Goal: Task Accomplishment & Management: Manage account settings

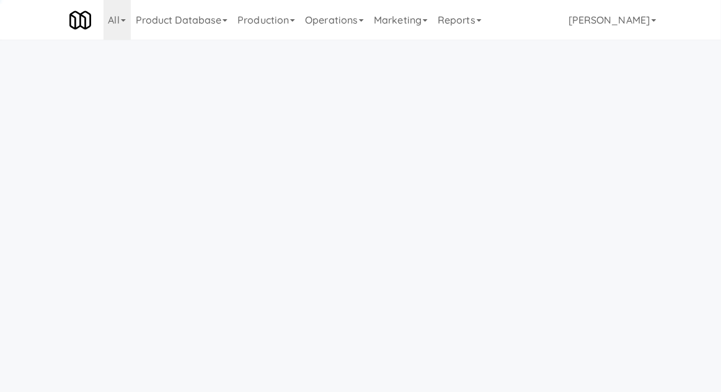
scroll to position [40, 0]
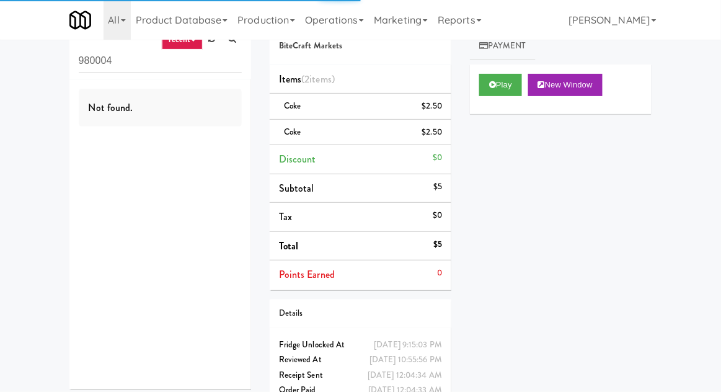
click at [330, 20] on link "Operations" at bounding box center [334, 20] width 69 height 40
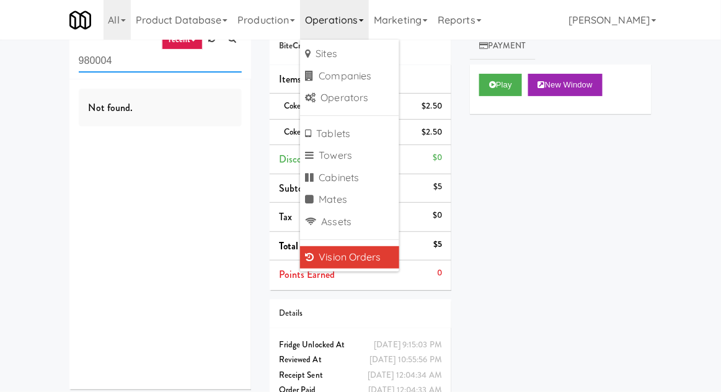
click at [110, 57] on input "980004" at bounding box center [160, 61] width 163 height 23
click at [99, 63] on input "980004" at bounding box center [160, 61] width 163 height 23
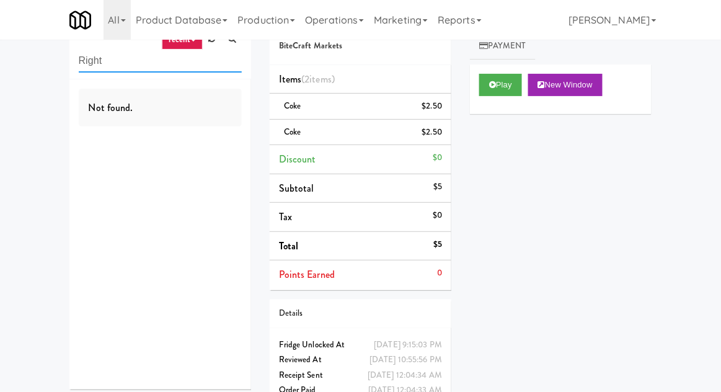
type input "Right"
click at [45, 95] on div "inbox reviewed recent all unclear take inventory issue suspicious failed recent…" at bounding box center [360, 211] width 721 height 412
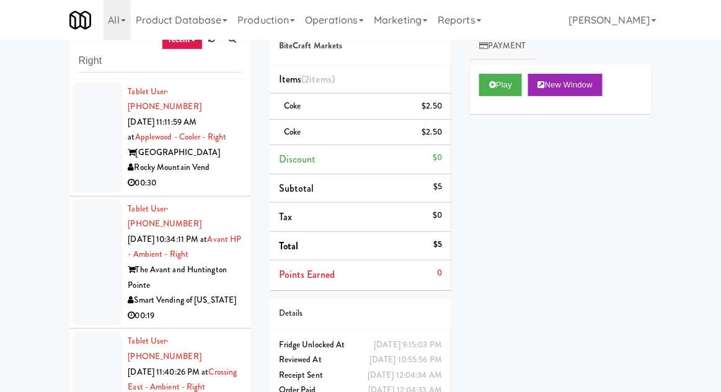
click at [94, 167] on div at bounding box center [98, 137] width 50 height 110
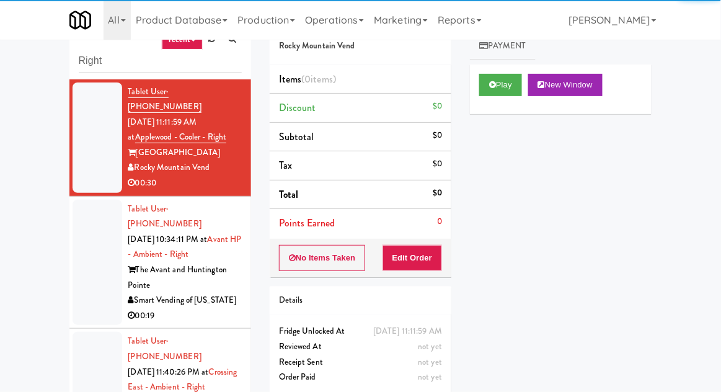
scroll to position [48, 0]
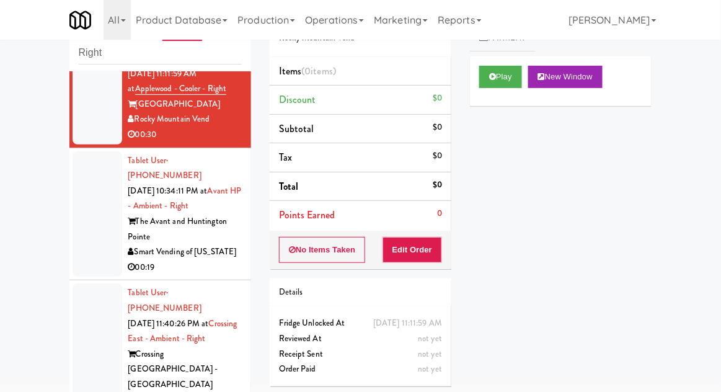
click at [89, 214] on div at bounding box center [98, 214] width 50 height 126
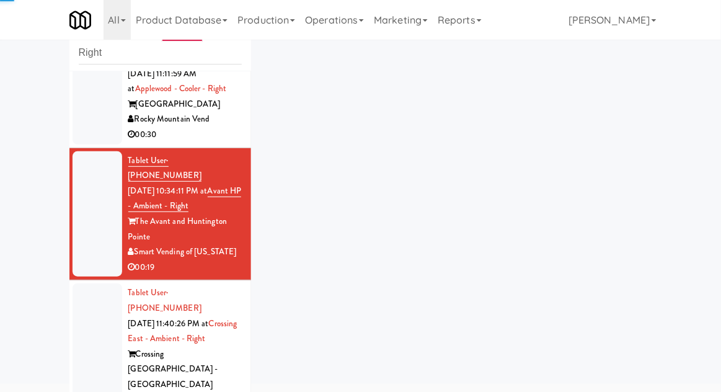
click at [99, 313] on div at bounding box center [98, 353] width 50 height 141
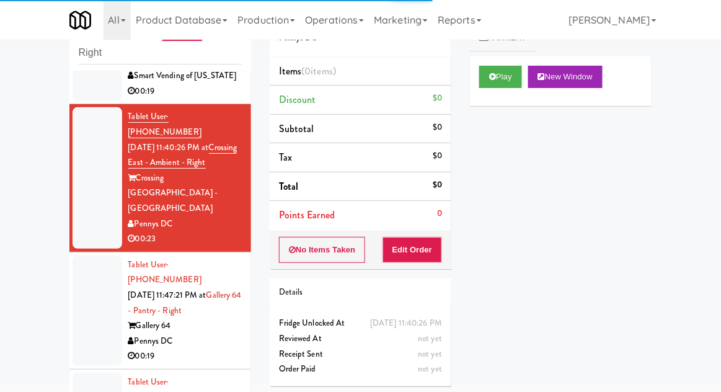
scroll to position [225, 0]
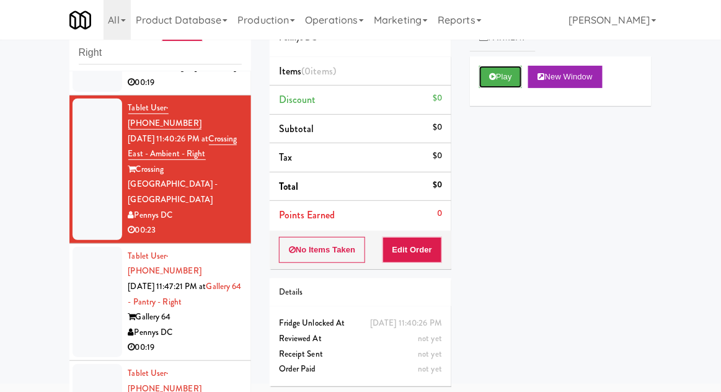
click at [490, 79] on icon at bounding box center [492, 77] width 7 height 8
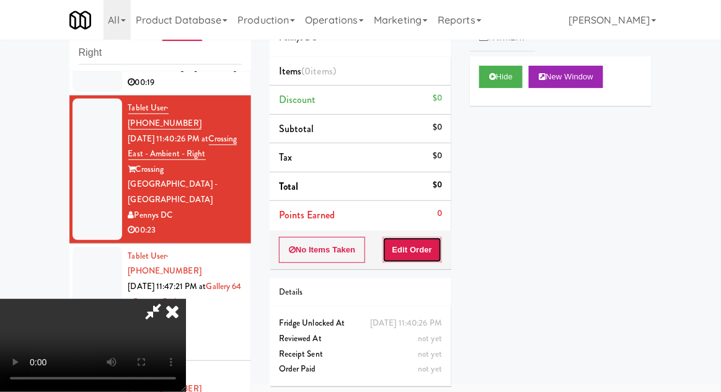
click at [417, 258] on button "Edit Order" at bounding box center [413, 250] width 60 height 26
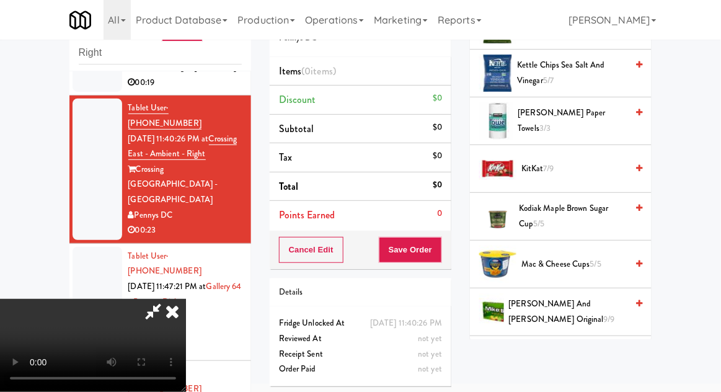
scroll to position [675, 0]
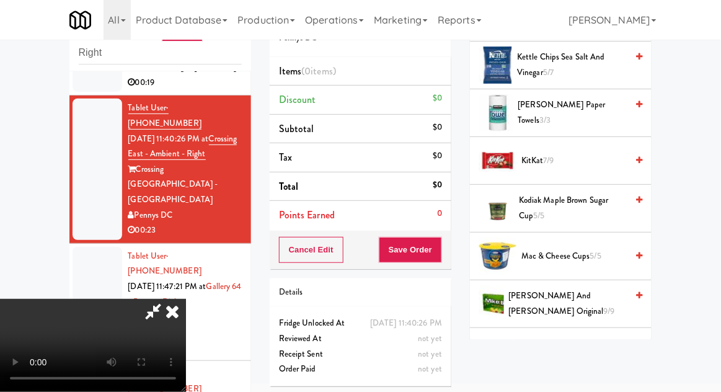
click at [594, 164] on span "KitKat 7/9" at bounding box center [573, 161] width 105 height 16
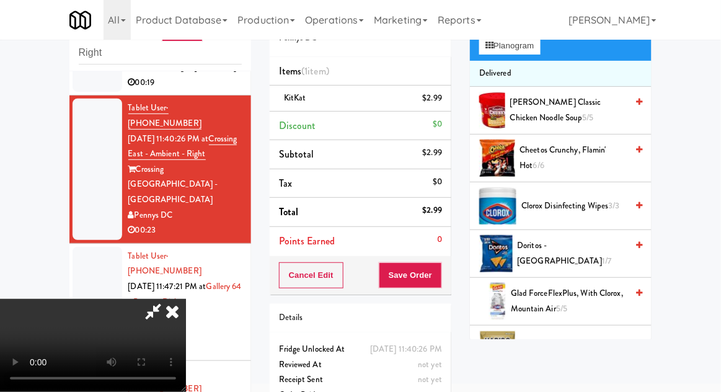
scroll to position [105, 0]
click at [598, 151] on span "Cheetos Crunchy, Flamin' Hot 6/6" at bounding box center [573, 157] width 107 height 30
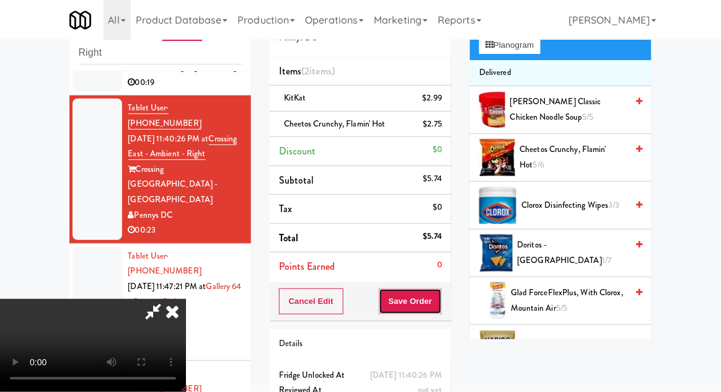
click at [439, 303] on button "Save Order" at bounding box center [410, 301] width 63 height 26
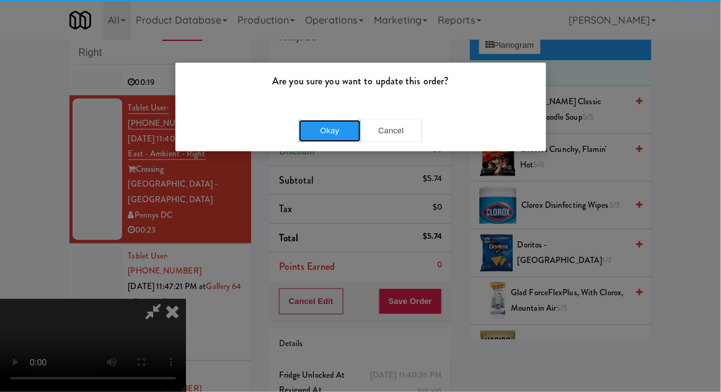
click at [318, 127] on button "Okay" at bounding box center [330, 131] width 62 height 22
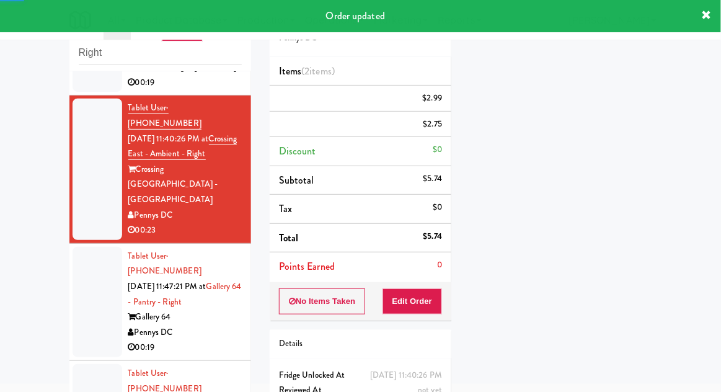
click at [89, 247] on div at bounding box center [98, 302] width 50 height 110
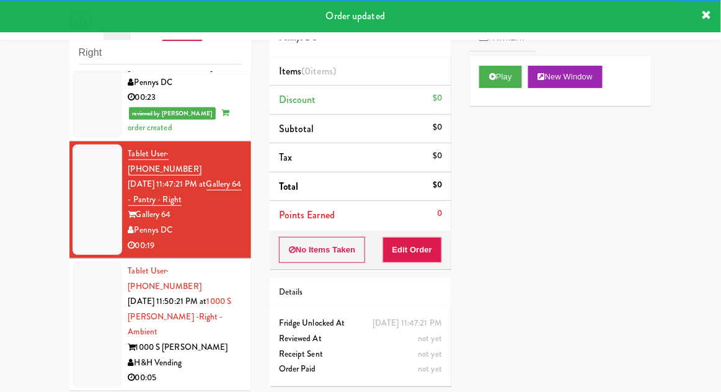
scroll to position [363, 0]
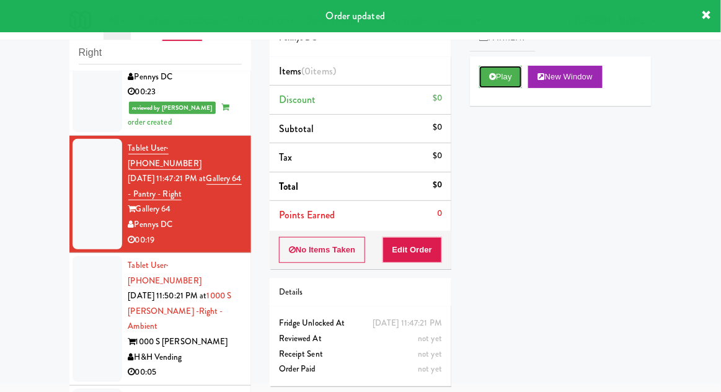
click at [489, 81] on button "Play" at bounding box center [500, 77] width 43 height 22
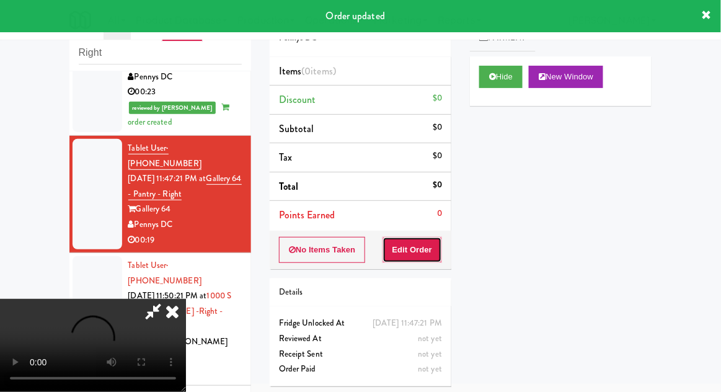
click at [419, 247] on button "Edit Order" at bounding box center [413, 250] width 60 height 26
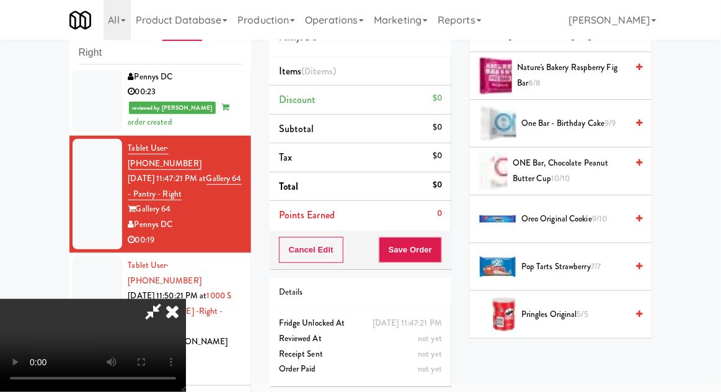
scroll to position [903, 0]
click at [603, 211] on span "Oreo Original Cookie 9/10" at bounding box center [573, 219] width 105 height 16
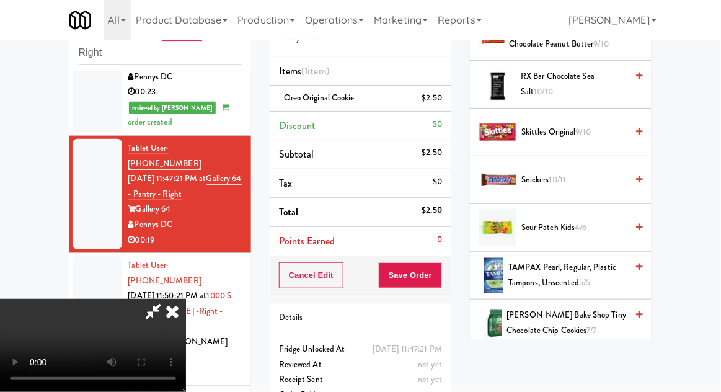
scroll to position [1218, 0]
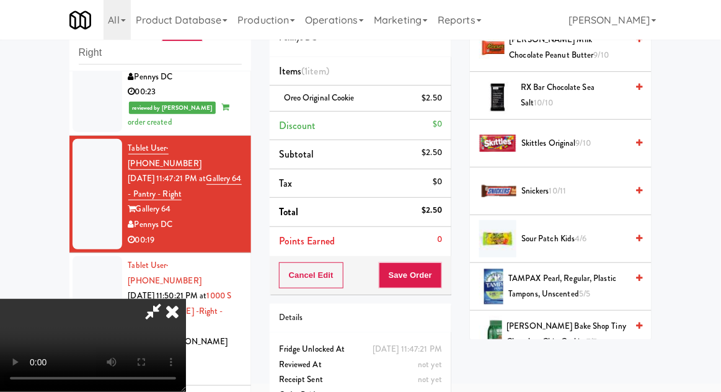
click at [588, 185] on span "Snickers 10/11" at bounding box center [573, 192] width 105 height 16
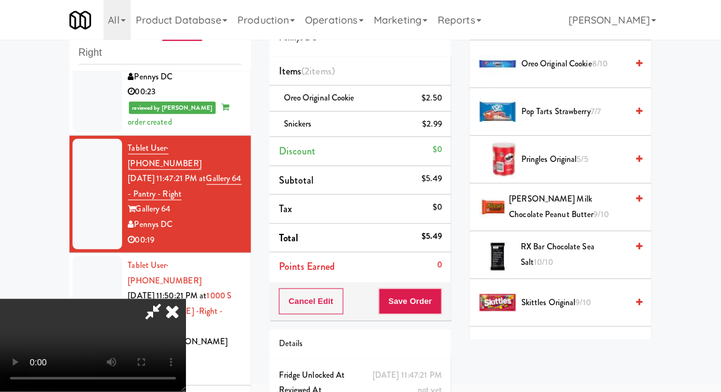
scroll to position [1060, 0]
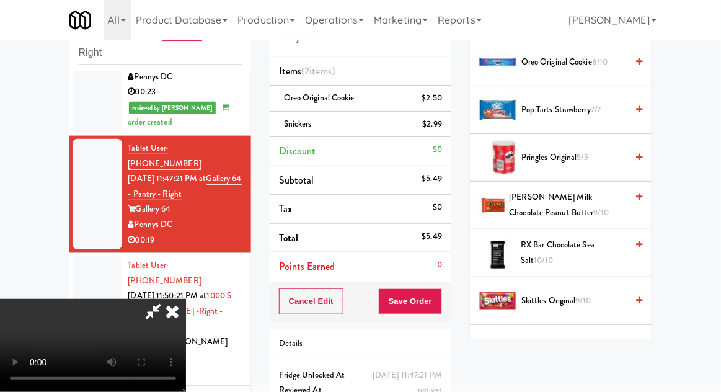
click at [590, 206] on span "[PERSON_NAME] Milk Chocolate Peanut Butter 9/10" at bounding box center [569, 205] width 118 height 30
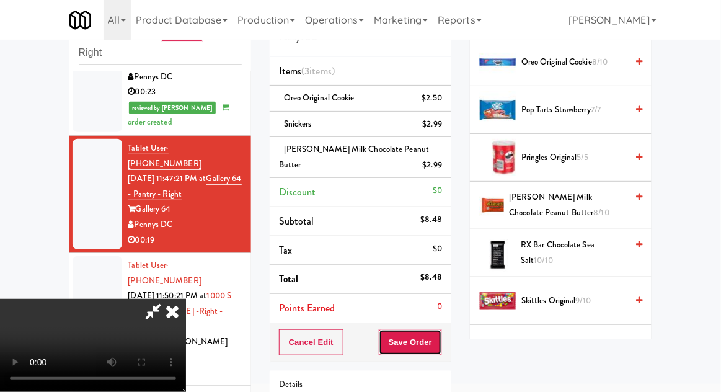
click at [438, 339] on button "Save Order" at bounding box center [410, 342] width 63 height 26
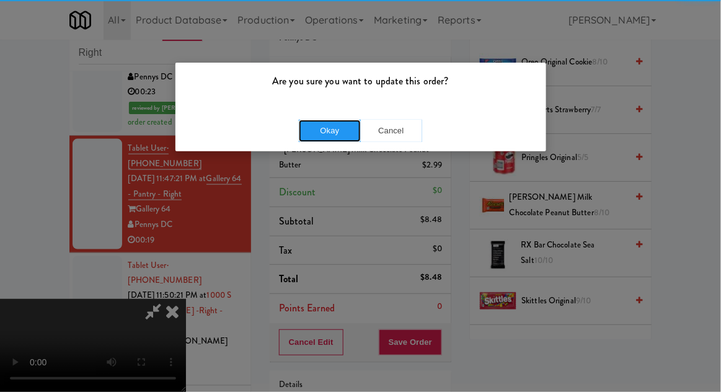
click at [310, 138] on button "Okay" at bounding box center [330, 131] width 62 height 22
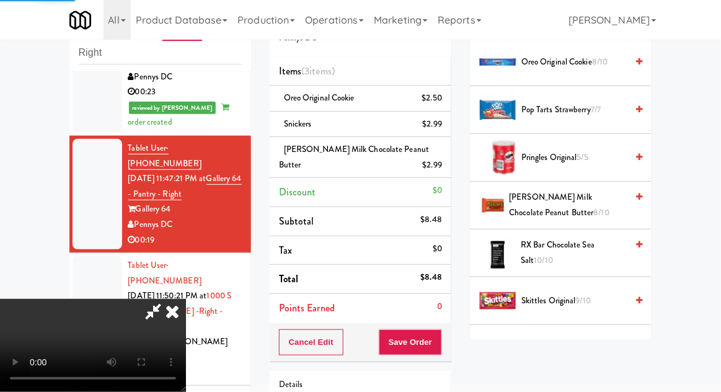
scroll to position [122, 0]
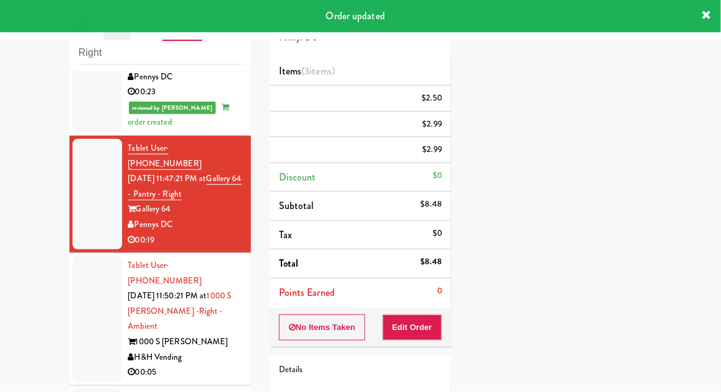
click at [88, 256] on div at bounding box center [98, 319] width 50 height 126
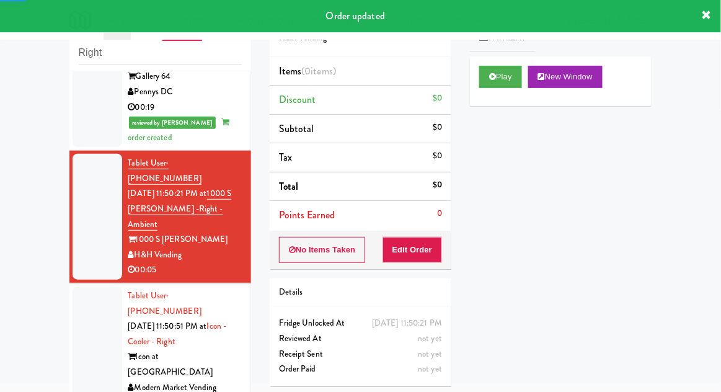
scroll to position [496, 0]
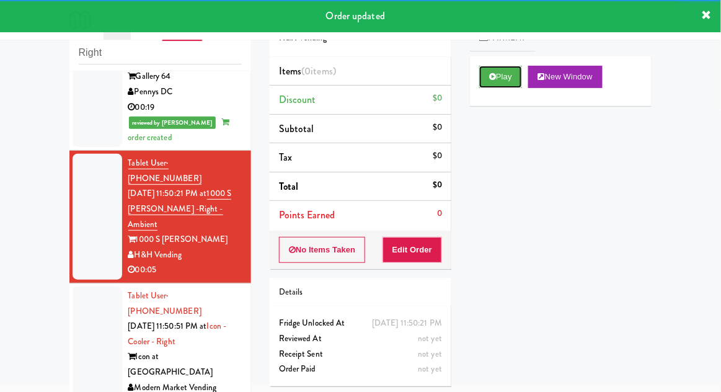
click at [485, 76] on button "Play" at bounding box center [500, 77] width 43 height 22
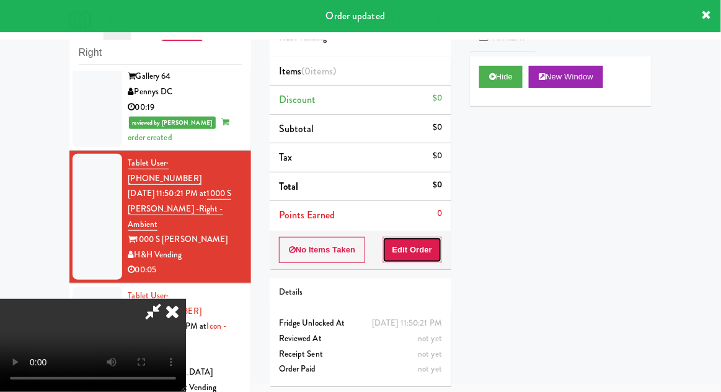
click at [424, 254] on button "Edit Order" at bounding box center [413, 250] width 60 height 26
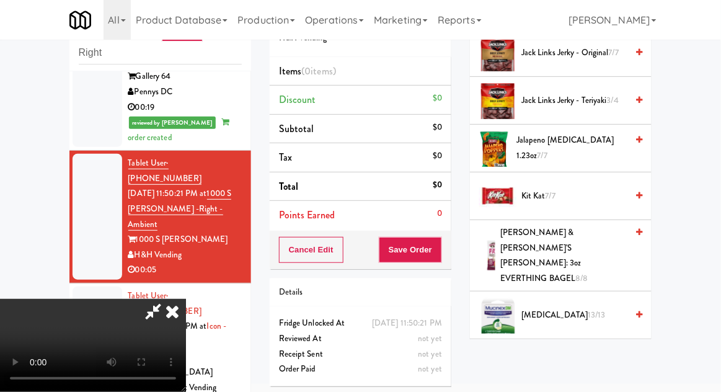
scroll to position [745, 0]
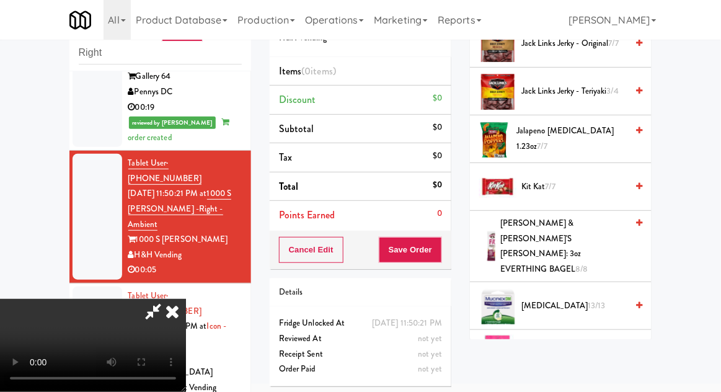
click at [588, 263] on span "8/8" at bounding box center [582, 269] width 12 height 12
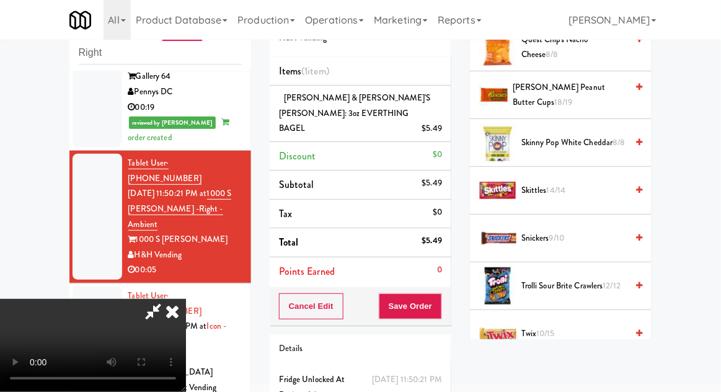
scroll to position [1269, 0]
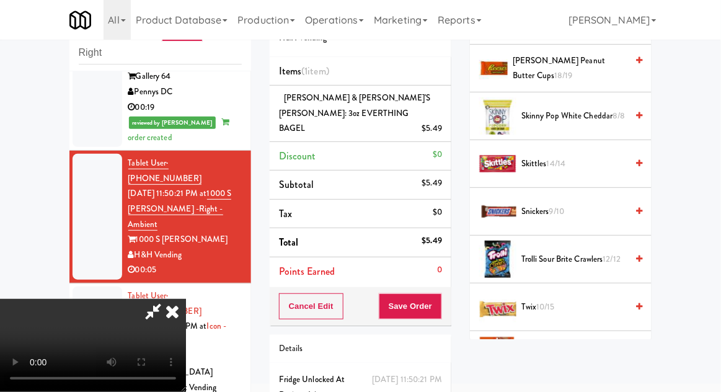
click at [568, 299] on span "Twix 10/15" at bounding box center [573, 307] width 105 height 16
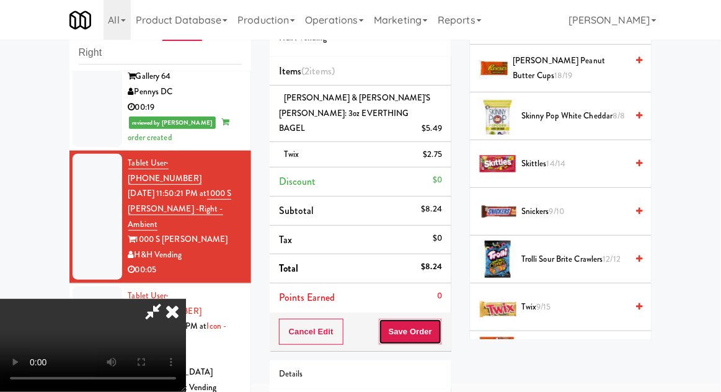
click at [438, 319] on button "Save Order" at bounding box center [410, 332] width 63 height 26
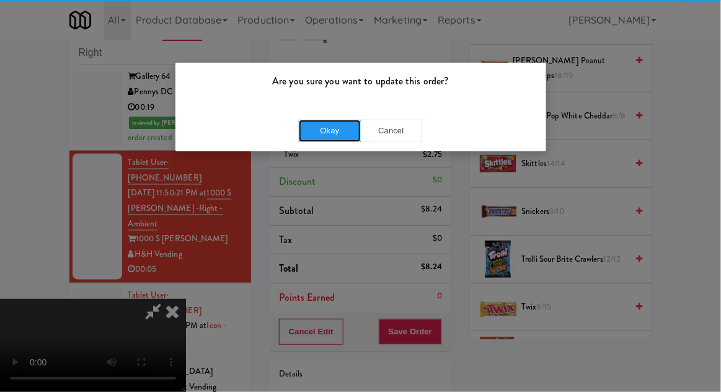
click at [332, 120] on button "Okay" at bounding box center [330, 131] width 62 height 22
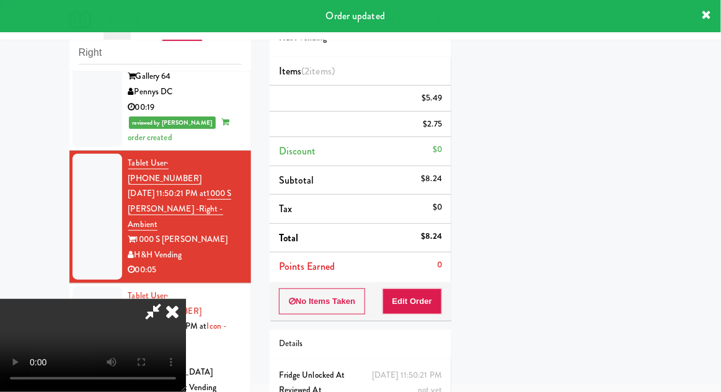
scroll to position [122, 0]
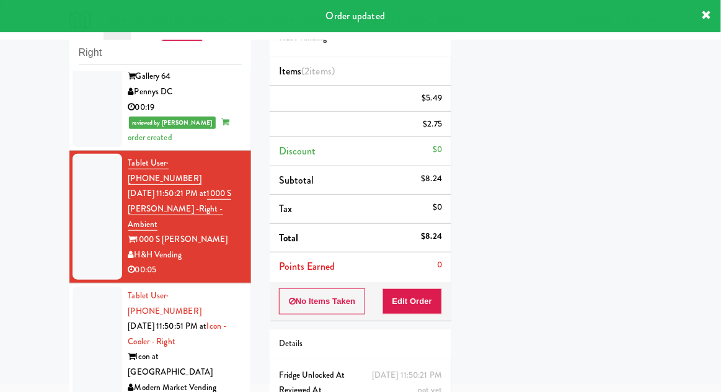
click at [87, 286] on div at bounding box center [98, 349] width 50 height 126
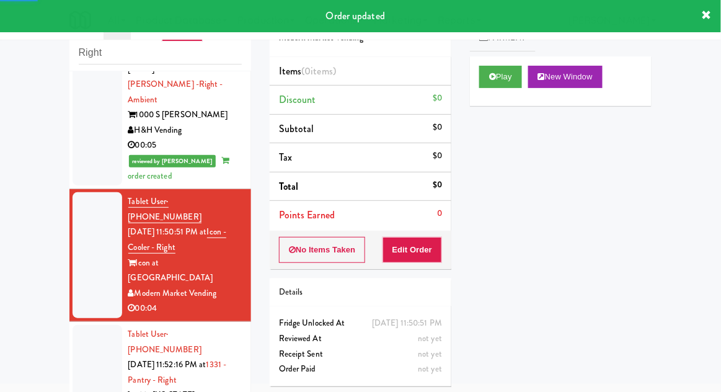
scroll to position [637, 0]
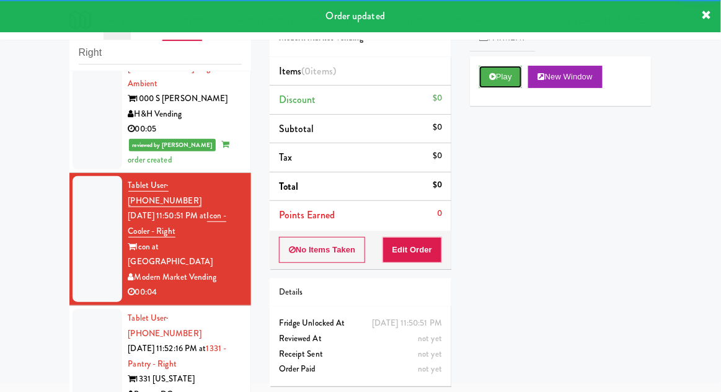
click at [489, 82] on button "Play" at bounding box center [500, 77] width 43 height 22
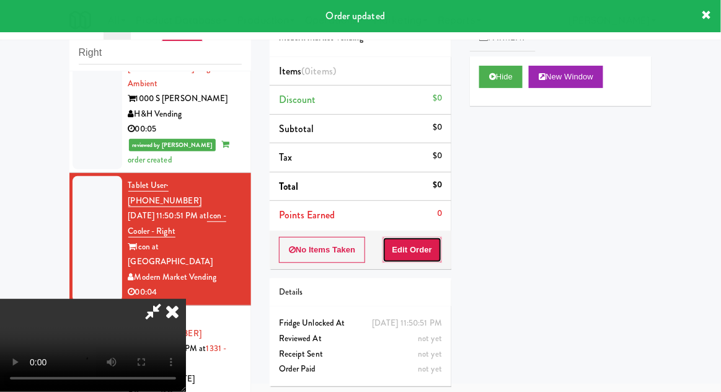
click at [417, 260] on button "Edit Order" at bounding box center [413, 250] width 60 height 26
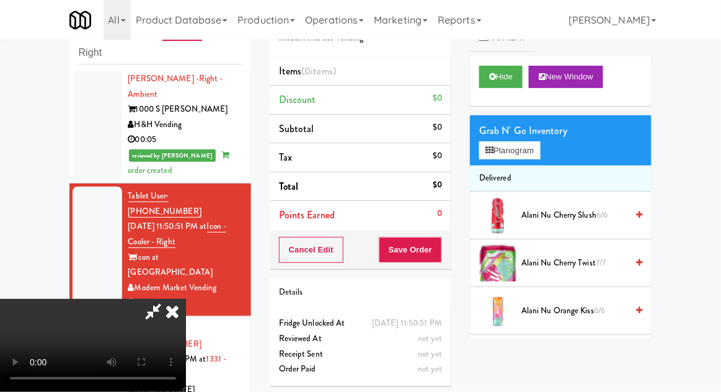
scroll to position [45, 0]
click at [539, 152] on button "Planogram" at bounding box center [509, 150] width 61 height 19
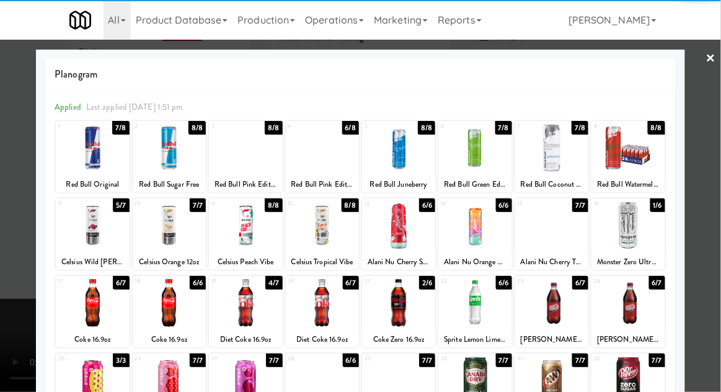
click at [644, 228] on div at bounding box center [628, 226] width 73 height 48
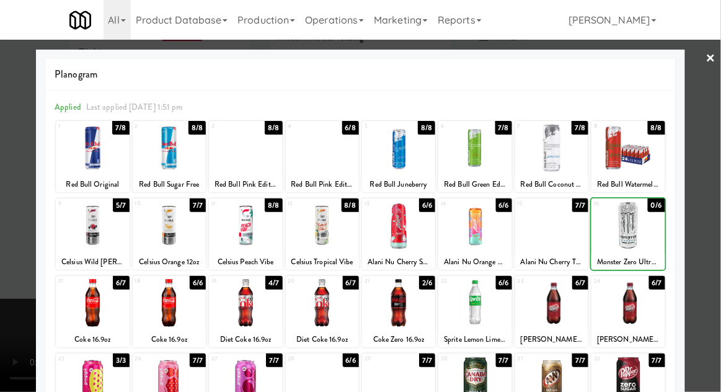
click at [702, 204] on div at bounding box center [360, 196] width 721 height 392
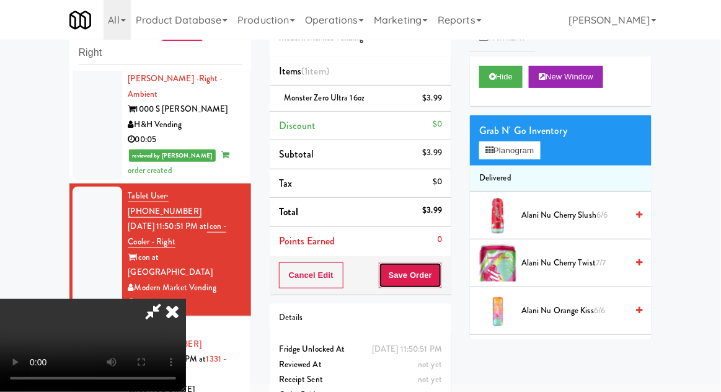
click at [440, 281] on button "Save Order" at bounding box center [410, 275] width 63 height 26
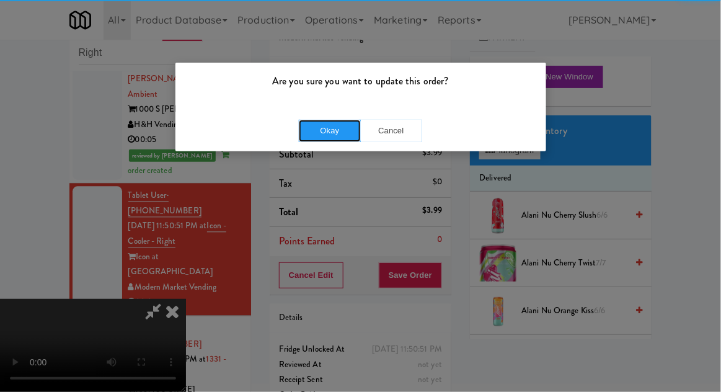
click at [329, 120] on button "Okay" at bounding box center [330, 131] width 62 height 22
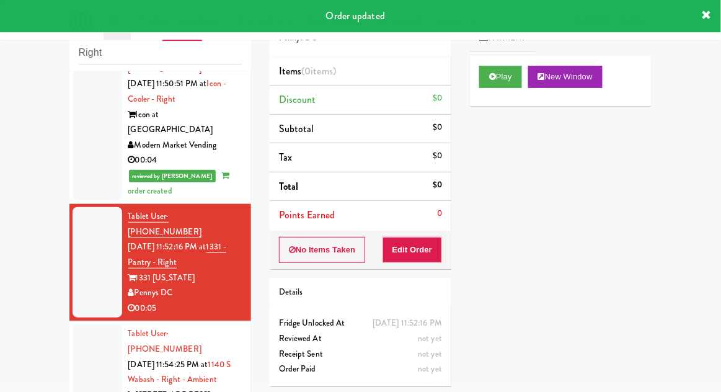
scroll to position [773, 0]
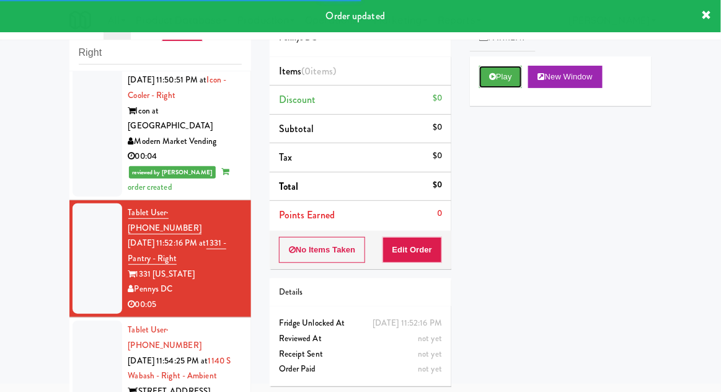
click at [489, 86] on button "Play" at bounding box center [500, 77] width 43 height 22
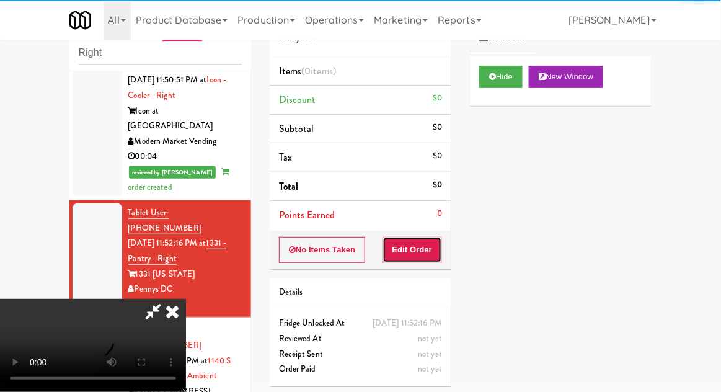
click at [433, 249] on button "Edit Order" at bounding box center [413, 250] width 60 height 26
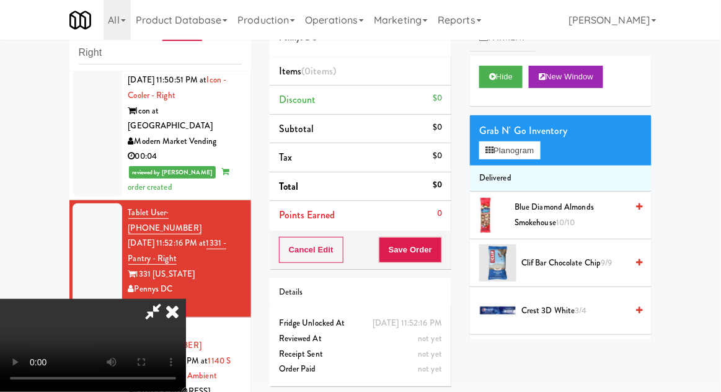
scroll to position [0, 0]
click at [540, 157] on button "Planogram" at bounding box center [509, 150] width 61 height 19
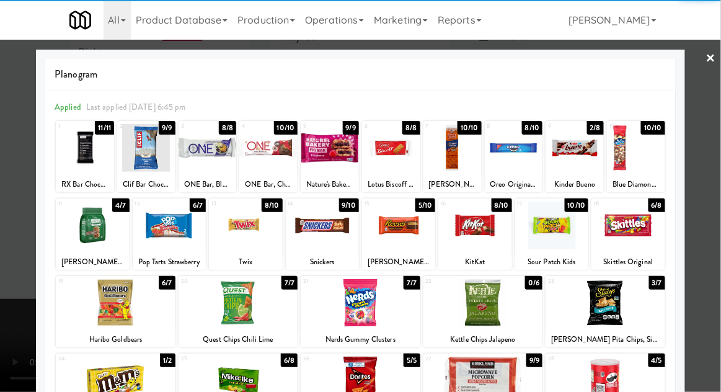
click at [575, 154] on div at bounding box center [575, 148] width 58 height 48
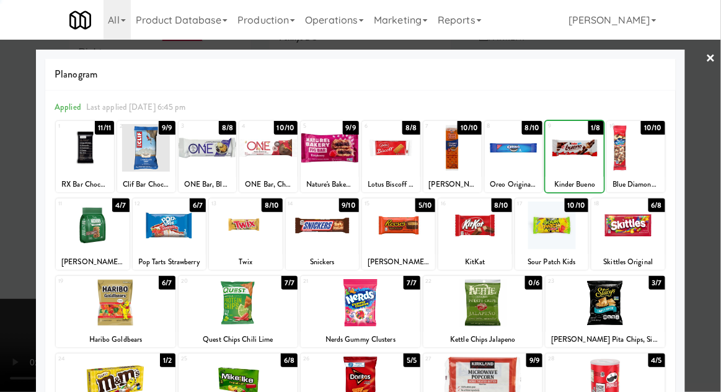
click at [707, 152] on div at bounding box center [360, 196] width 721 height 392
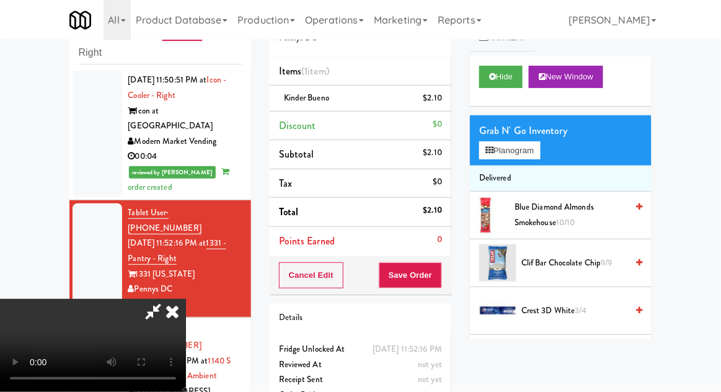
scroll to position [45, 0]
click at [436, 280] on button "Save Order" at bounding box center [410, 275] width 63 height 26
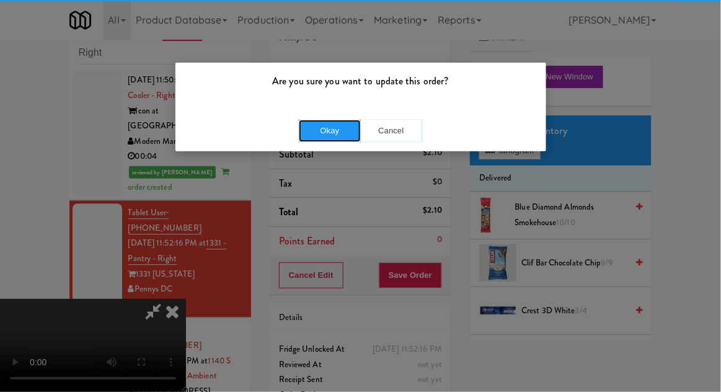
click at [332, 124] on button "Okay" at bounding box center [330, 131] width 62 height 22
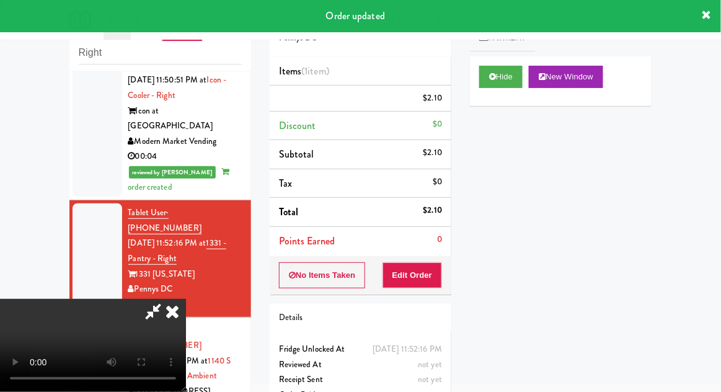
scroll to position [0, 0]
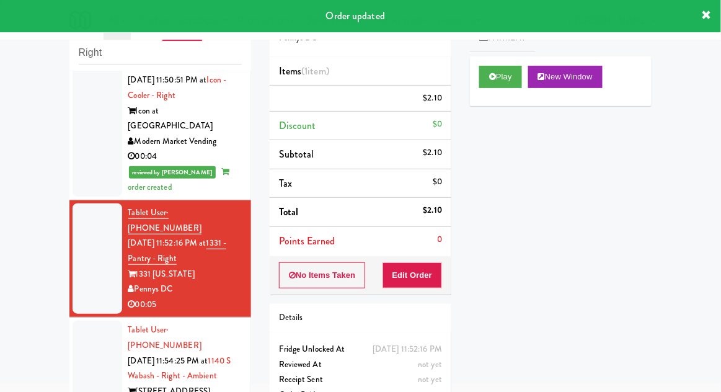
click at [86, 321] on div at bounding box center [98, 376] width 50 height 110
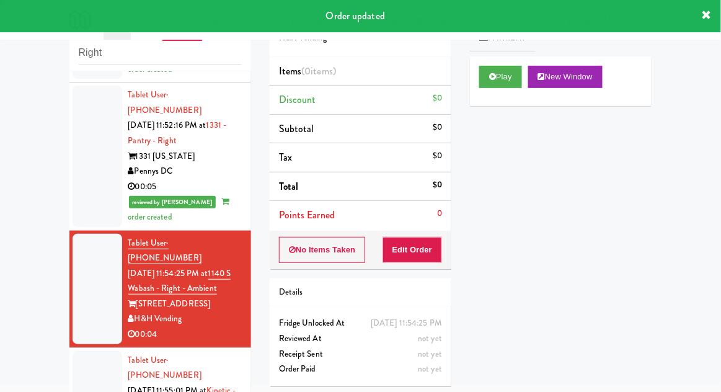
scroll to position [893, 0]
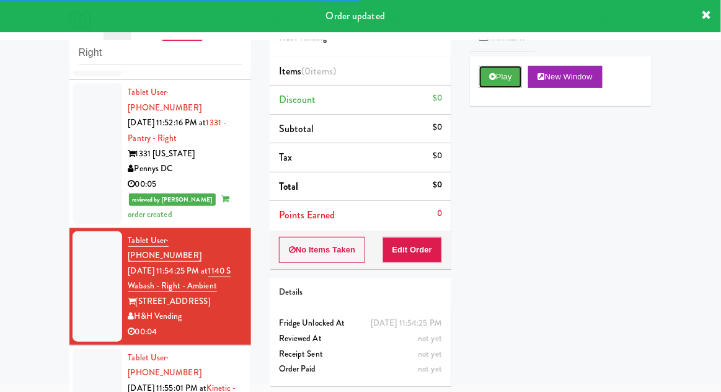
click at [490, 79] on icon at bounding box center [492, 77] width 7 height 8
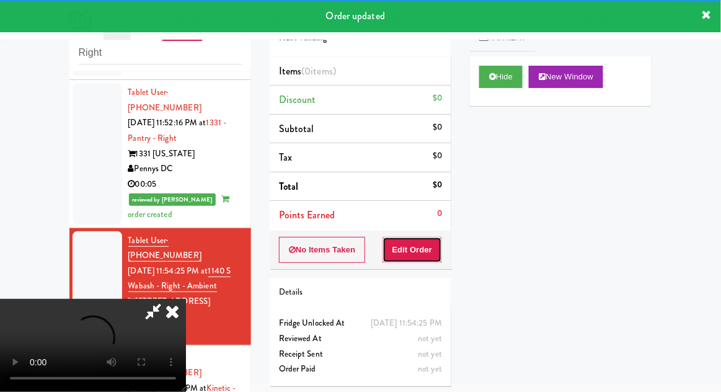
click at [414, 253] on button "Edit Order" at bounding box center [413, 250] width 60 height 26
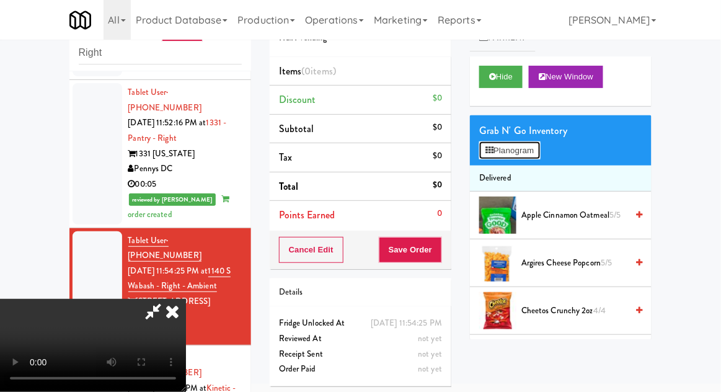
click at [540, 141] on button "Planogram" at bounding box center [509, 150] width 61 height 19
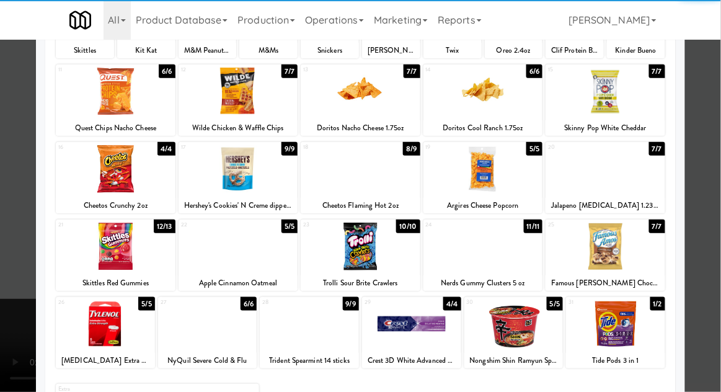
scroll to position [137, 0]
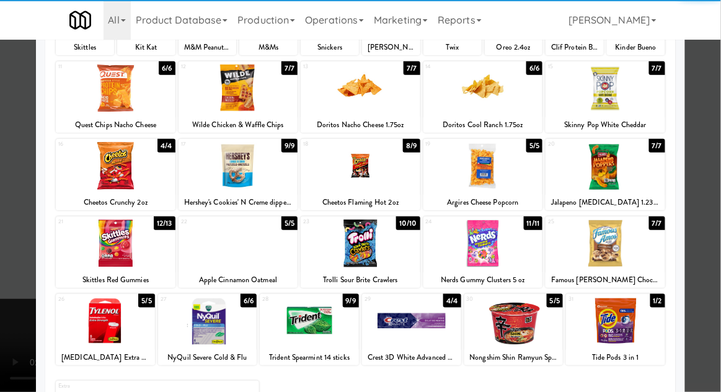
click at [507, 332] on div at bounding box center [513, 321] width 99 height 48
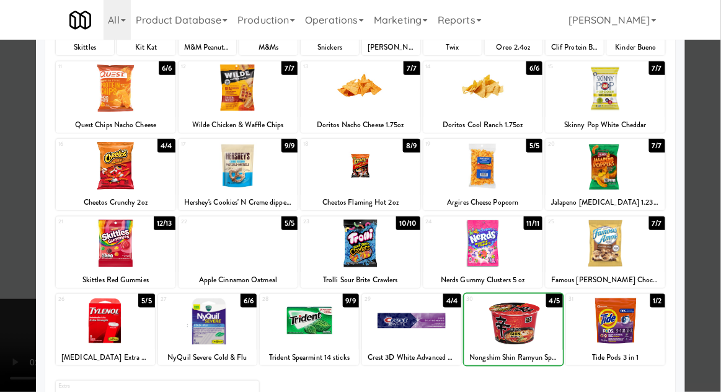
click at [716, 166] on div at bounding box center [360, 196] width 721 height 392
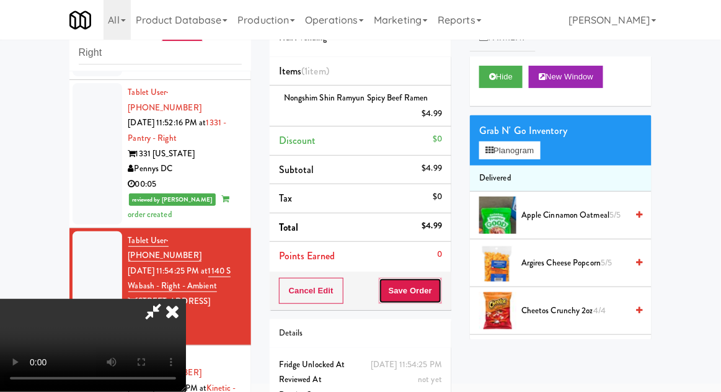
click at [441, 297] on button "Save Order" at bounding box center [410, 291] width 63 height 26
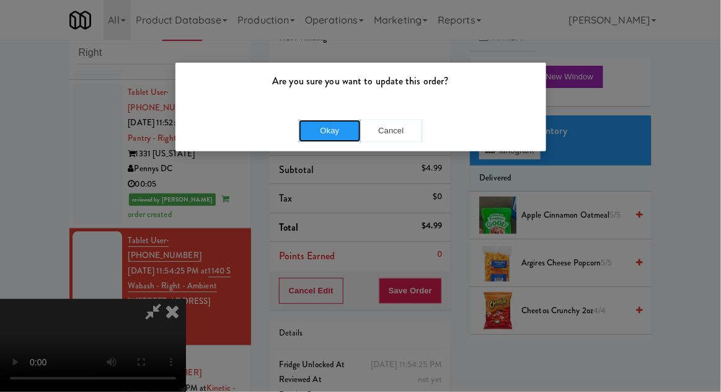
click at [325, 141] on button "Okay" at bounding box center [330, 131] width 62 height 22
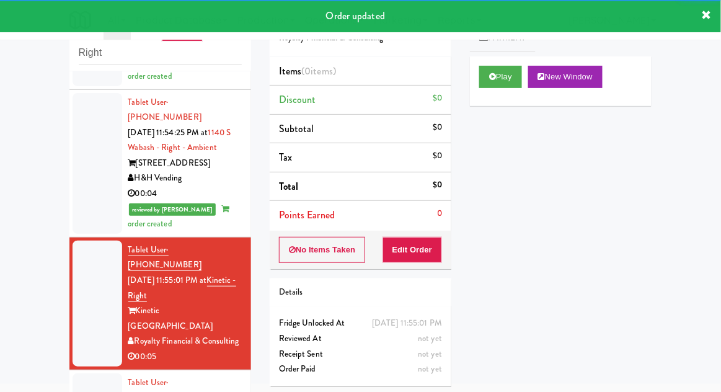
scroll to position [1032, 0]
click at [489, 71] on button "Play" at bounding box center [500, 77] width 43 height 22
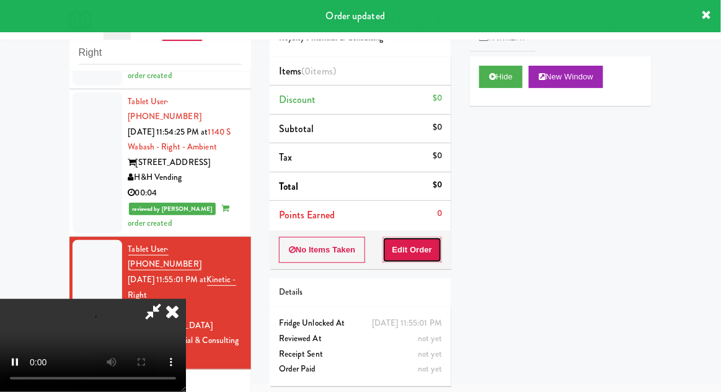
click at [432, 252] on button "Edit Order" at bounding box center [413, 250] width 60 height 26
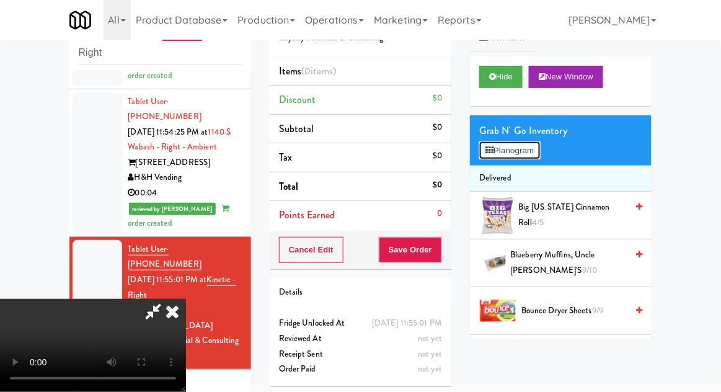
click at [537, 155] on button "Planogram" at bounding box center [509, 150] width 61 height 19
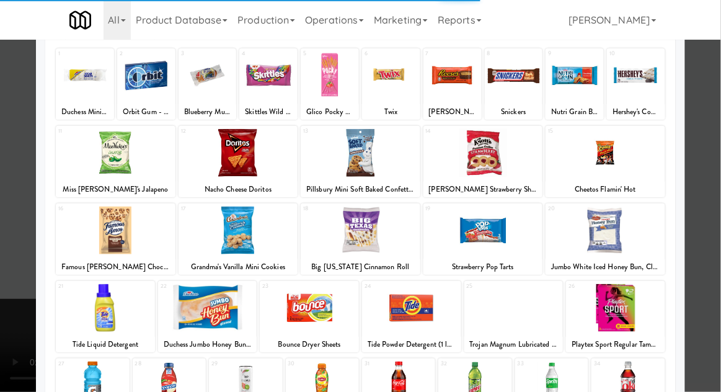
scroll to position [90, 0]
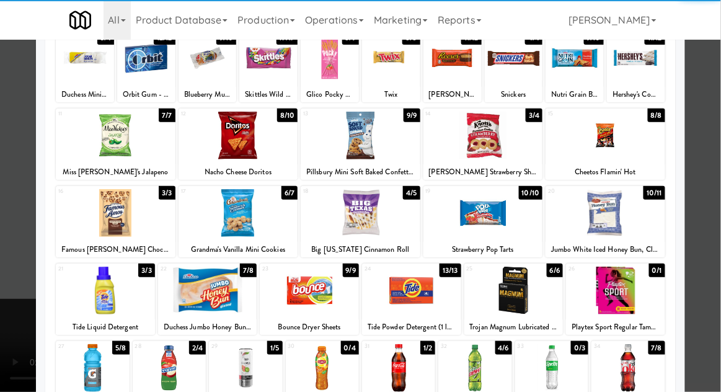
click at [510, 292] on div at bounding box center [513, 291] width 99 height 48
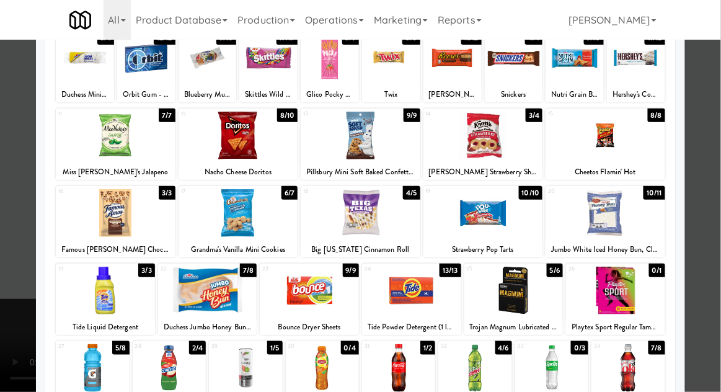
click at [712, 178] on div at bounding box center [360, 196] width 721 height 392
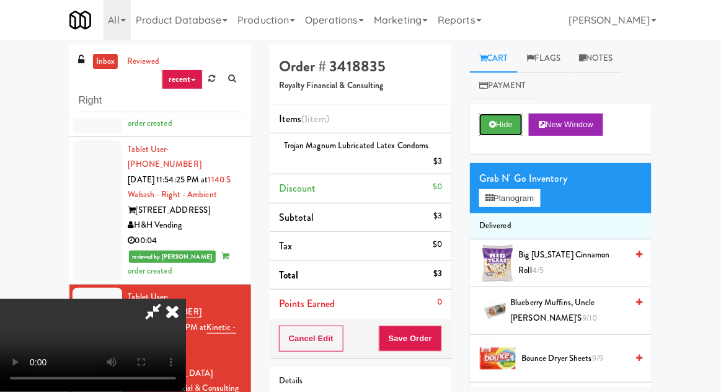
click at [523, 118] on button "Hide" at bounding box center [500, 124] width 43 height 22
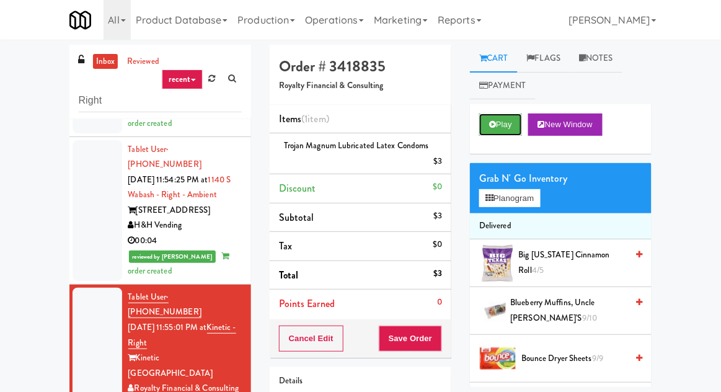
click at [519, 122] on button "Play" at bounding box center [500, 124] width 43 height 22
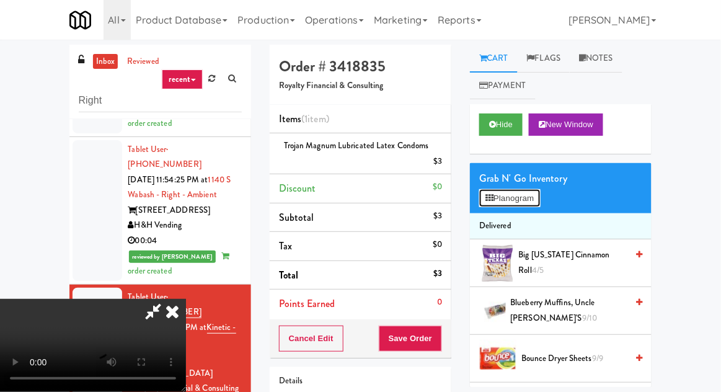
click at [535, 206] on button "Planogram" at bounding box center [509, 198] width 61 height 19
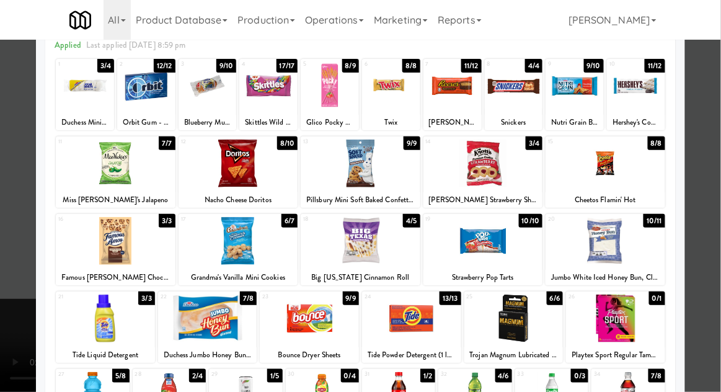
scroll to position [64, 0]
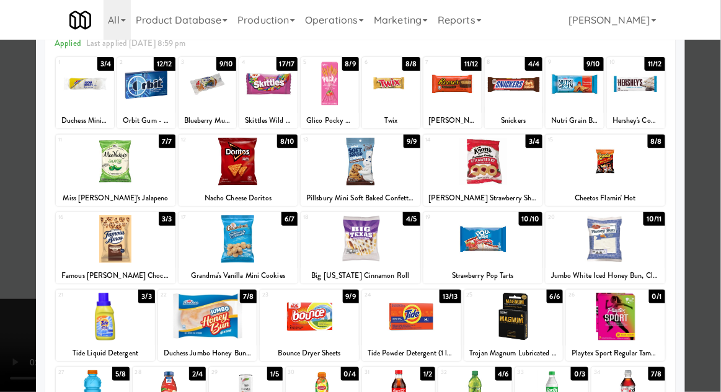
click at [717, 162] on div at bounding box center [360, 196] width 721 height 392
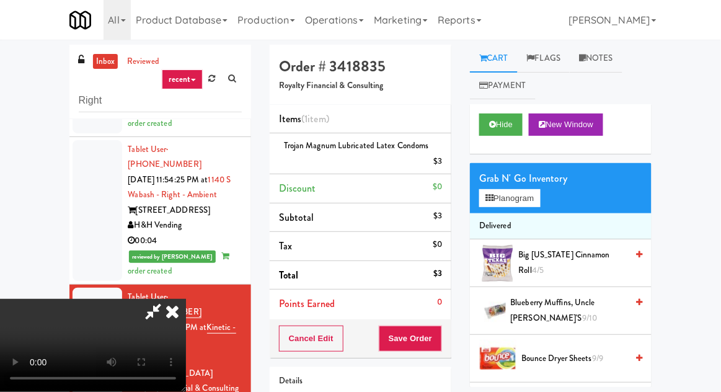
click at [450, 345] on div "Cancel Edit Save Order" at bounding box center [361, 338] width 182 height 38
click at [437, 340] on button "Save Order" at bounding box center [410, 339] width 63 height 26
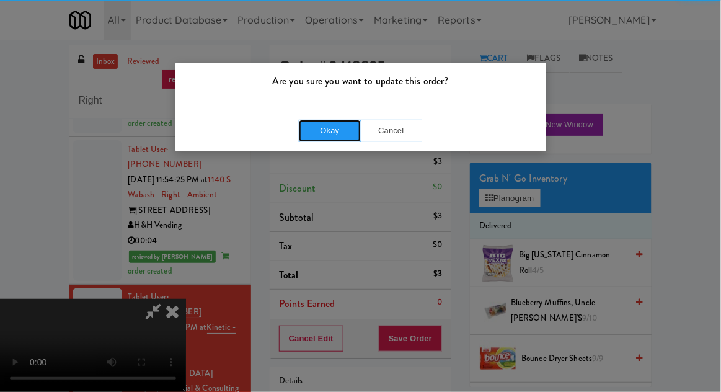
click at [311, 136] on button "Okay" at bounding box center [330, 131] width 62 height 22
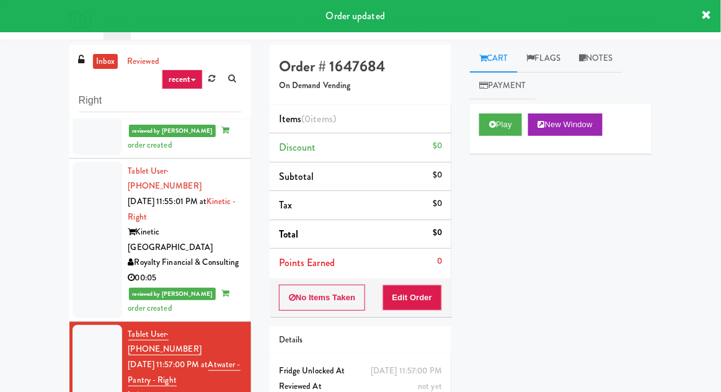
scroll to position [1160, 0]
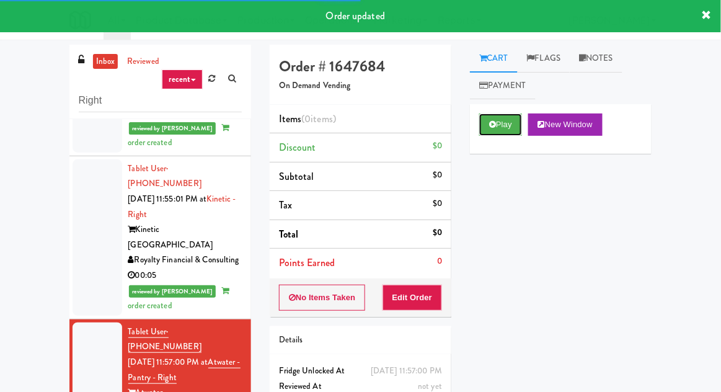
click at [497, 119] on button "Play" at bounding box center [500, 124] width 43 height 22
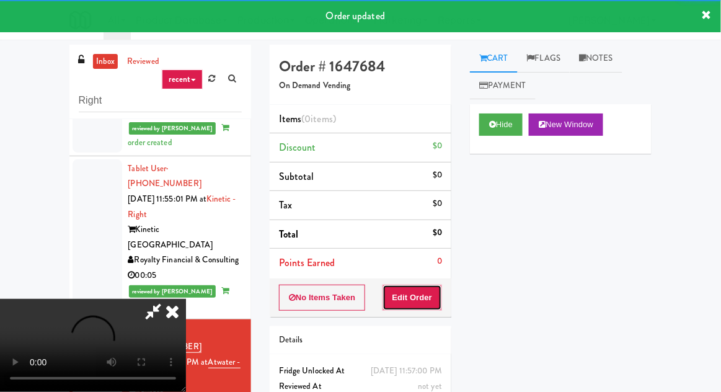
click at [425, 286] on button "Edit Order" at bounding box center [413, 298] width 60 height 26
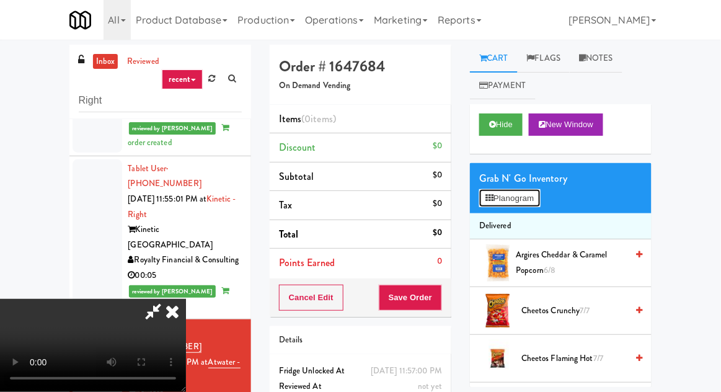
click at [528, 203] on button "Planogram" at bounding box center [509, 198] width 61 height 19
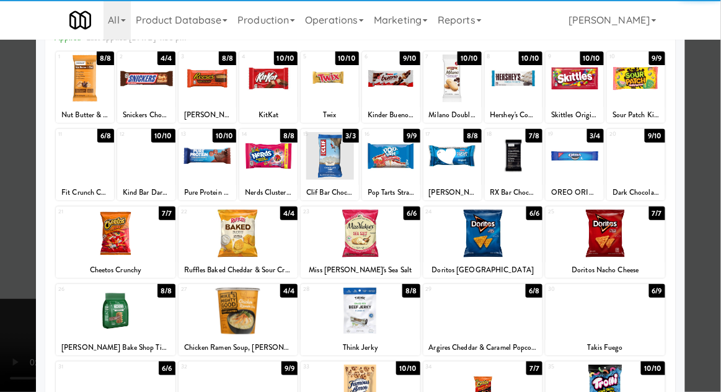
scroll to position [99, 0]
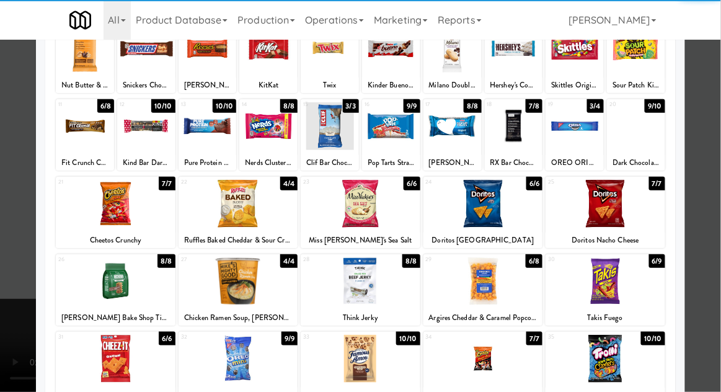
click at [377, 361] on div at bounding box center [361, 359] width 120 height 48
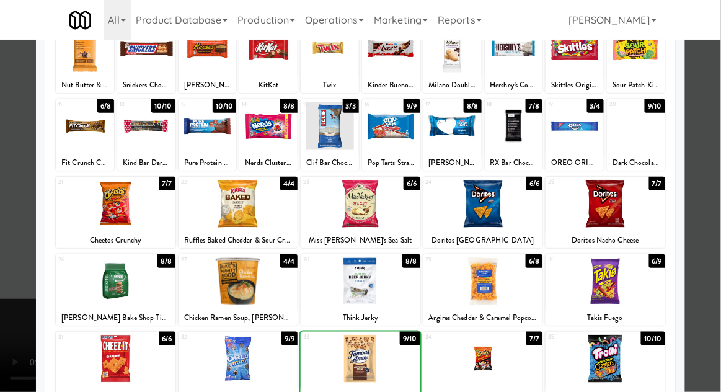
click at [713, 180] on div at bounding box center [360, 196] width 721 height 392
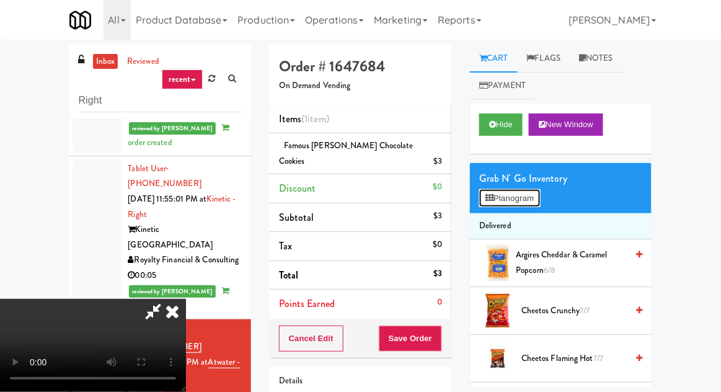
click at [534, 195] on button "Planogram" at bounding box center [509, 198] width 61 height 19
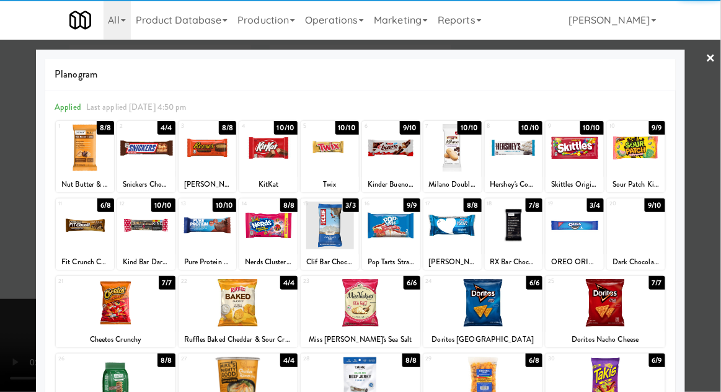
click at [270, 169] on div at bounding box center [268, 148] width 58 height 48
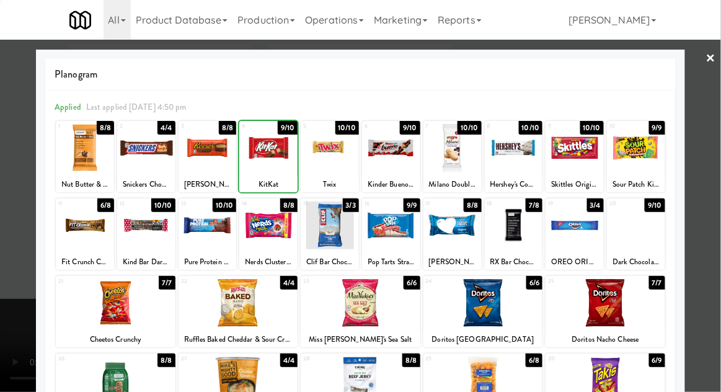
click at [715, 153] on div at bounding box center [360, 196] width 721 height 392
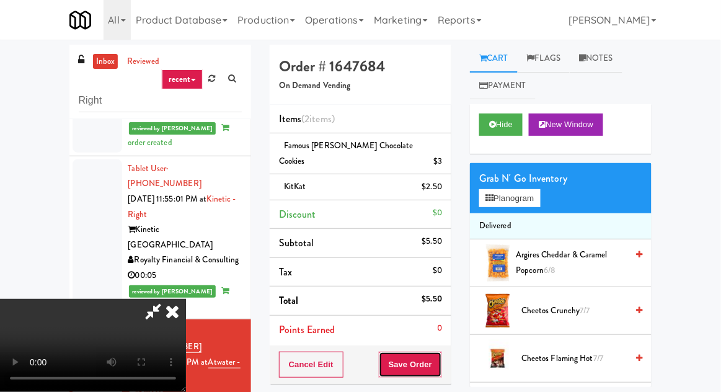
click at [438, 352] on button "Save Order" at bounding box center [410, 365] width 63 height 26
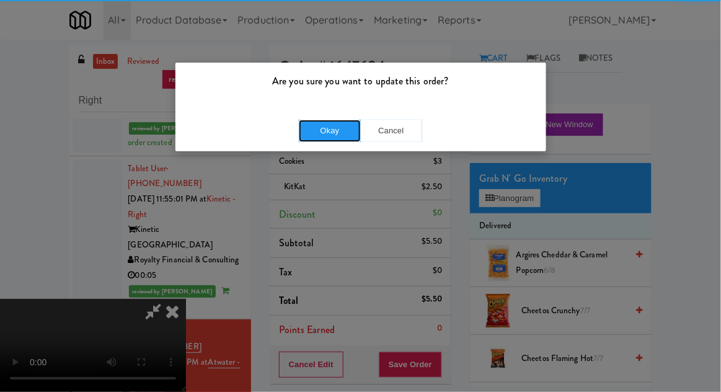
click at [320, 139] on button "Okay" at bounding box center [330, 131] width 62 height 22
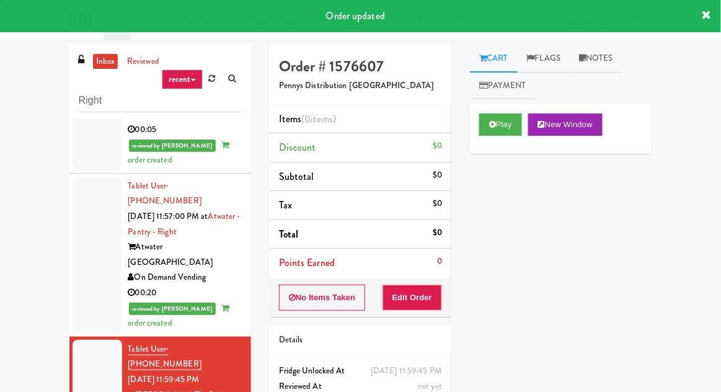
scroll to position [1306, 0]
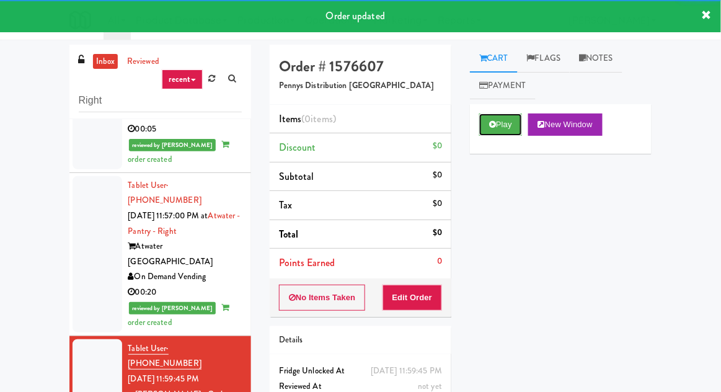
click at [481, 125] on button "Play" at bounding box center [500, 124] width 43 height 22
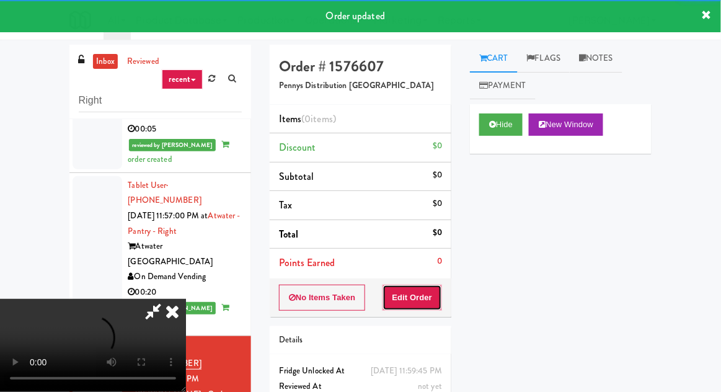
click at [416, 299] on button "Edit Order" at bounding box center [413, 298] width 60 height 26
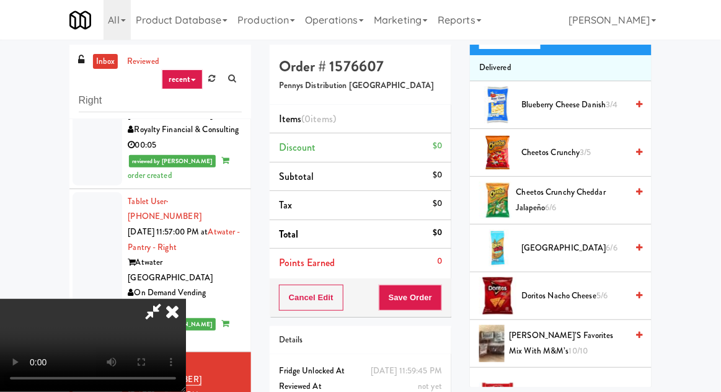
scroll to position [0, 0]
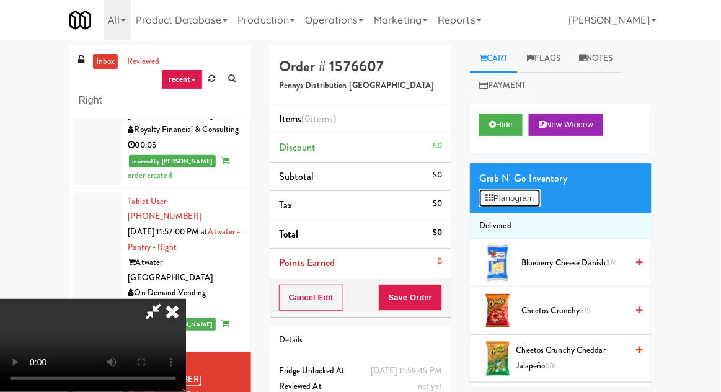
click at [531, 201] on button "Planogram" at bounding box center [509, 198] width 61 height 19
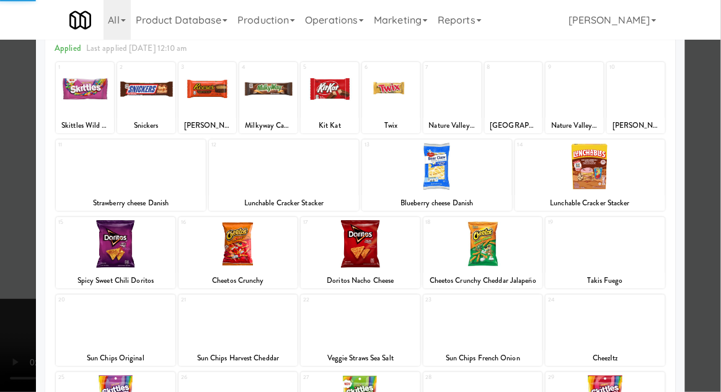
scroll to position [100, 0]
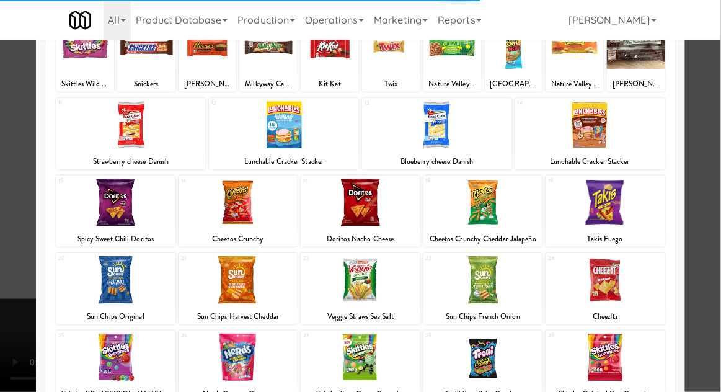
click at [365, 277] on div at bounding box center [361, 280] width 120 height 48
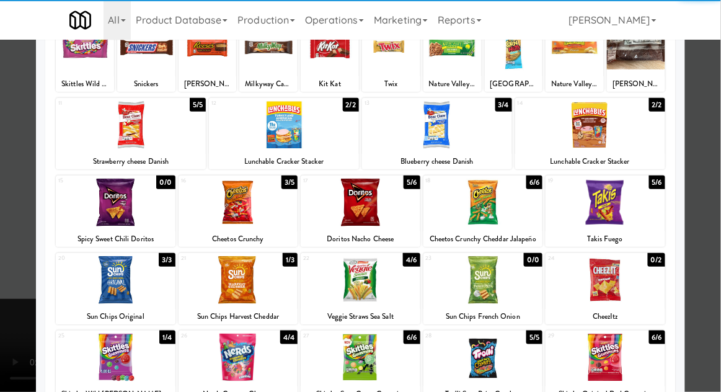
click at [355, 285] on div at bounding box center [361, 280] width 120 height 48
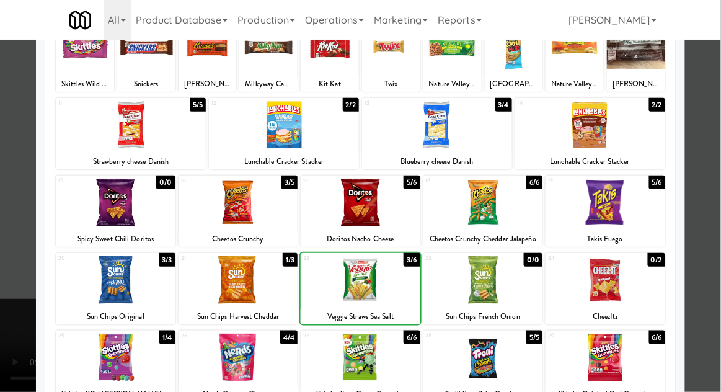
click at [714, 156] on div at bounding box center [360, 196] width 721 height 392
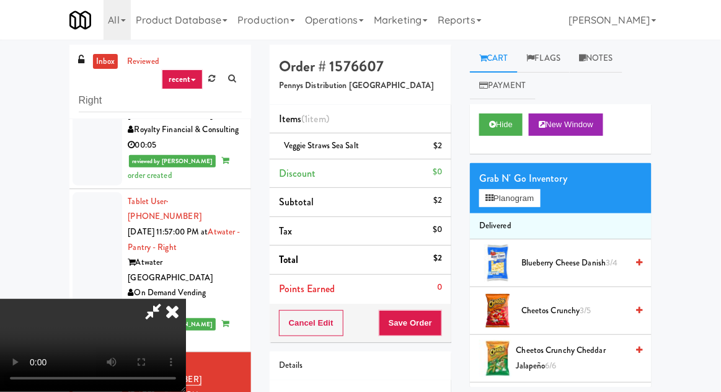
click at [451, 324] on div "Cancel Edit Save Order" at bounding box center [361, 323] width 182 height 38
click at [439, 326] on button "Save Order" at bounding box center [410, 323] width 63 height 26
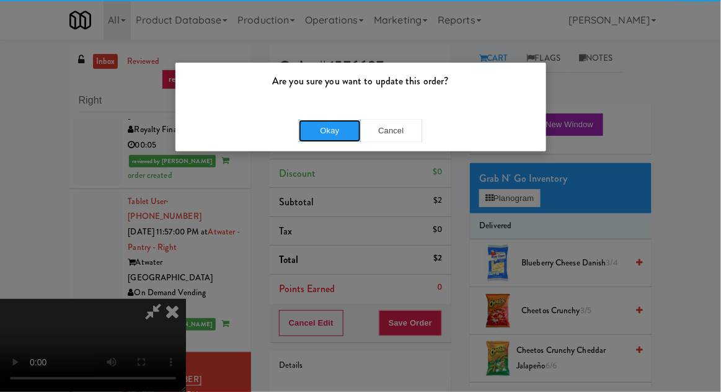
click at [343, 130] on button "Okay" at bounding box center [330, 131] width 62 height 22
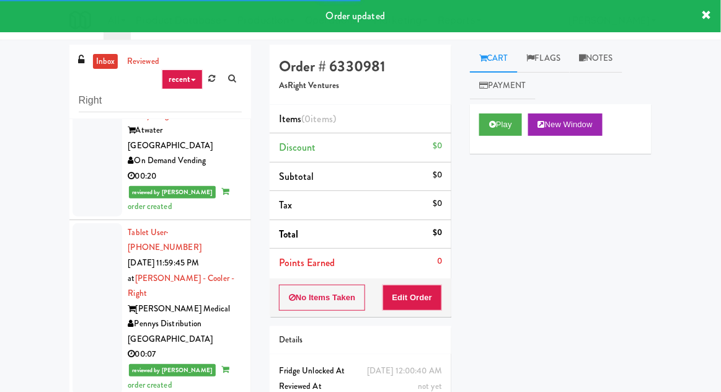
scroll to position [1422, 0]
click at [507, 118] on button "Play" at bounding box center [500, 124] width 43 height 22
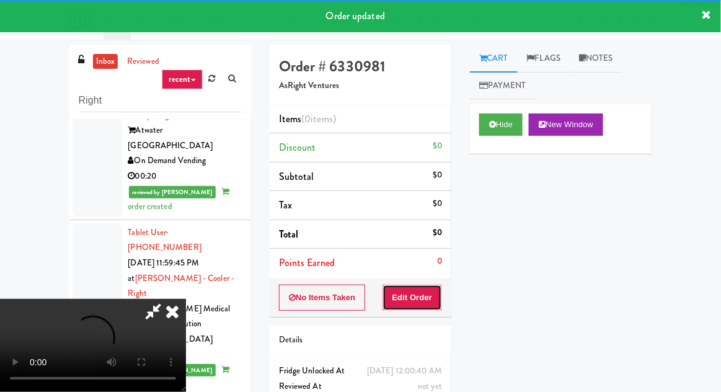
click at [428, 293] on button "Edit Order" at bounding box center [413, 298] width 60 height 26
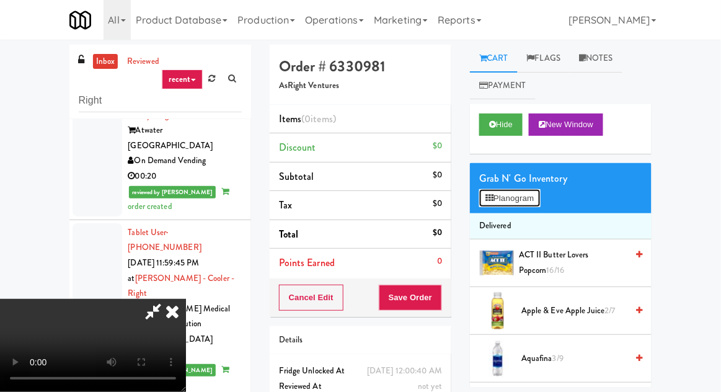
click at [536, 197] on button "Planogram" at bounding box center [509, 198] width 61 height 19
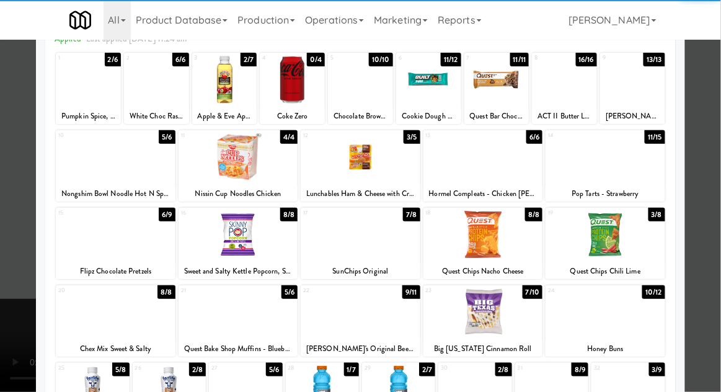
scroll to position [157, 0]
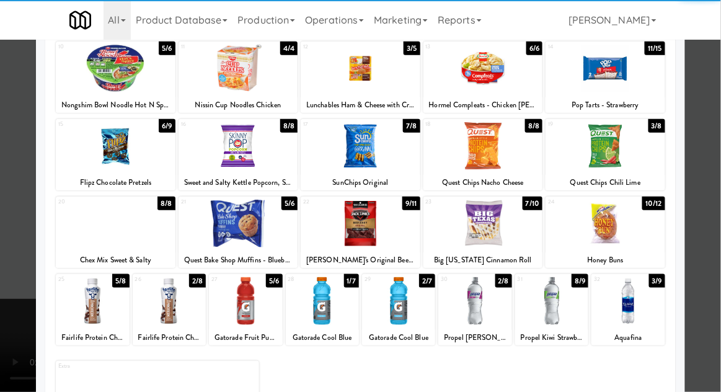
click at [634, 316] on div at bounding box center [628, 301] width 73 height 48
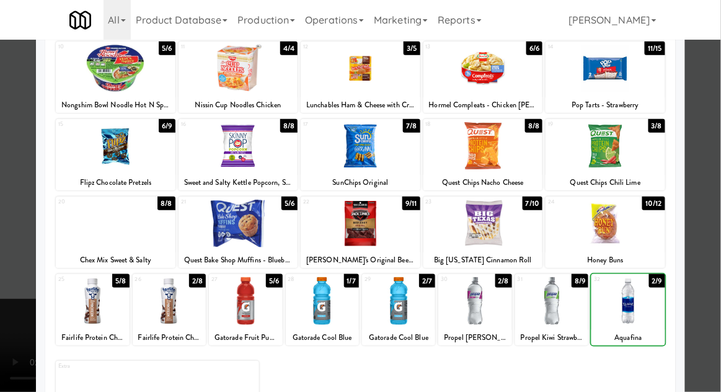
click at [712, 157] on div at bounding box center [360, 196] width 721 height 392
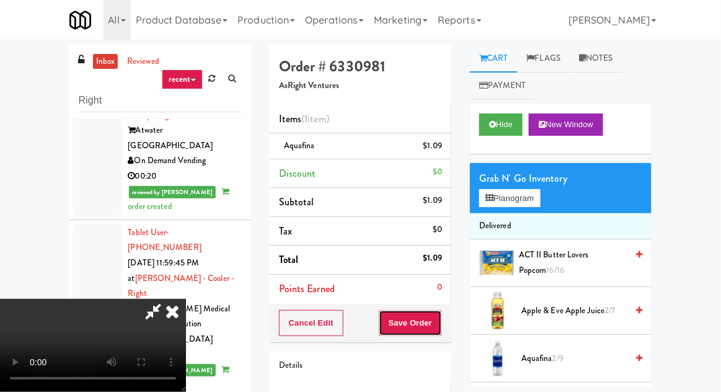
click at [440, 327] on button "Save Order" at bounding box center [410, 323] width 63 height 26
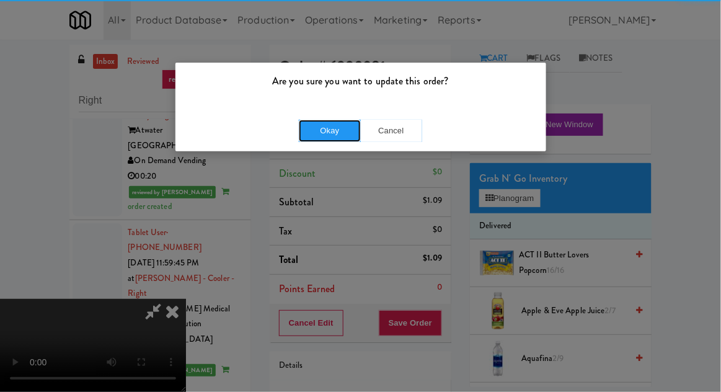
click at [322, 136] on button "Okay" at bounding box center [330, 131] width 62 height 22
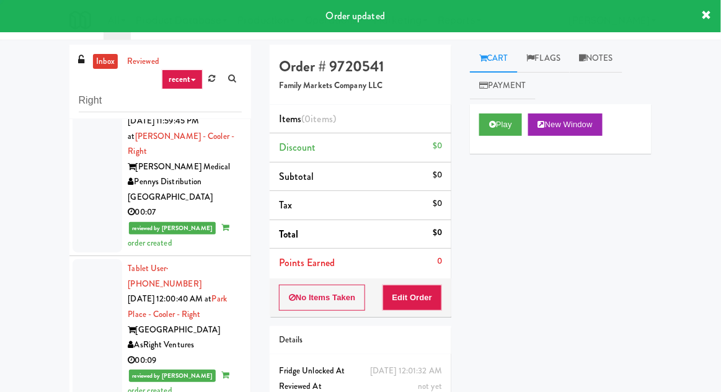
scroll to position [1565, 0]
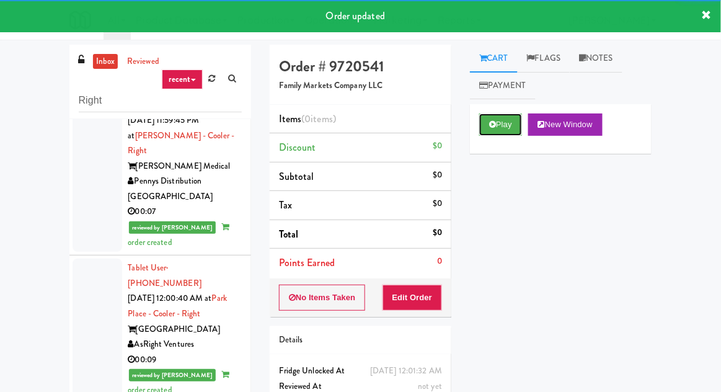
click at [489, 118] on button "Play" at bounding box center [500, 124] width 43 height 22
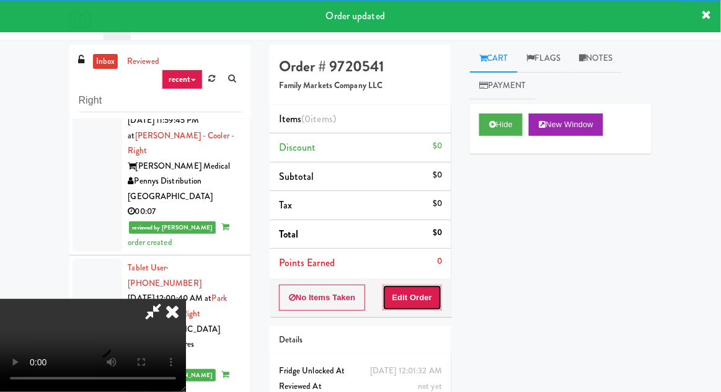
click at [427, 298] on button "Edit Order" at bounding box center [413, 298] width 60 height 26
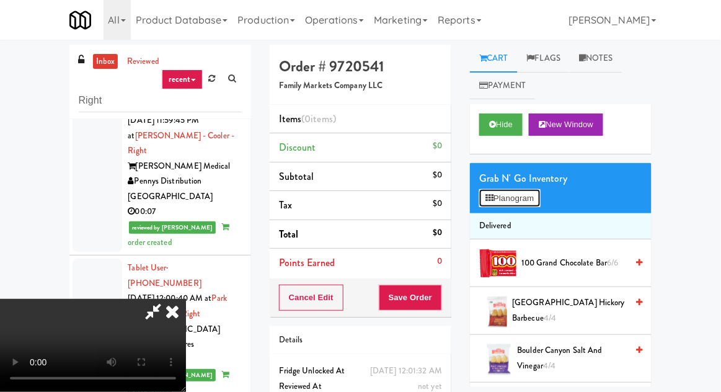
click at [540, 192] on button "Planogram" at bounding box center [509, 198] width 61 height 19
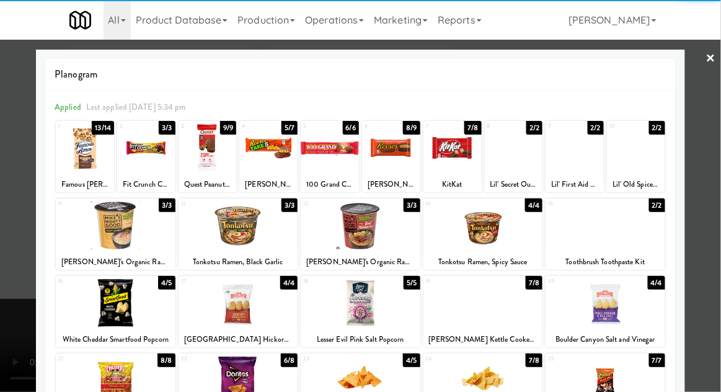
click at [117, 307] on div at bounding box center [116, 303] width 120 height 48
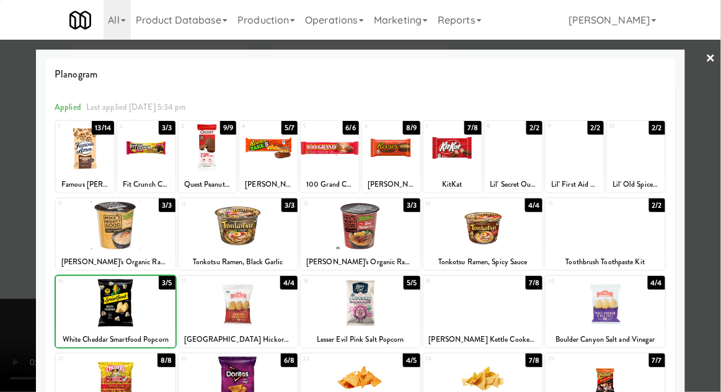
click at [714, 146] on div at bounding box center [360, 196] width 721 height 392
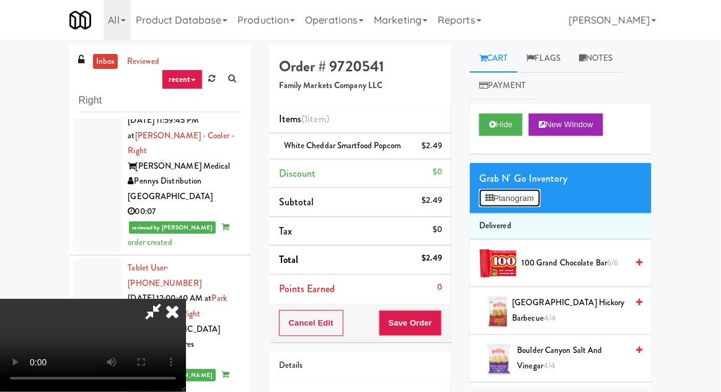
click at [538, 198] on button "Planogram" at bounding box center [509, 198] width 61 height 19
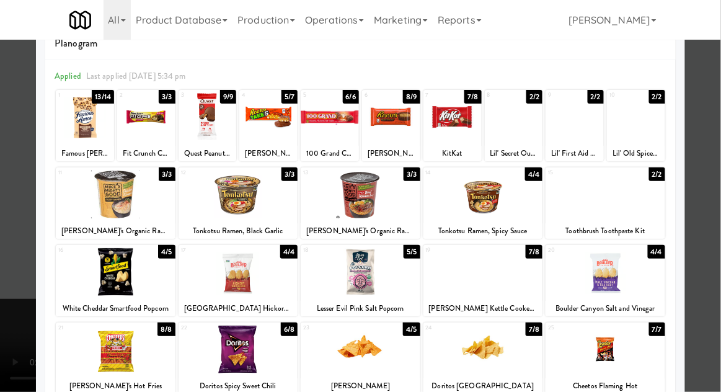
scroll to position [30, 0]
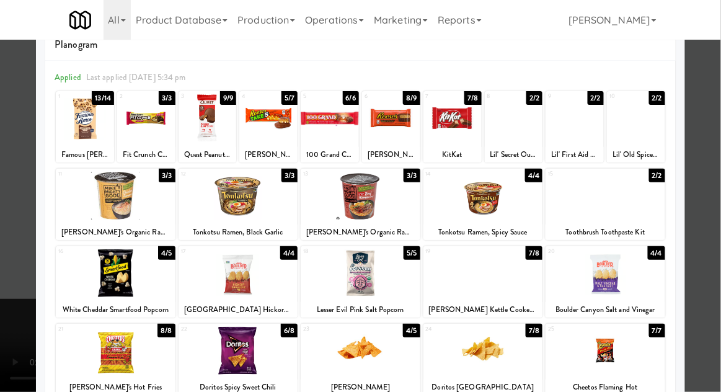
click at [605, 263] on div at bounding box center [606, 273] width 120 height 48
click at [27, 330] on div at bounding box center [360, 196] width 721 height 392
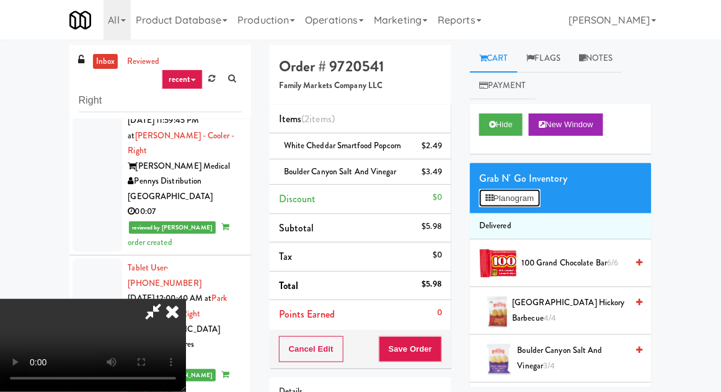
click at [540, 206] on button "Planogram" at bounding box center [509, 198] width 61 height 19
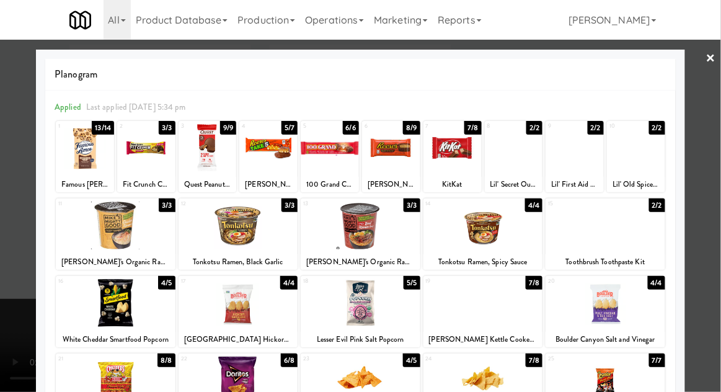
click at [706, 166] on div at bounding box center [360, 196] width 721 height 392
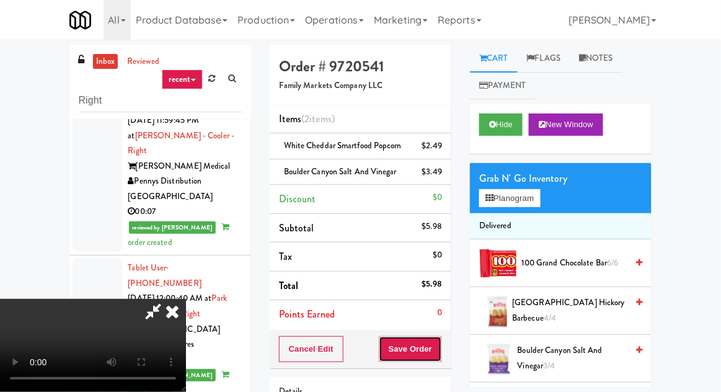
click at [440, 350] on button "Save Order" at bounding box center [410, 349] width 63 height 26
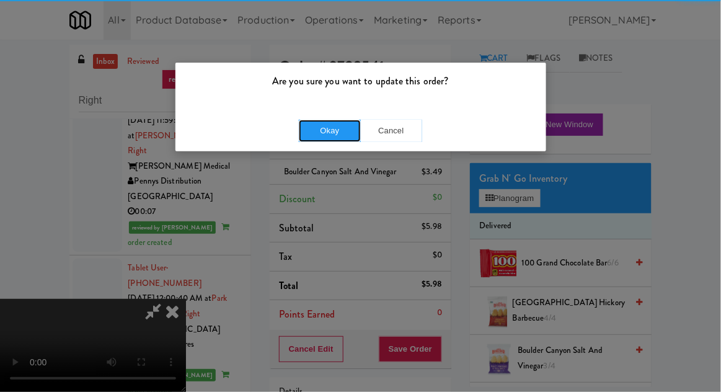
click at [321, 126] on button "Okay" at bounding box center [330, 131] width 62 height 22
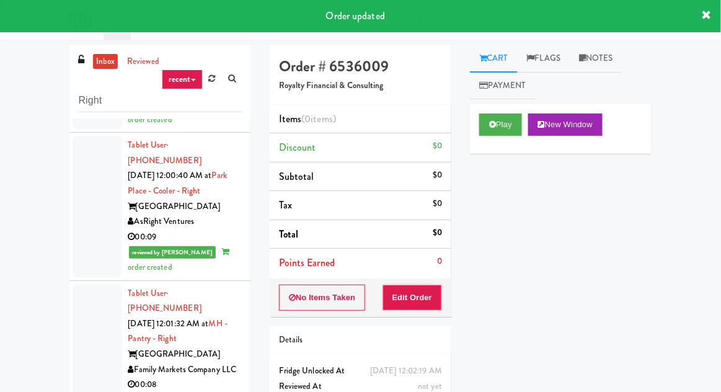
scroll to position [1689, 0]
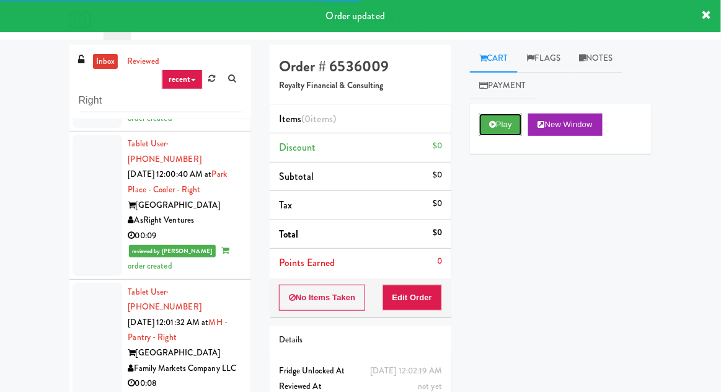
click at [484, 125] on button "Play" at bounding box center [500, 124] width 43 height 22
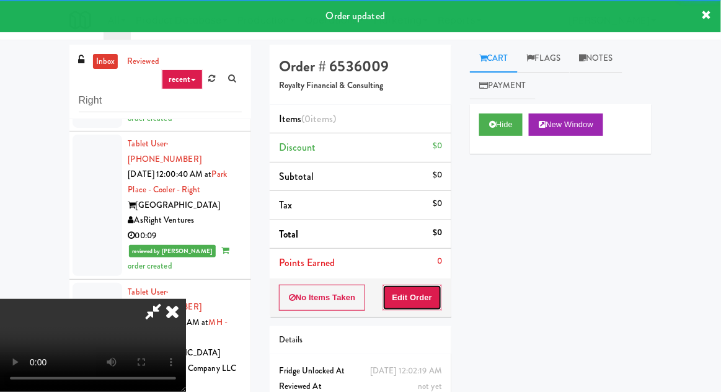
click at [423, 295] on button "Edit Order" at bounding box center [413, 298] width 60 height 26
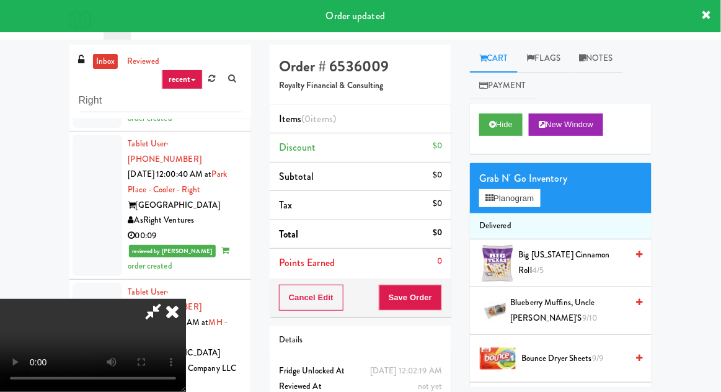
scroll to position [48, 0]
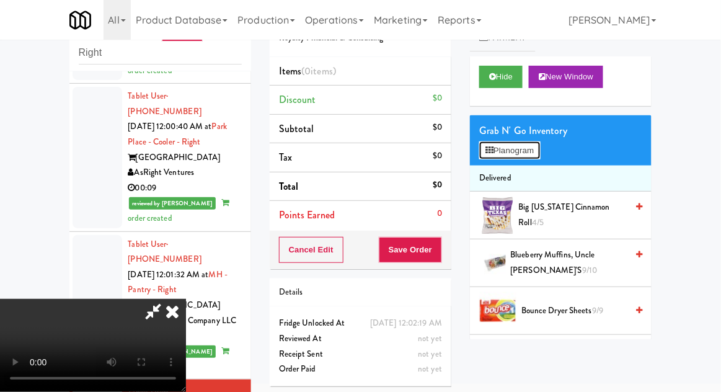
click at [540, 146] on button "Planogram" at bounding box center [509, 150] width 61 height 19
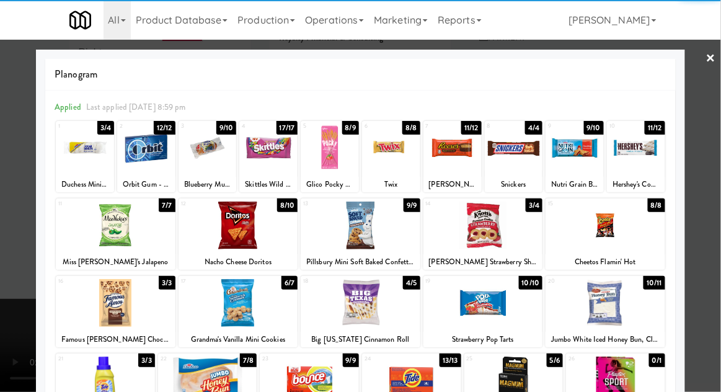
click at [327, 162] on div at bounding box center [330, 148] width 58 height 48
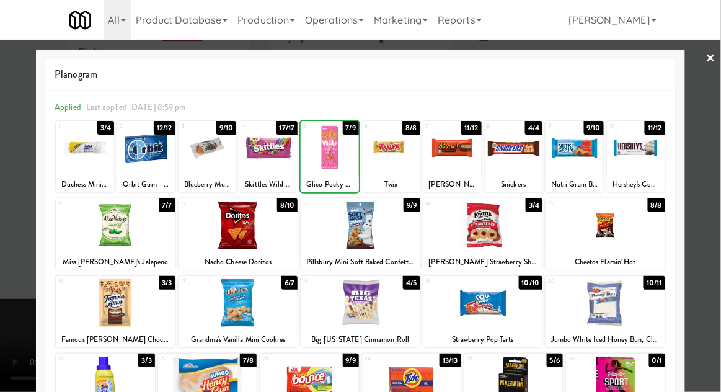
click at [712, 151] on div at bounding box center [360, 196] width 721 height 392
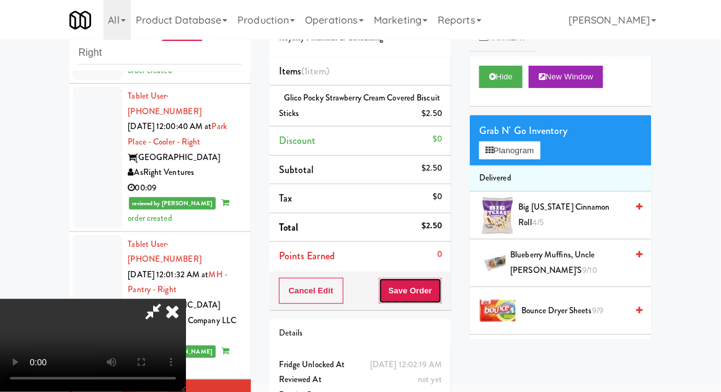
click at [442, 293] on button "Save Order" at bounding box center [410, 291] width 63 height 26
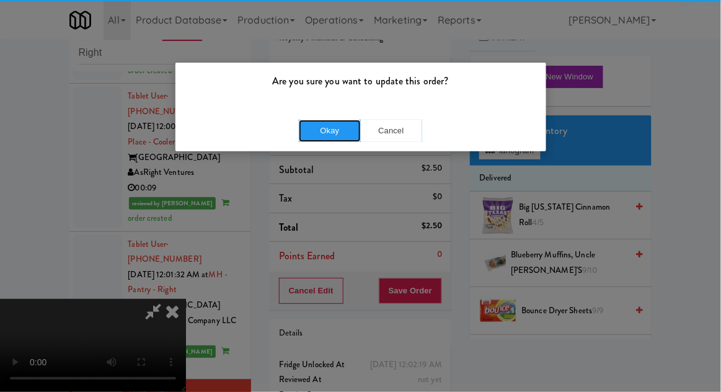
click at [324, 130] on button "Okay" at bounding box center [330, 131] width 62 height 22
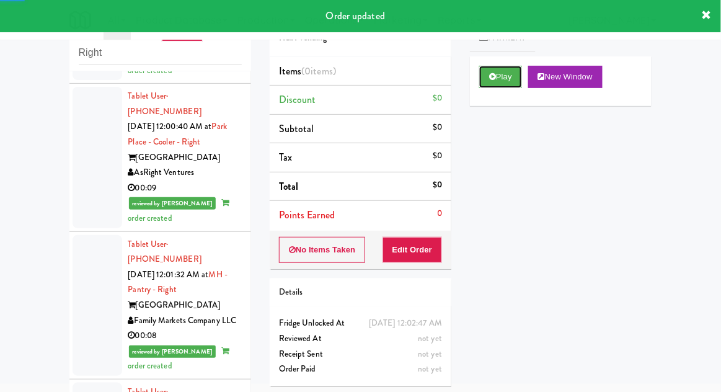
click at [482, 81] on button "Play" at bounding box center [500, 77] width 43 height 22
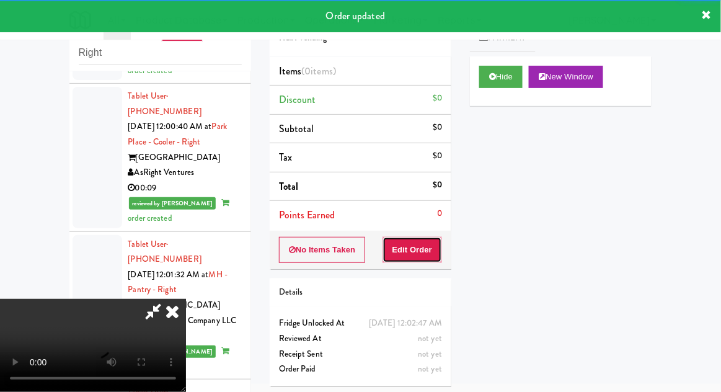
click at [410, 257] on button "Edit Order" at bounding box center [413, 250] width 60 height 26
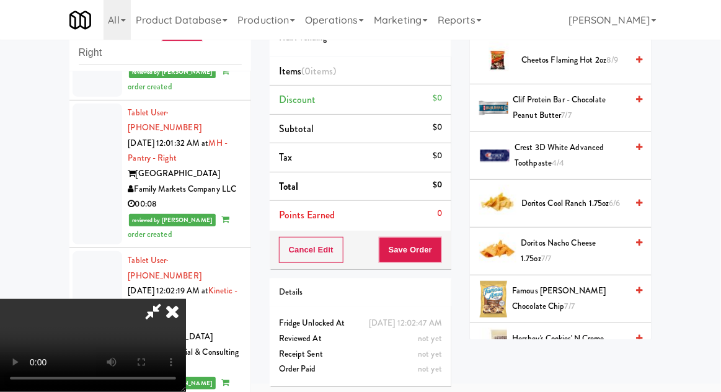
scroll to position [297, 0]
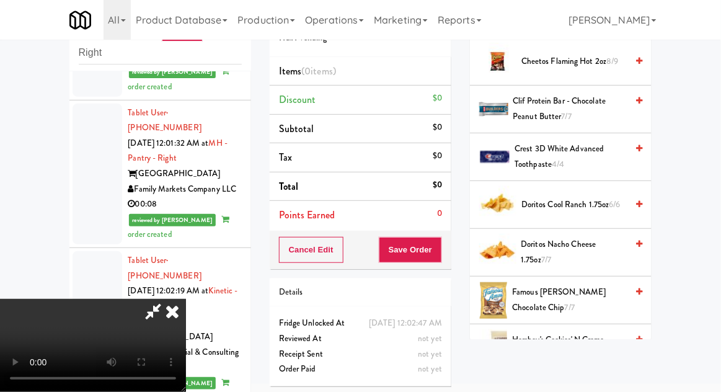
click at [595, 197] on span "Doritos Cool Ranch 1.75oz 6/6" at bounding box center [573, 205] width 105 height 16
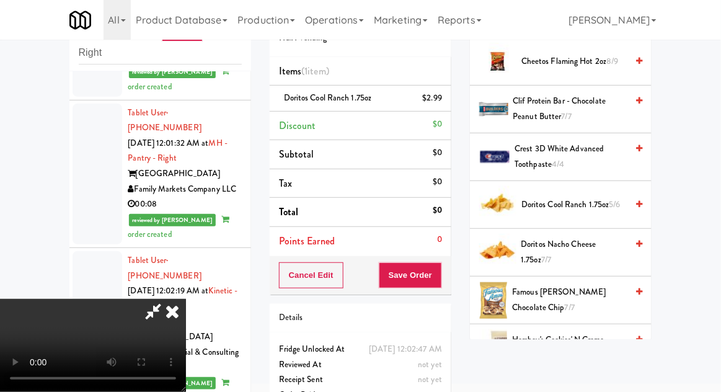
click at [593, 198] on span "Doritos Cool Ranch 1.75oz 5/6" at bounding box center [573, 205] width 105 height 16
click at [440, 279] on button "Save Order" at bounding box center [410, 275] width 63 height 26
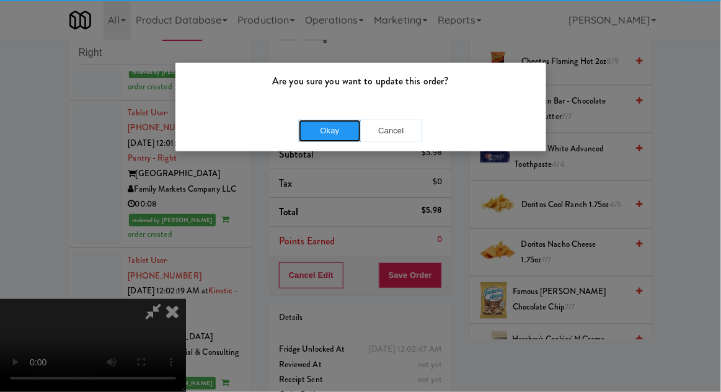
click at [345, 123] on button "Okay" at bounding box center [330, 131] width 62 height 22
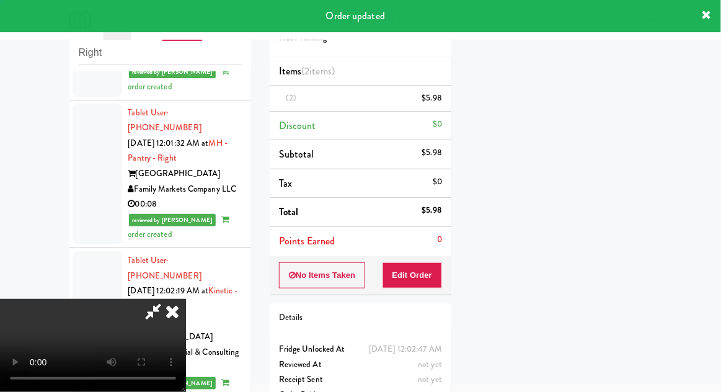
scroll to position [122, 0]
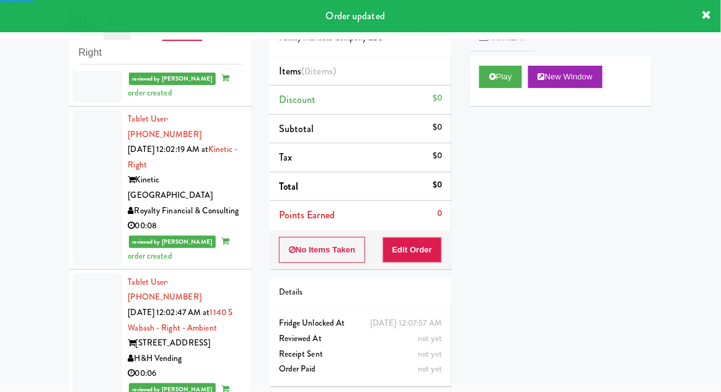
scroll to position [1964, 0]
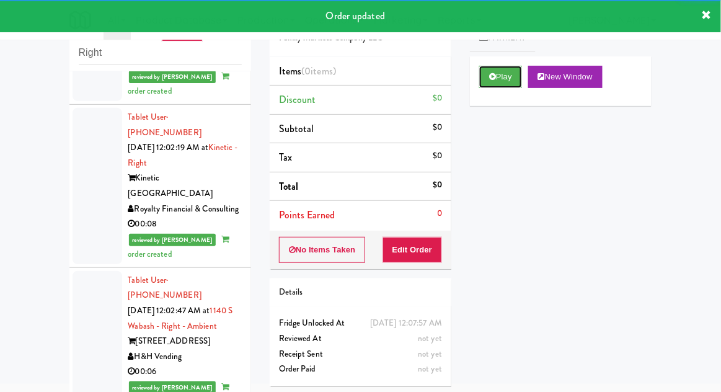
click at [502, 71] on button "Play" at bounding box center [500, 77] width 43 height 22
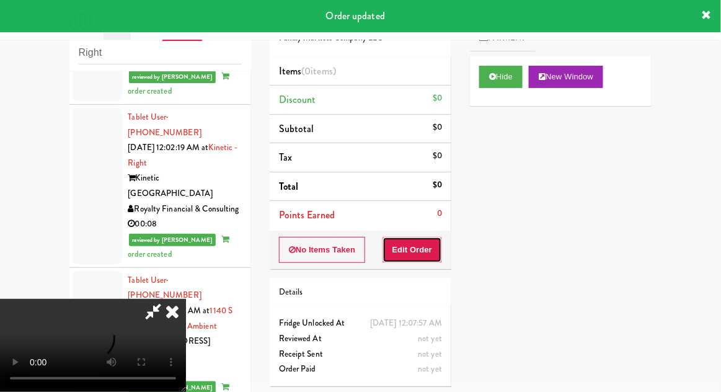
click at [437, 239] on button "Edit Order" at bounding box center [413, 250] width 60 height 26
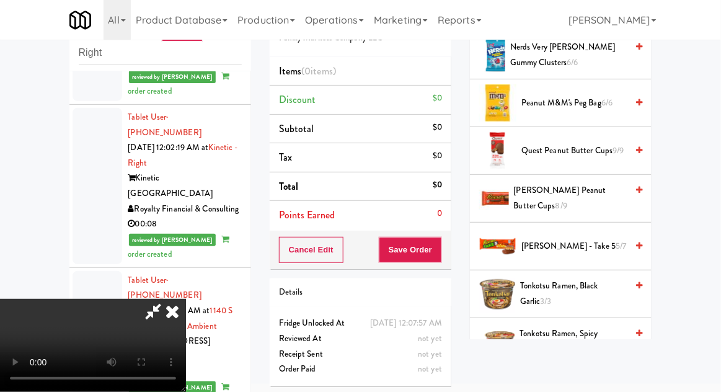
scroll to position [1124, 0]
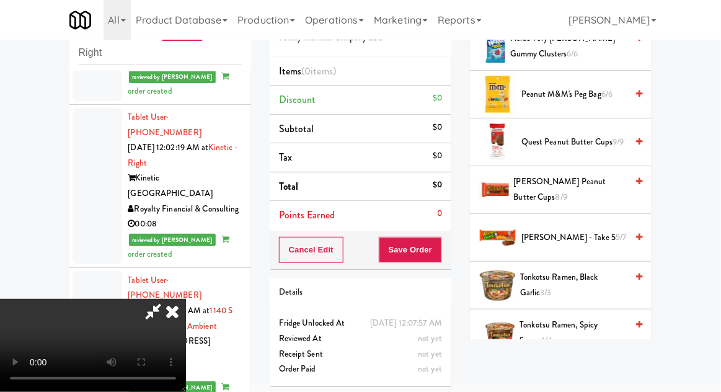
click at [592, 187] on span "[PERSON_NAME] Peanut Butter Cups 8/9" at bounding box center [570, 189] width 113 height 30
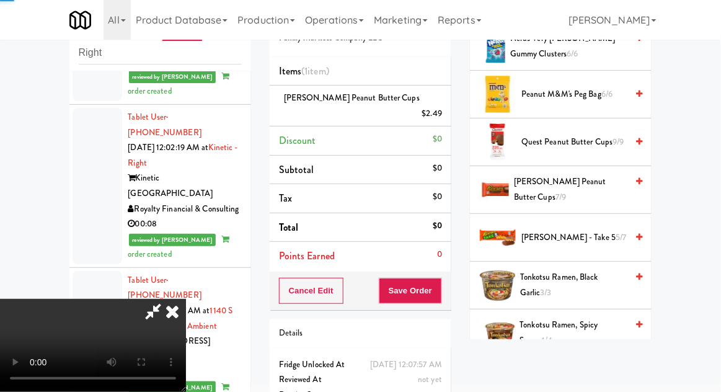
click at [591, 185] on span "[PERSON_NAME] Peanut Butter Cups 7/9" at bounding box center [570, 189] width 113 height 30
click at [437, 278] on button "Save Order" at bounding box center [410, 291] width 63 height 26
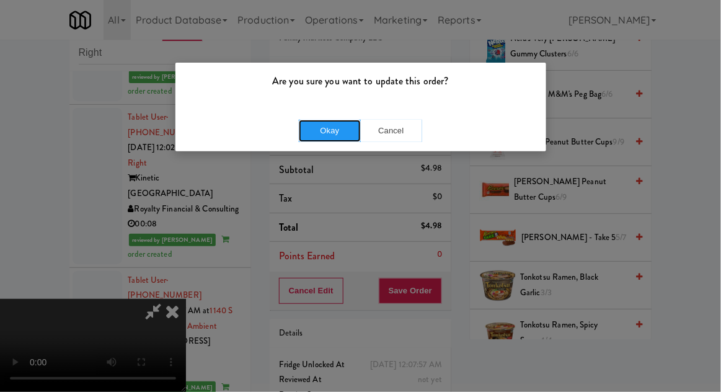
click at [317, 129] on button "Okay" at bounding box center [330, 131] width 62 height 22
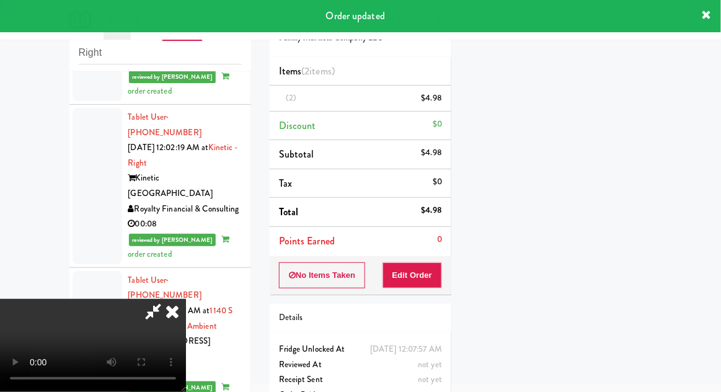
scroll to position [122, 0]
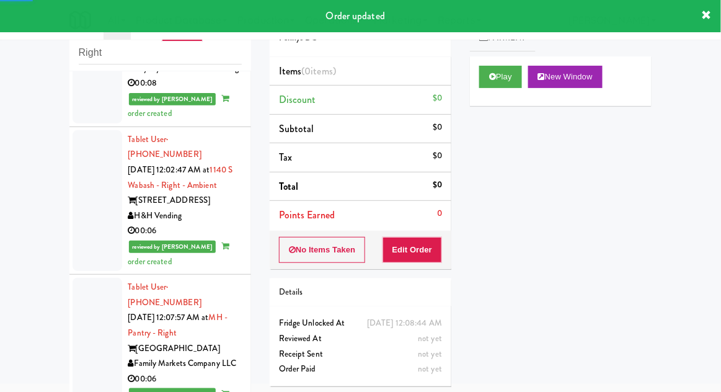
scroll to position [2105, 0]
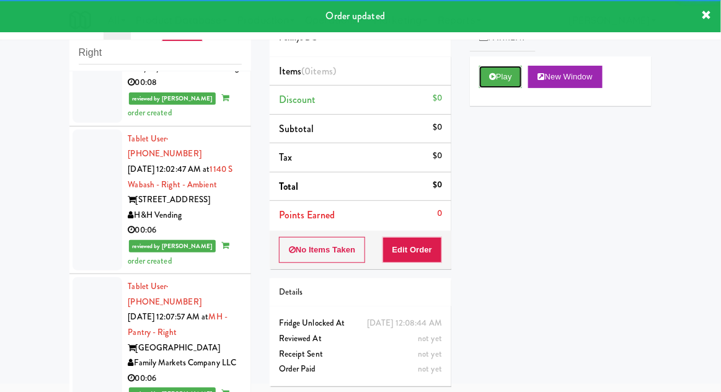
click at [486, 84] on button "Play" at bounding box center [500, 77] width 43 height 22
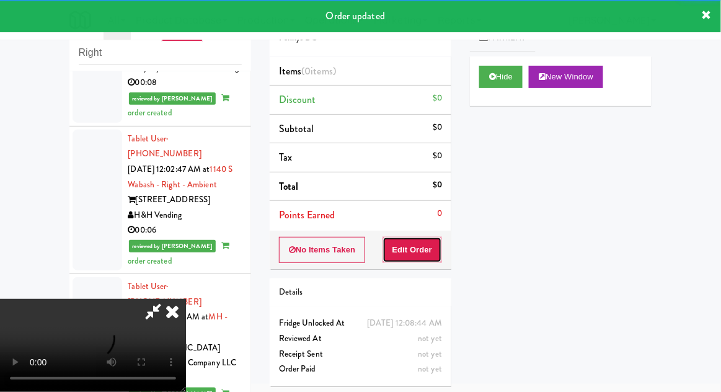
click at [430, 249] on button "Edit Order" at bounding box center [413, 250] width 60 height 26
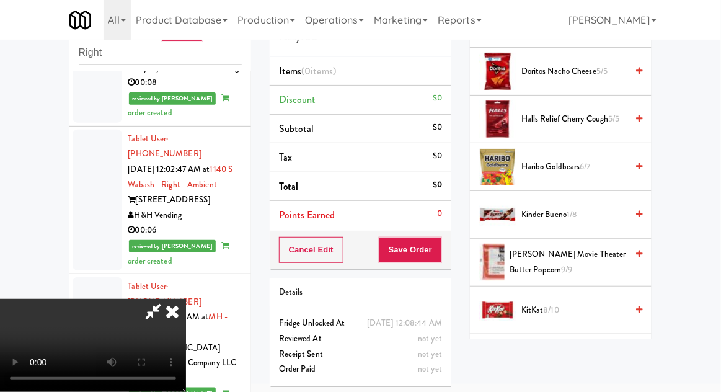
scroll to position [288, 0]
click at [591, 164] on span "6/7" at bounding box center [585, 166] width 11 height 12
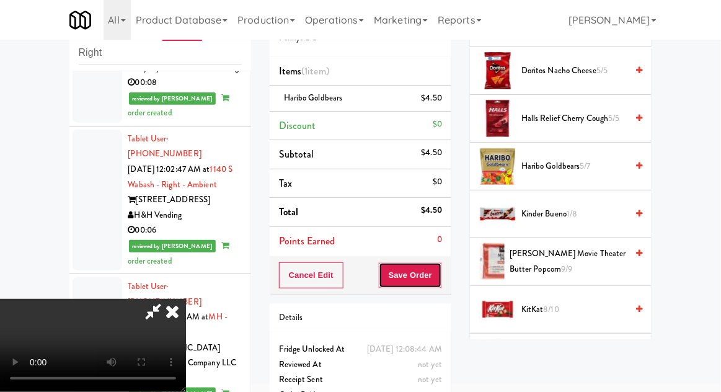
click at [441, 277] on button "Save Order" at bounding box center [410, 275] width 63 height 26
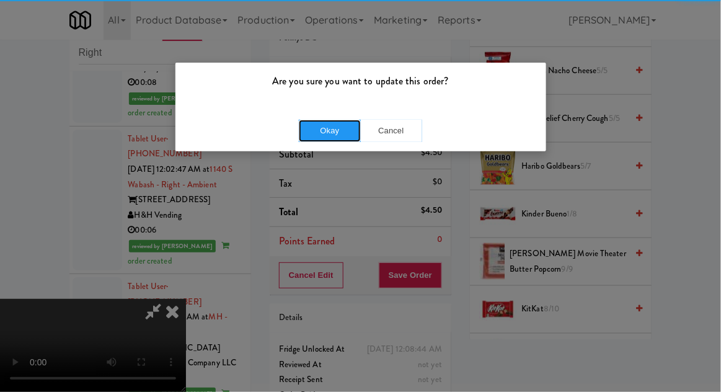
click at [321, 125] on button "Okay" at bounding box center [330, 131] width 62 height 22
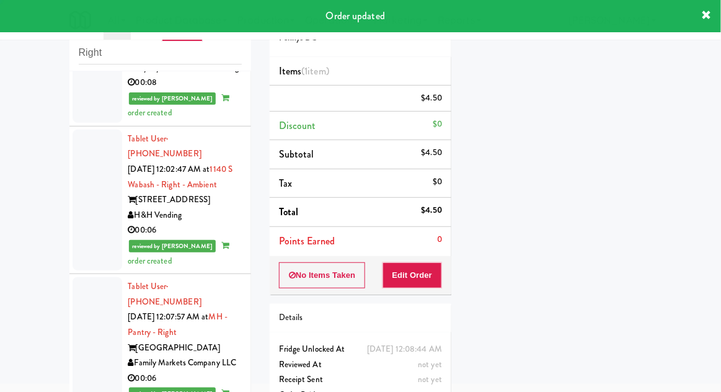
scroll to position [0, 0]
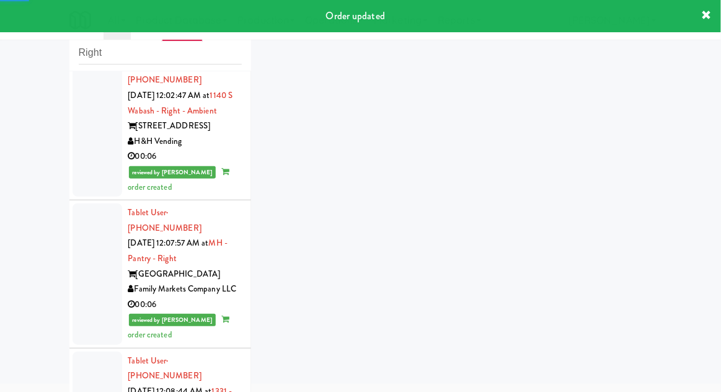
scroll to position [2247, 0]
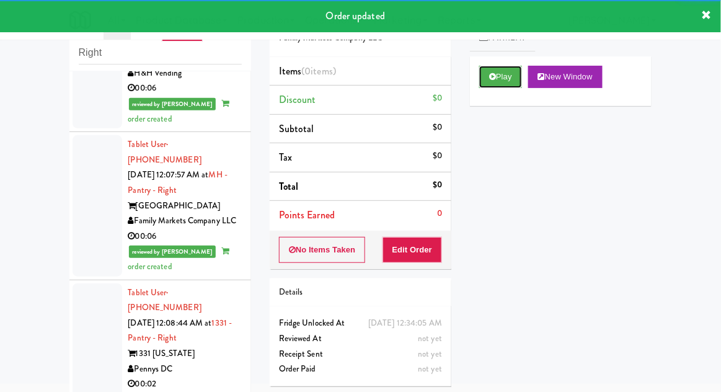
click at [487, 84] on button "Play" at bounding box center [500, 77] width 43 height 22
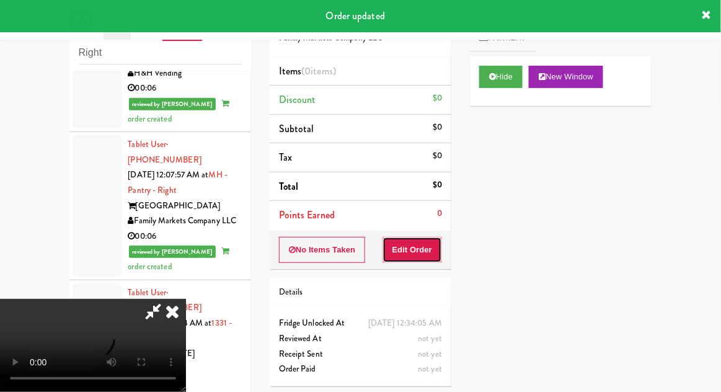
click at [422, 252] on button "Edit Order" at bounding box center [413, 250] width 60 height 26
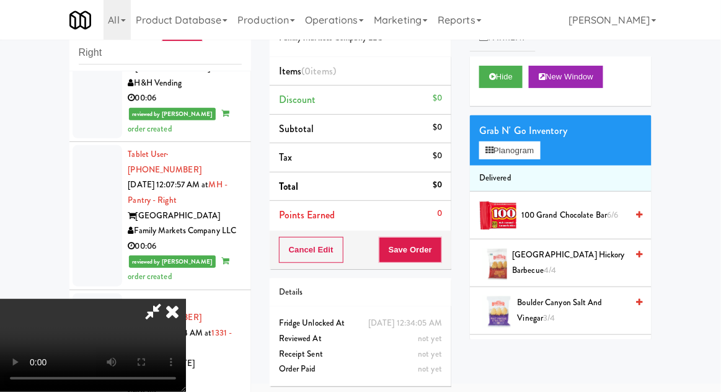
scroll to position [2237, 0]
click at [535, 151] on button "Planogram" at bounding box center [509, 150] width 61 height 19
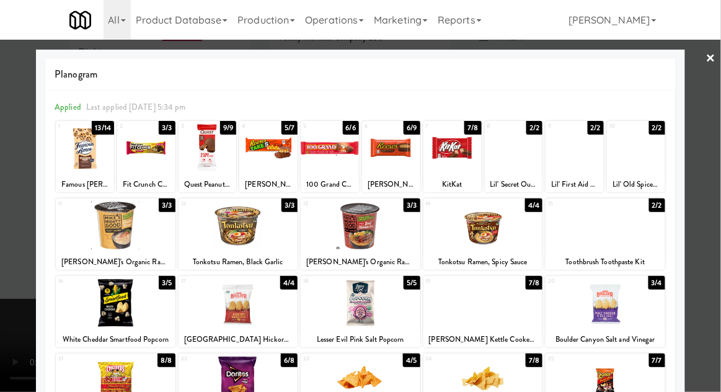
click at [140, 153] on div at bounding box center [146, 148] width 58 height 48
click at [715, 169] on div at bounding box center [360, 196] width 721 height 392
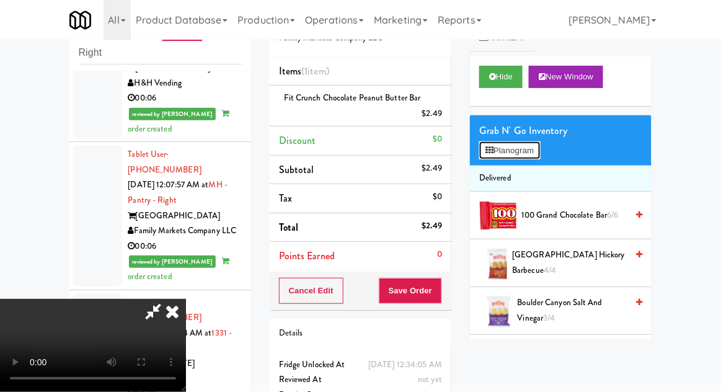
click at [527, 155] on button "Planogram" at bounding box center [509, 150] width 61 height 19
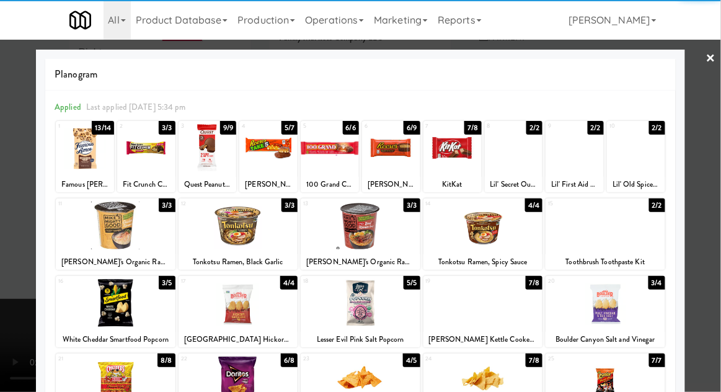
click at [363, 311] on div at bounding box center [361, 303] width 120 height 48
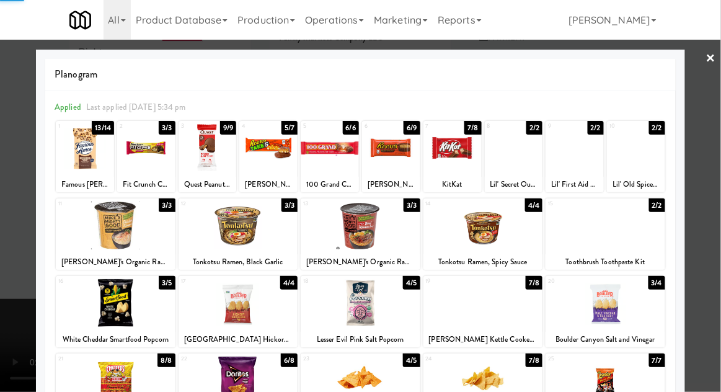
click at [716, 199] on div at bounding box center [360, 196] width 721 height 392
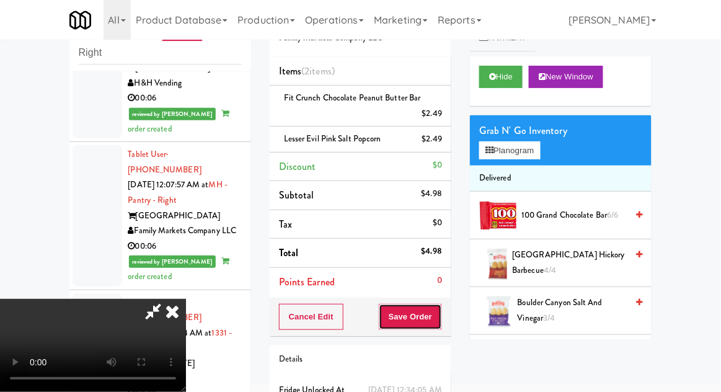
click at [440, 314] on button "Save Order" at bounding box center [410, 317] width 63 height 26
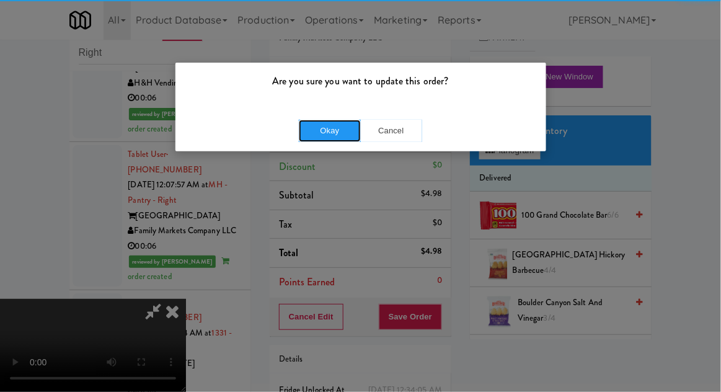
click at [342, 128] on button "Okay" at bounding box center [330, 131] width 62 height 22
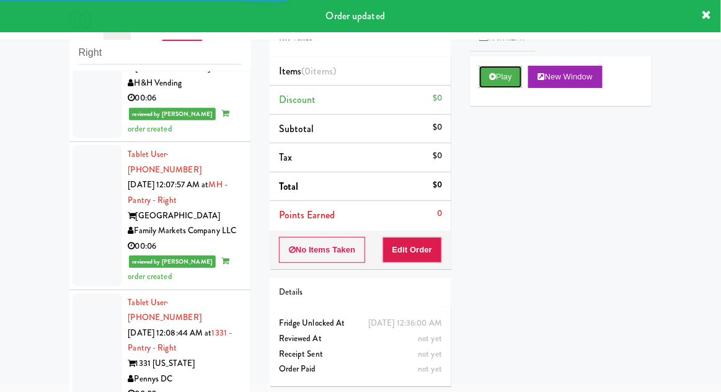
click at [498, 84] on button "Play" at bounding box center [500, 77] width 43 height 22
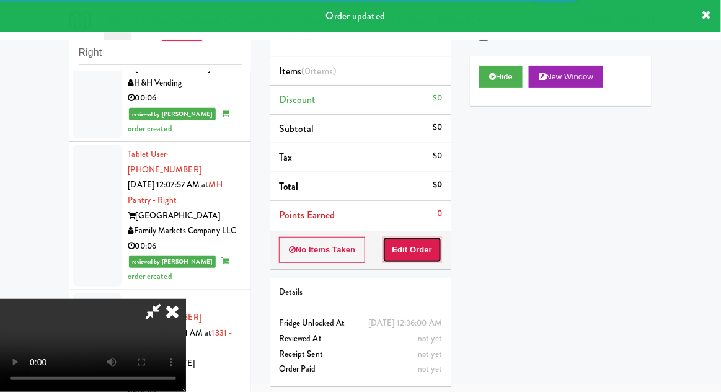
click at [416, 250] on button "Edit Order" at bounding box center [413, 250] width 60 height 26
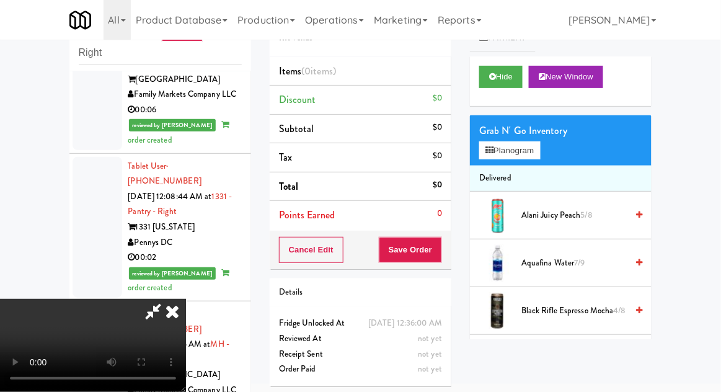
scroll to position [45, 0]
click at [539, 156] on button "Planogram" at bounding box center [509, 150] width 61 height 19
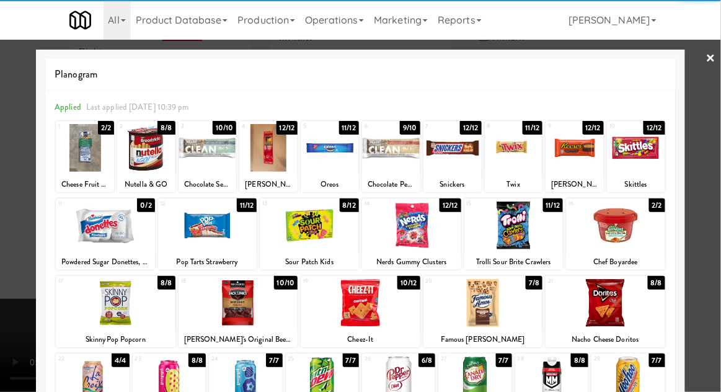
click at [504, 314] on div at bounding box center [484, 303] width 120 height 48
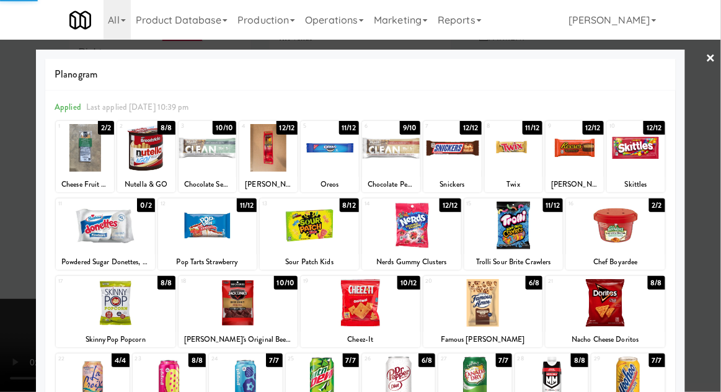
click at [713, 193] on div at bounding box center [360, 196] width 721 height 392
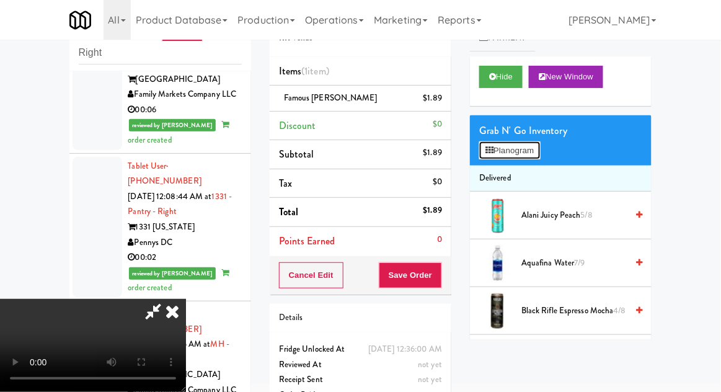
click at [538, 154] on button "Planogram" at bounding box center [509, 150] width 61 height 19
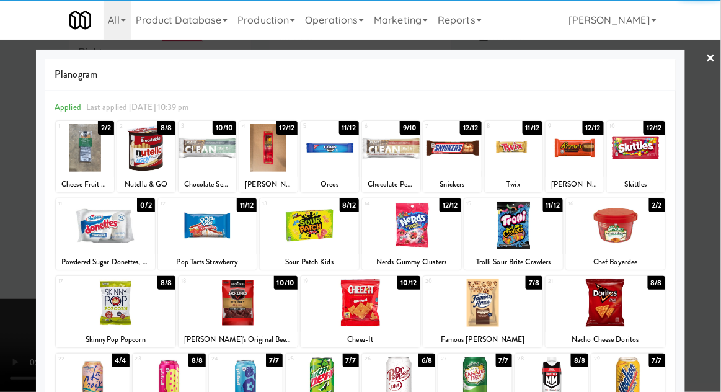
click at [126, 309] on div at bounding box center [116, 303] width 120 height 48
click at [717, 184] on div at bounding box center [360, 196] width 721 height 392
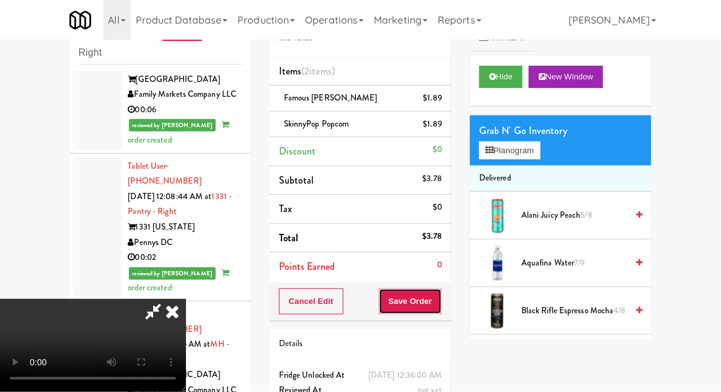
click at [440, 306] on button "Save Order" at bounding box center [410, 301] width 63 height 26
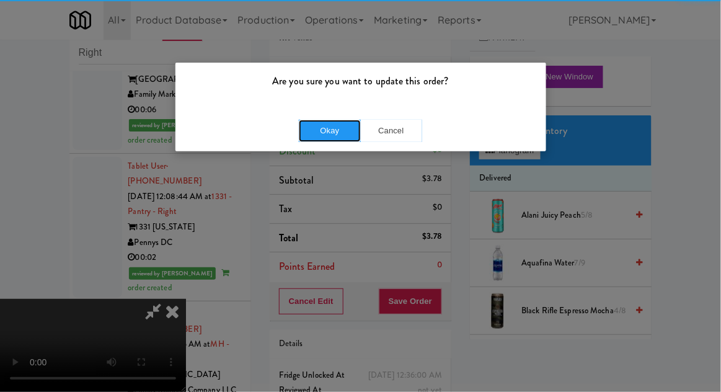
click at [350, 140] on button "Okay" at bounding box center [330, 131] width 62 height 22
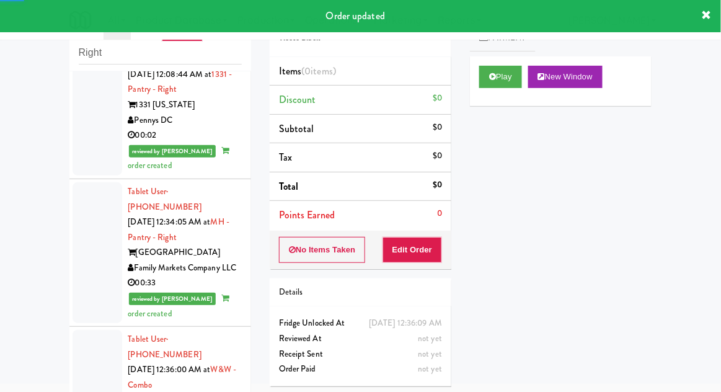
scroll to position [2499, 0]
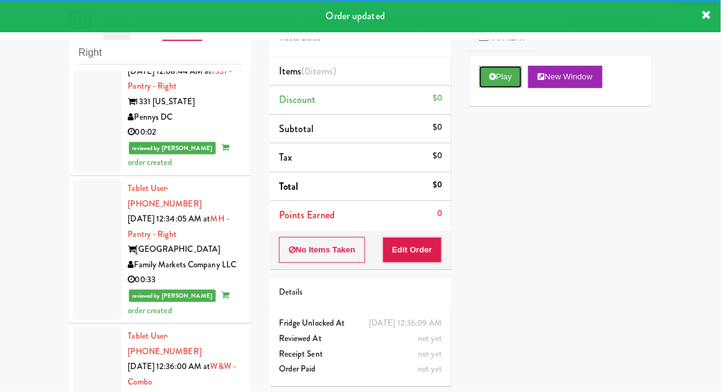
click at [481, 80] on button "Play" at bounding box center [500, 77] width 43 height 22
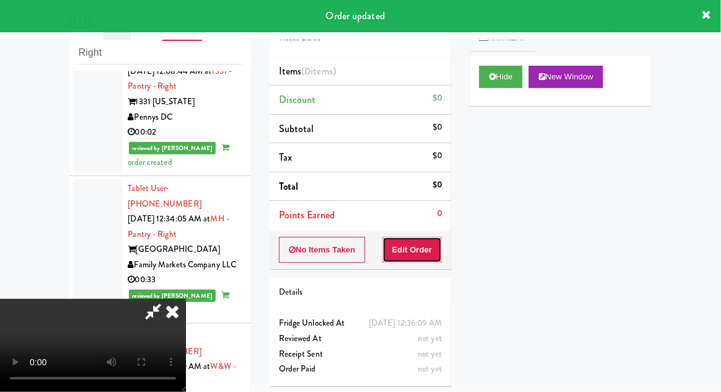
click at [425, 251] on button "Edit Order" at bounding box center [413, 250] width 60 height 26
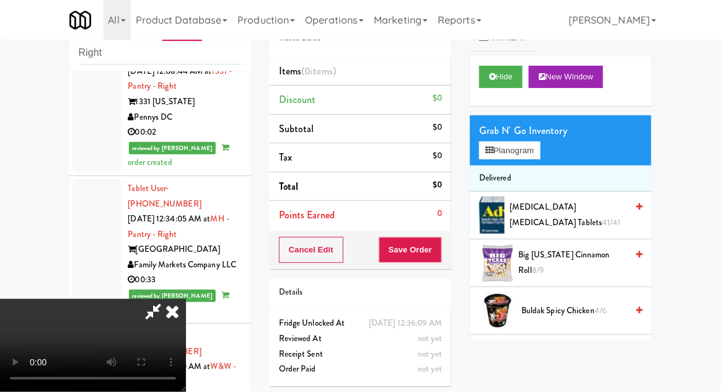
scroll to position [45, 0]
click at [533, 148] on button "Planogram" at bounding box center [509, 150] width 61 height 19
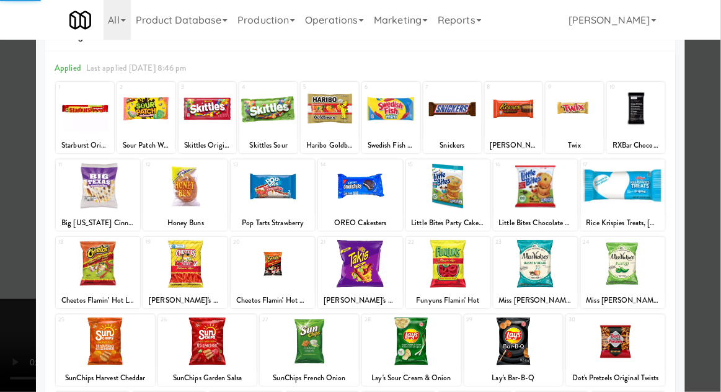
scroll to position [68, 0]
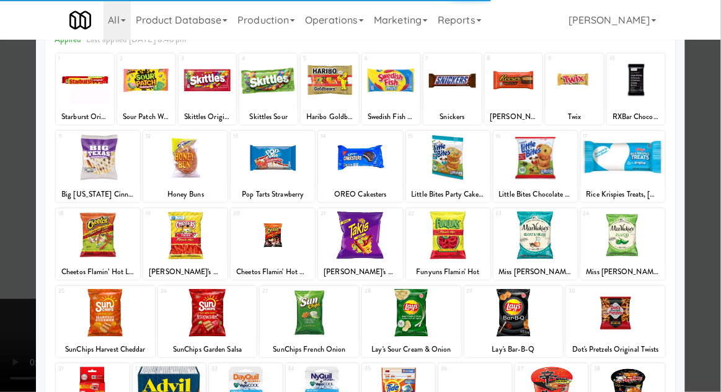
click at [103, 318] on div at bounding box center [105, 313] width 99 height 48
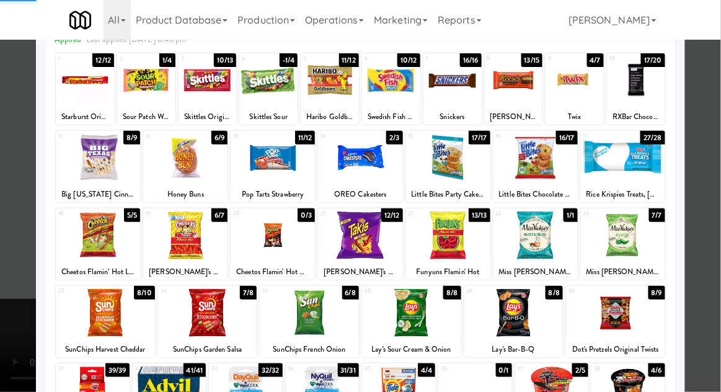
click at [710, 180] on div at bounding box center [360, 196] width 721 height 392
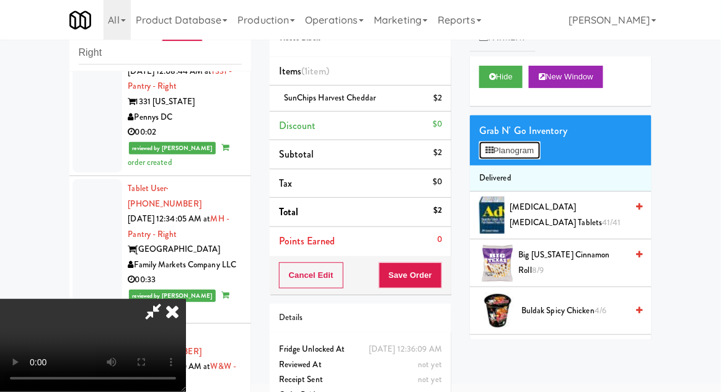
click at [540, 153] on button "Planogram" at bounding box center [509, 150] width 61 height 19
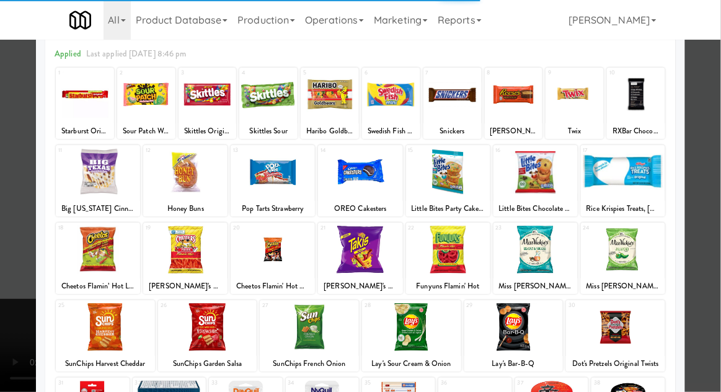
scroll to position [66, 0]
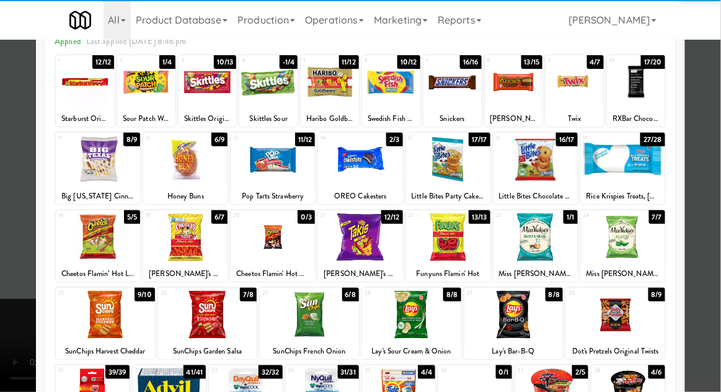
click at [210, 304] on div at bounding box center [207, 315] width 99 height 48
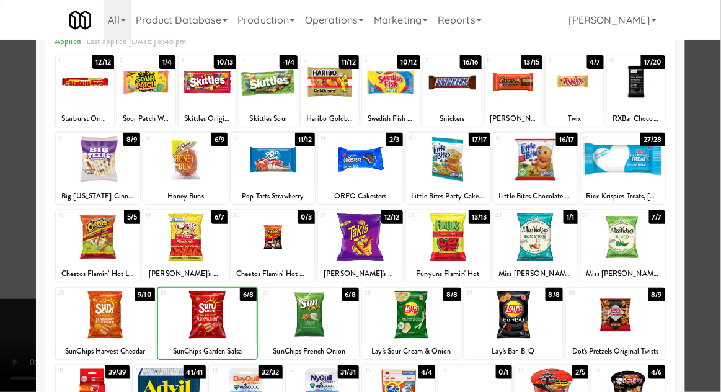
click at [714, 180] on div at bounding box center [360, 196] width 721 height 392
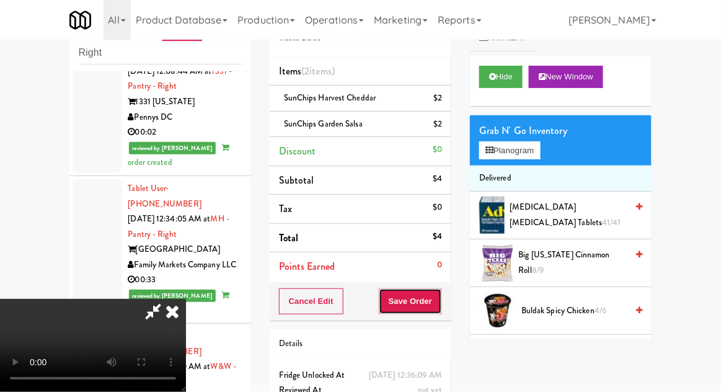
click at [440, 304] on button "Save Order" at bounding box center [410, 301] width 63 height 26
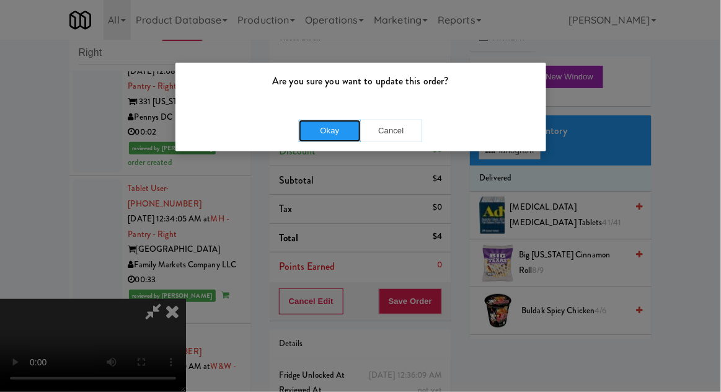
click at [322, 138] on button "Okay" at bounding box center [330, 131] width 62 height 22
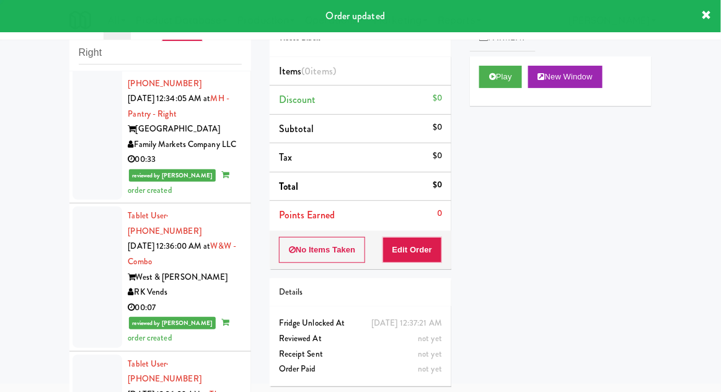
scroll to position [2630, 0]
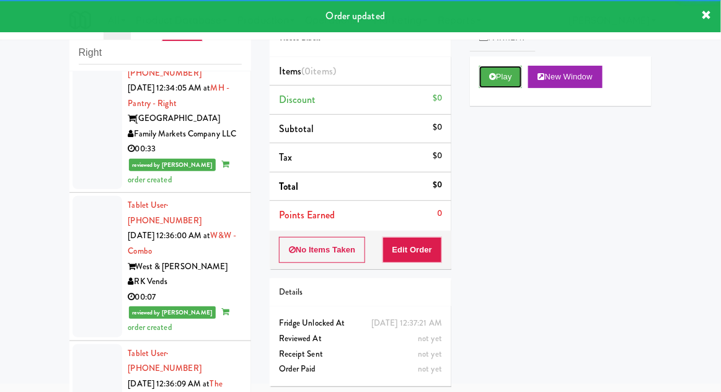
click at [481, 81] on button "Play" at bounding box center [500, 77] width 43 height 22
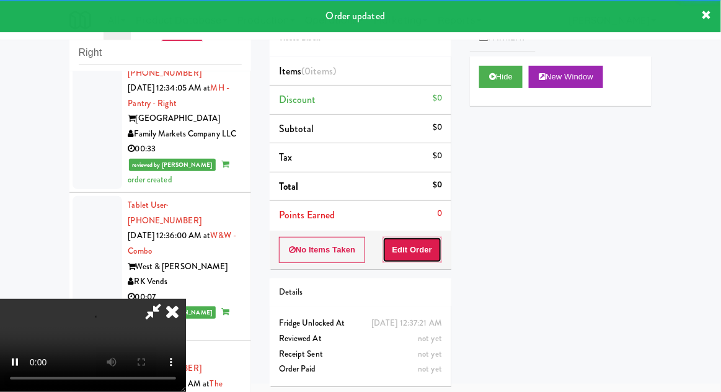
click at [414, 253] on button "Edit Order" at bounding box center [413, 250] width 60 height 26
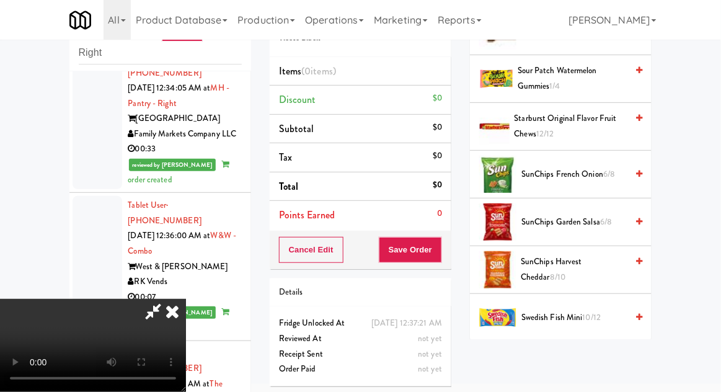
scroll to position [1333, 0]
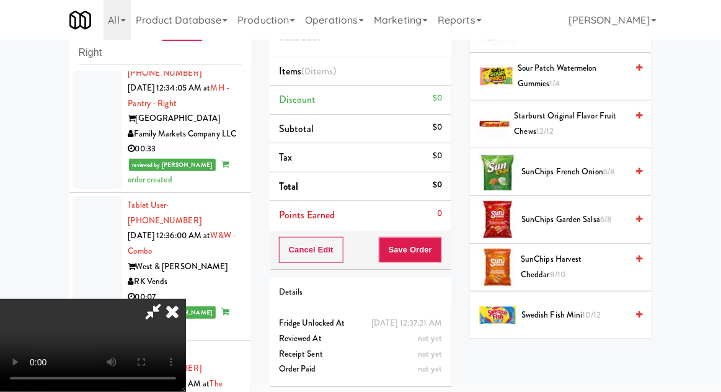
click at [583, 258] on span "SunChips Harvest Cheddar 8/10" at bounding box center [574, 267] width 106 height 30
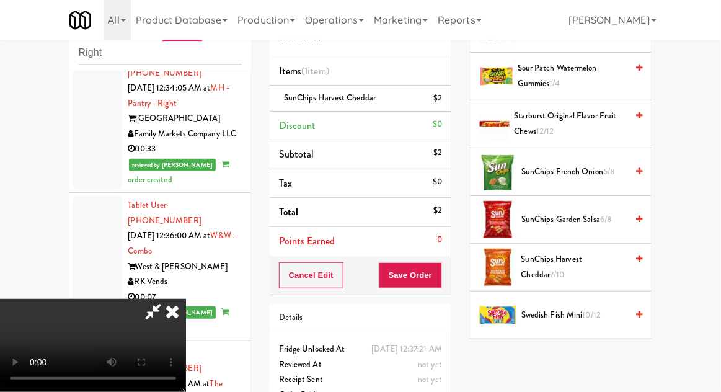
click at [584, 212] on span "SunChips Garden Salsa 6/8" at bounding box center [573, 220] width 105 height 16
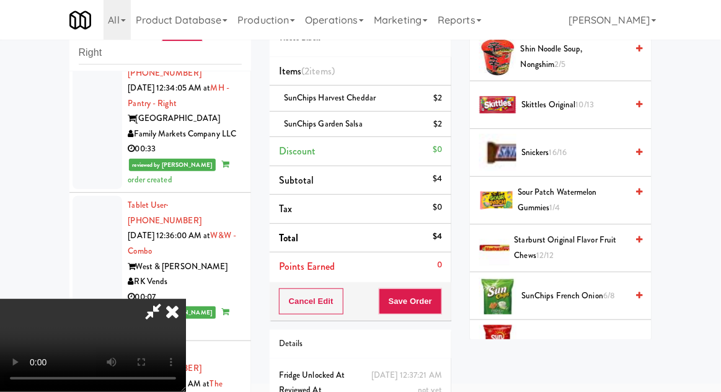
scroll to position [1204, 0]
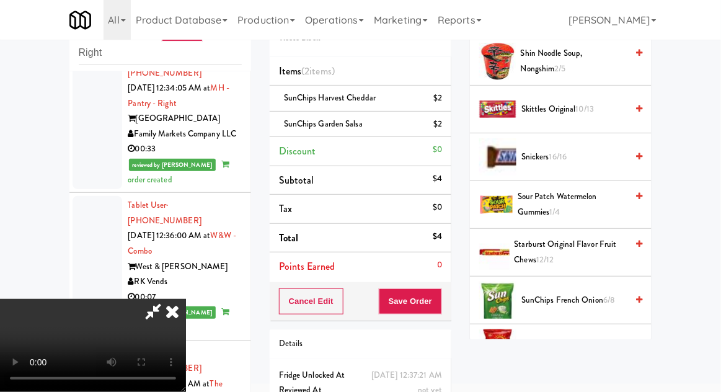
click at [593, 195] on span "Sour Patch Watermelon Gummies 1/4" at bounding box center [572, 204] width 109 height 30
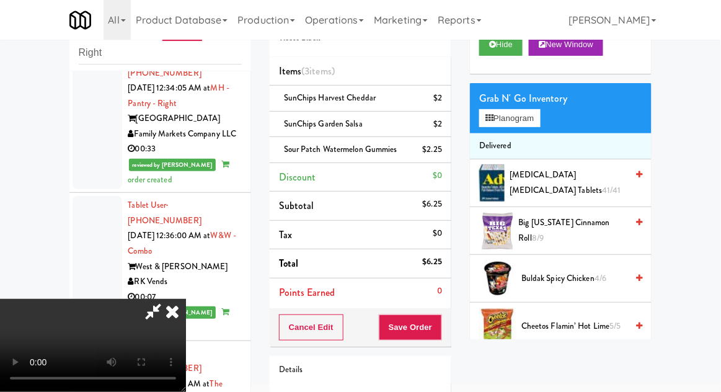
scroll to position [0, 0]
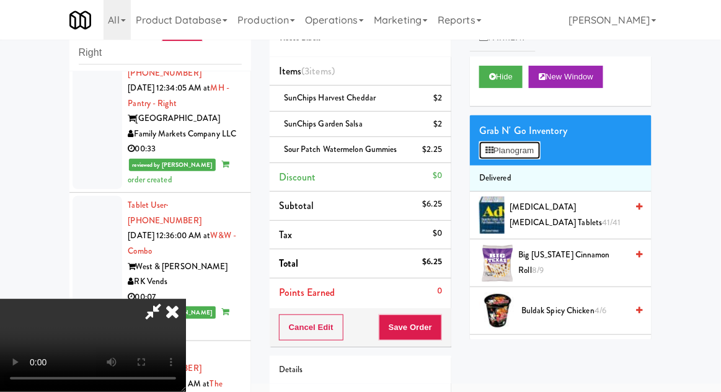
click at [540, 152] on button "Planogram" at bounding box center [509, 150] width 61 height 19
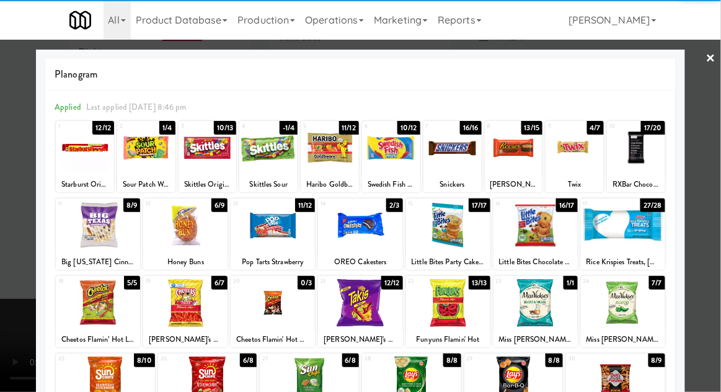
click at [272, 155] on div at bounding box center [268, 148] width 58 height 48
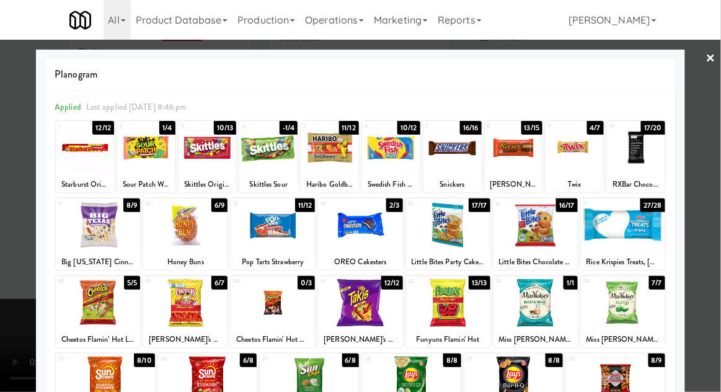
click at [706, 181] on div at bounding box center [360, 196] width 721 height 392
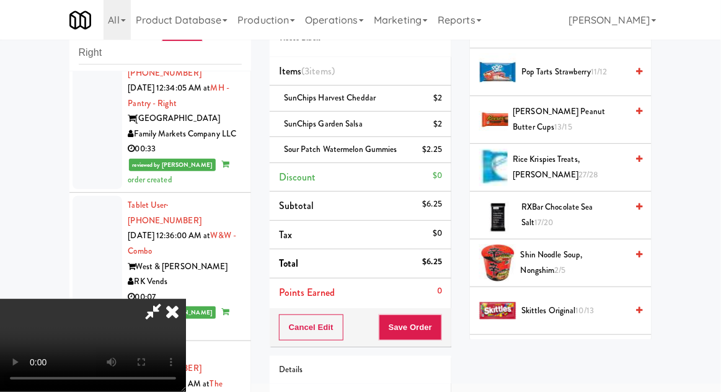
scroll to position [1601, 0]
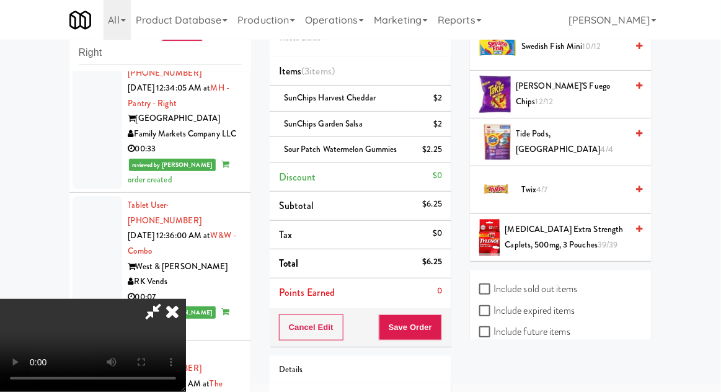
click at [572, 285] on label "Include sold out items" at bounding box center [528, 289] width 98 height 19
click at [494, 285] on input "Include sold out items" at bounding box center [486, 290] width 14 height 10
checkbox input "true"
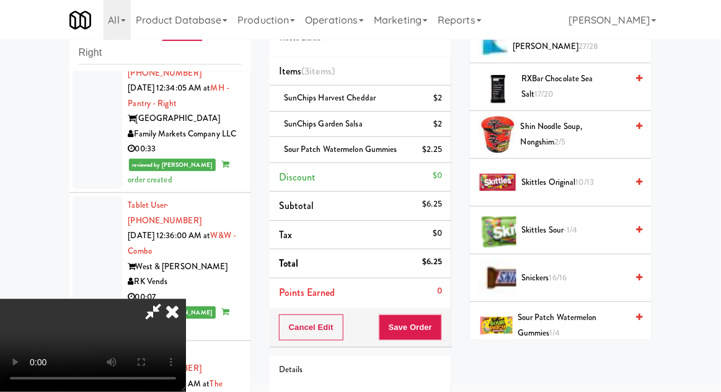
scroll to position [1226, 0]
click at [585, 228] on span "Skittles Sour -1/4" at bounding box center [573, 231] width 105 height 16
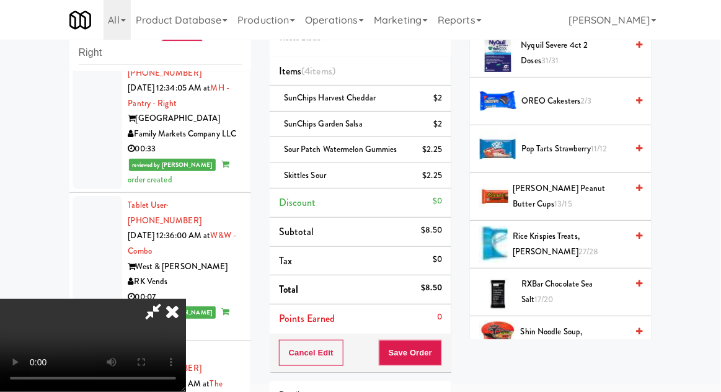
scroll to position [1019, 0]
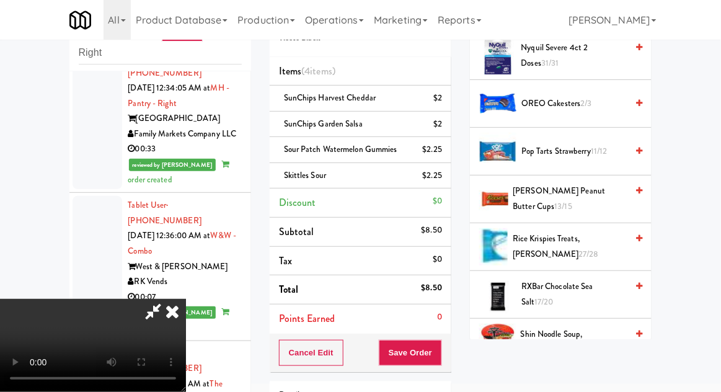
click at [603, 187] on span "[PERSON_NAME] Peanut Butter Cups 13/15" at bounding box center [570, 199] width 114 height 30
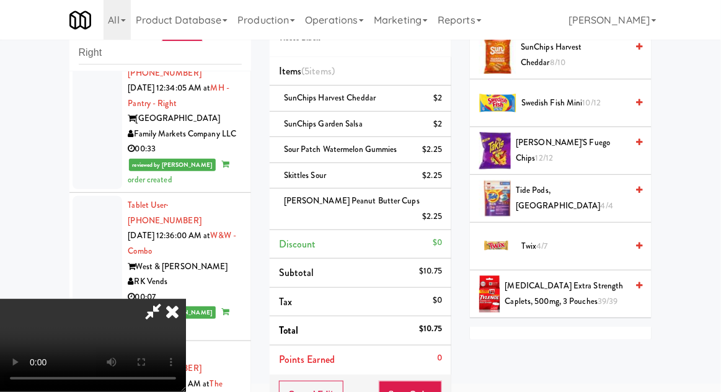
scroll to position [1687, 0]
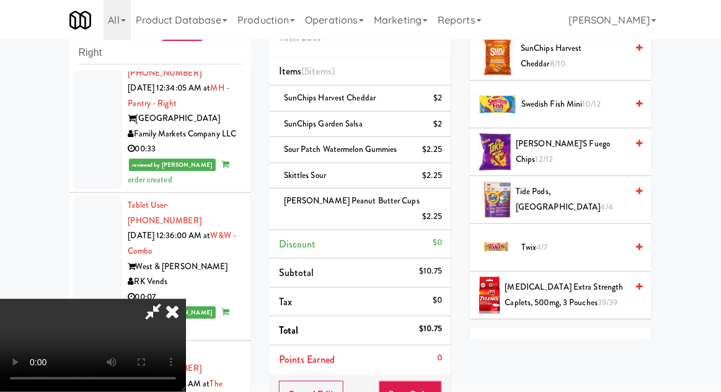
click at [577, 240] on span "Twix 4/7" at bounding box center [573, 248] width 105 height 16
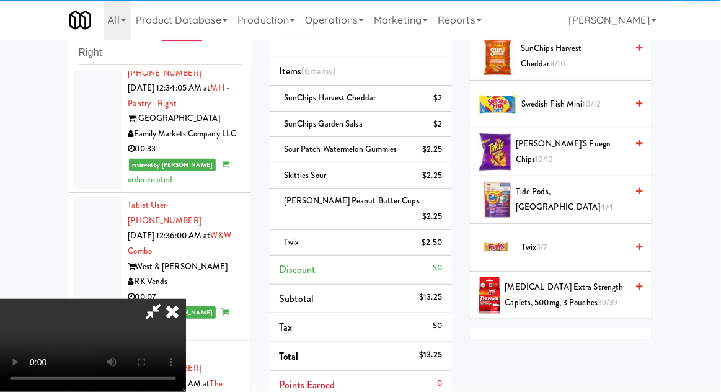
scroll to position [45, 0]
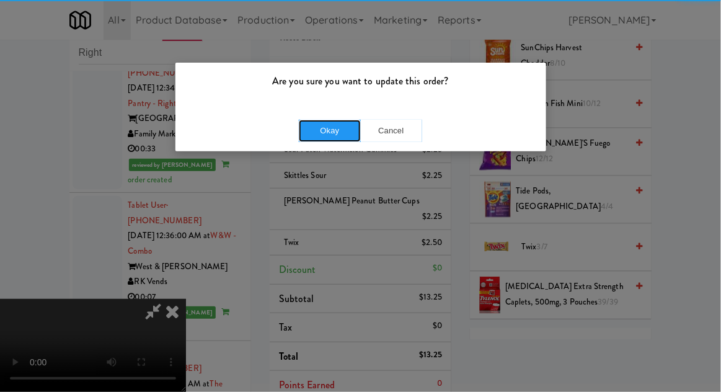
click at [326, 136] on button "Okay" at bounding box center [330, 131] width 62 height 22
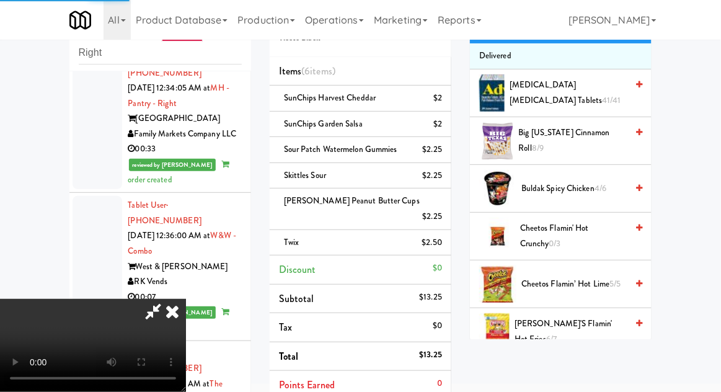
scroll to position [0, 0]
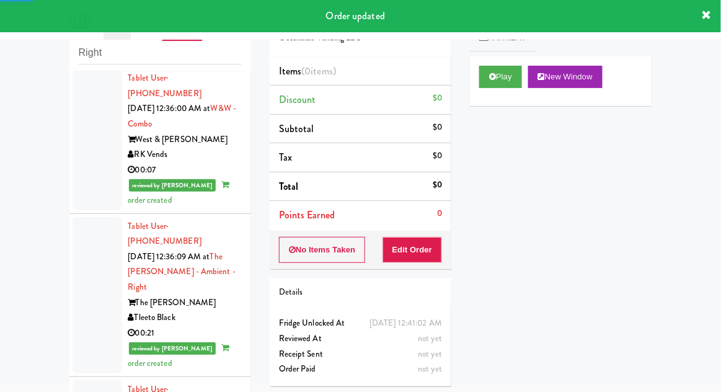
scroll to position [2758, 0]
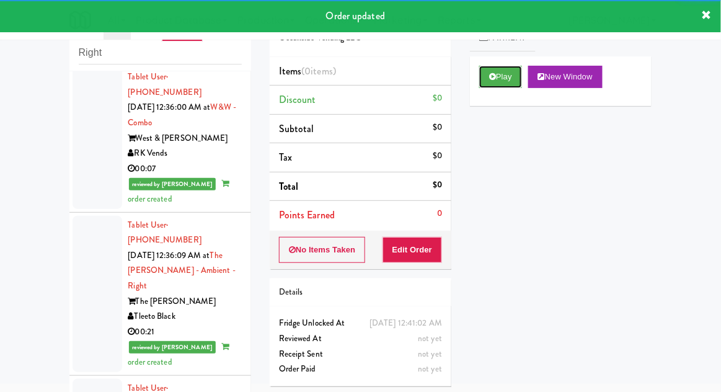
click at [492, 81] on button "Play" at bounding box center [500, 77] width 43 height 22
click at [437, 247] on button "Edit Order" at bounding box center [413, 250] width 60 height 26
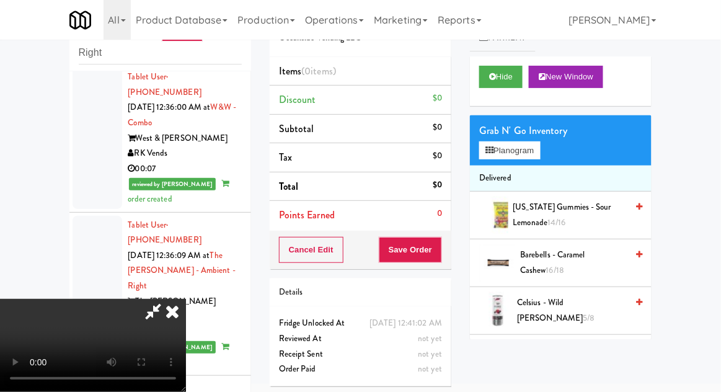
click at [538, 169] on li "Delivered" at bounding box center [561, 179] width 182 height 26
click at [540, 155] on button "Planogram" at bounding box center [509, 150] width 61 height 19
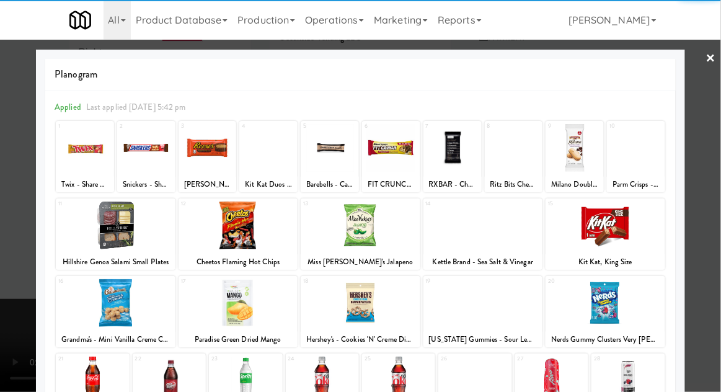
scroll to position [79, 0]
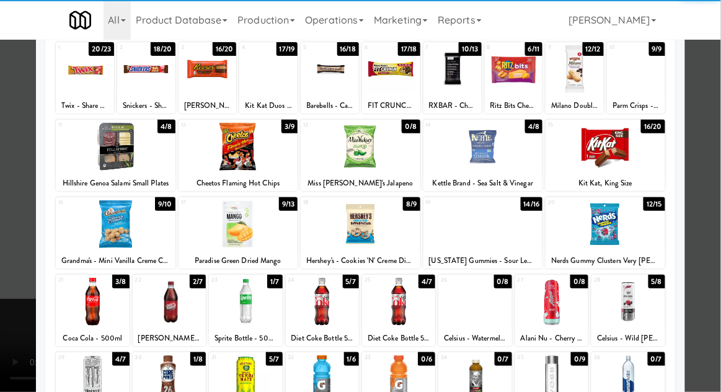
click at [236, 303] on div at bounding box center [245, 302] width 73 height 48
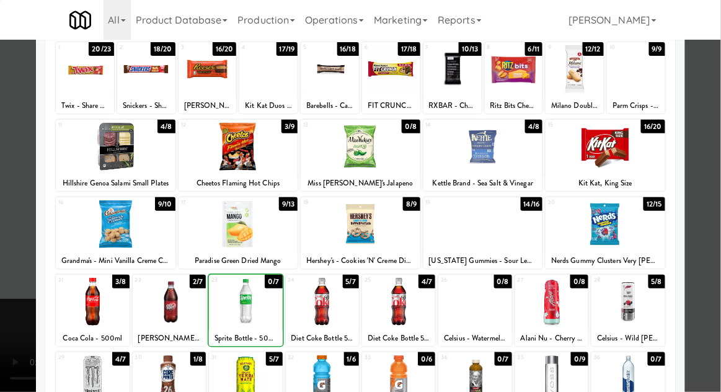
click at [713, 174] on div at bounding box center [360, 196] width 721 height 392
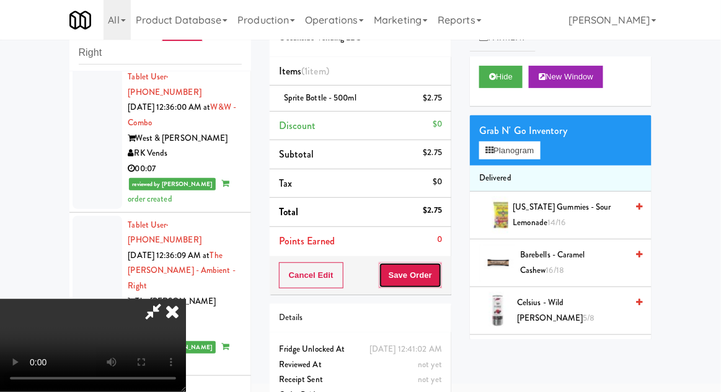
click at [434, 282] on button "Save Order" at bounding box center [410, 275] width 63 height 26
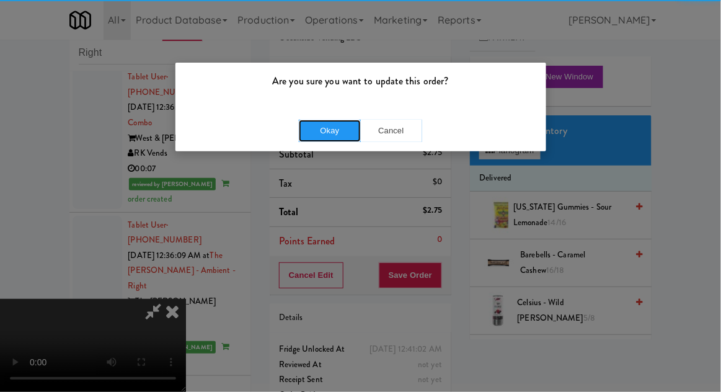
click at [340, 135] on button "Okay" at bounding box center [330, 131] width 62 height 22
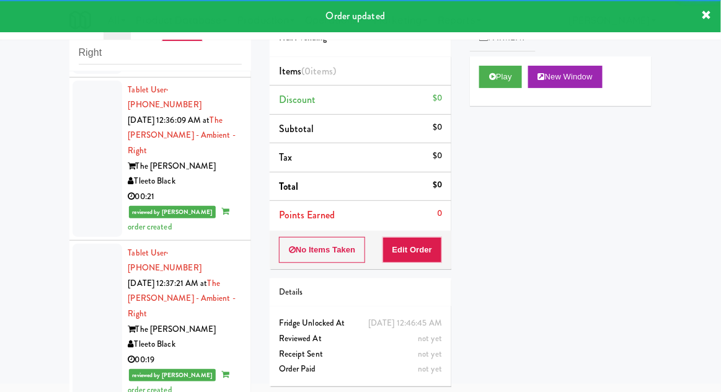
scroll to position [2898, 0]
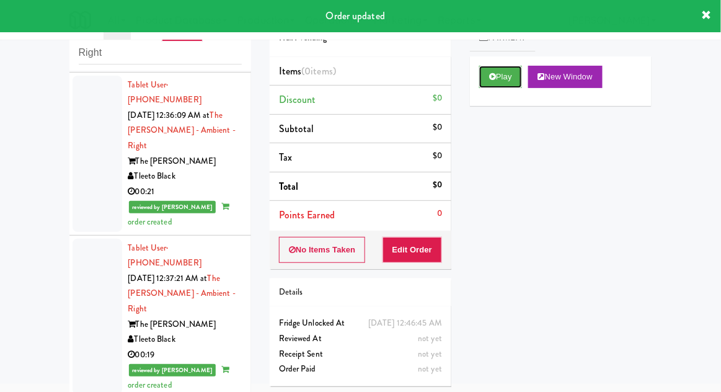
click at [490, 79] on icon at bounding box center [492, 77] width 7 height 8
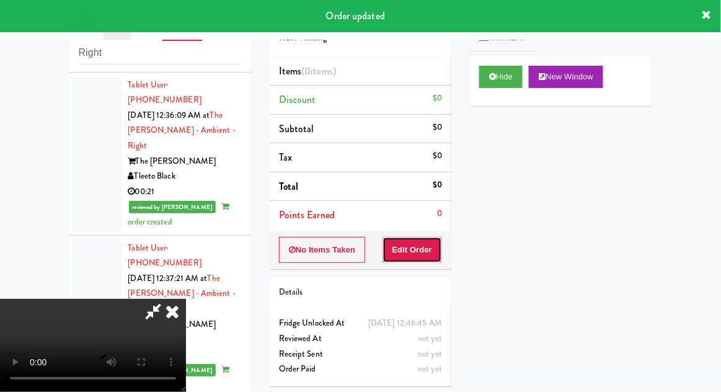
click at [421, 247] on button "Edit Order" at bounding box center [413, 250] width 60 height 26
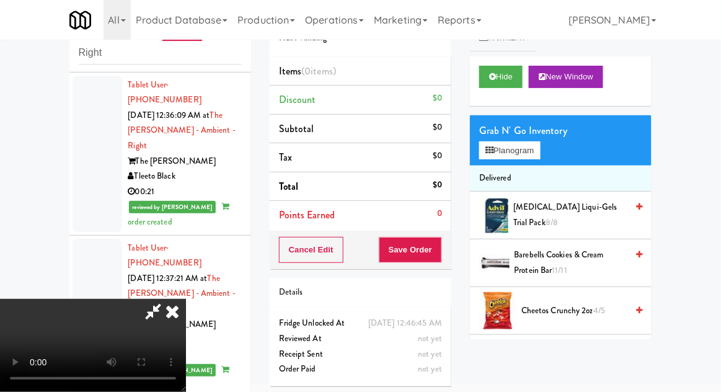
click at [585, 211] on span "[MEDICAL_DATA] Liqui-Gels Trial Pack 8/8" at bounding box center [569, 215] width 113 height 30
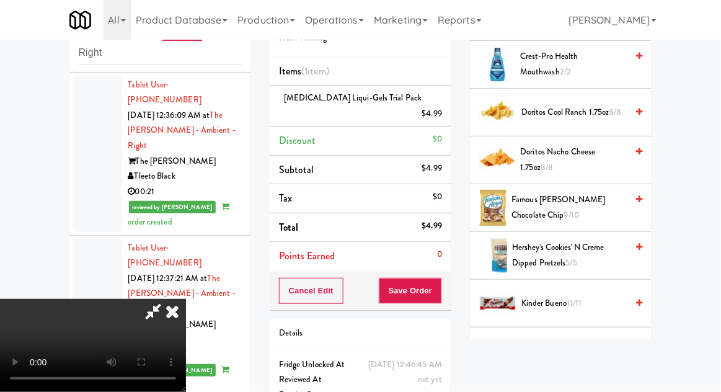
scroll to position [484, 0]
click at [600, 202] on span "Famous [PERSON_NAME] Chocolate Chip 9/10" at bounding box center [569, 208] width 115 height 30
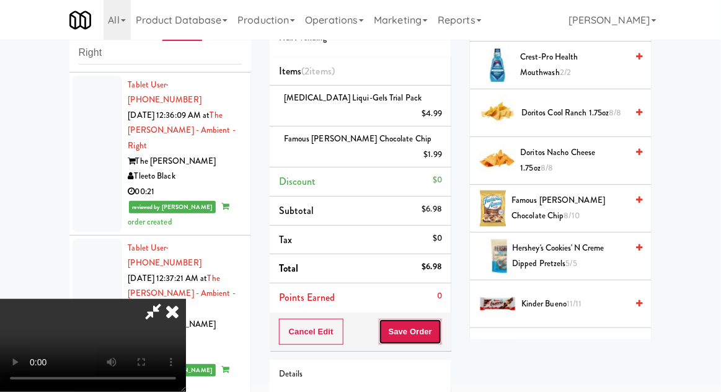
click at [440, 319] on button "Save Order" at bounding box center [410, 332] width 63 height 26
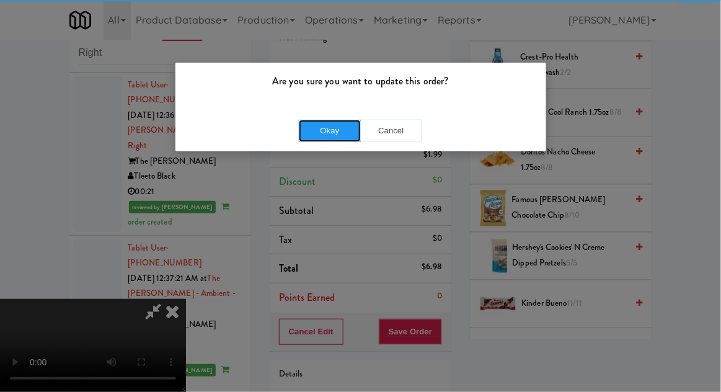
click at [328, 129] on button "Okay" at bounding box center [330, 131] width 62 height 22
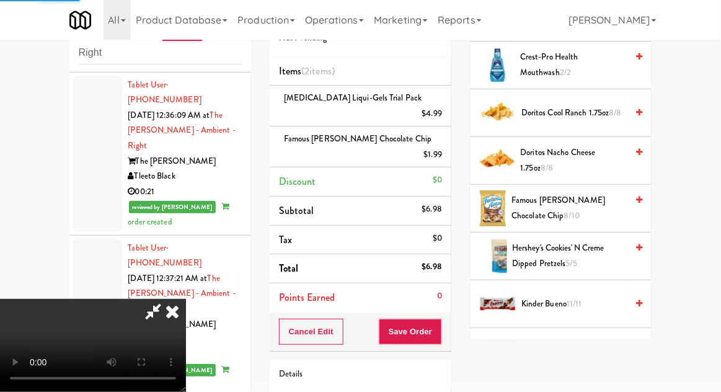
scroll to position [122, 0]
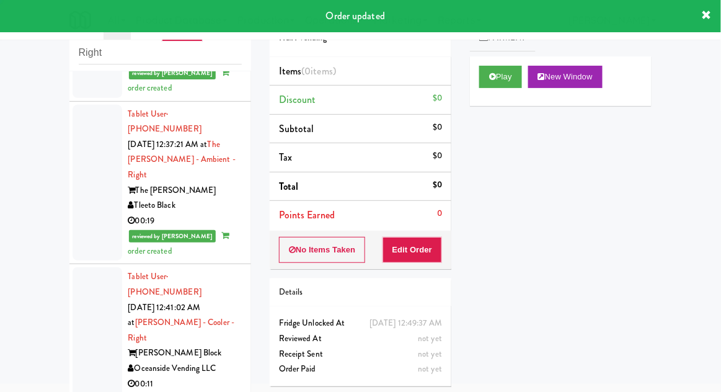
scroll to position [3033, 0]
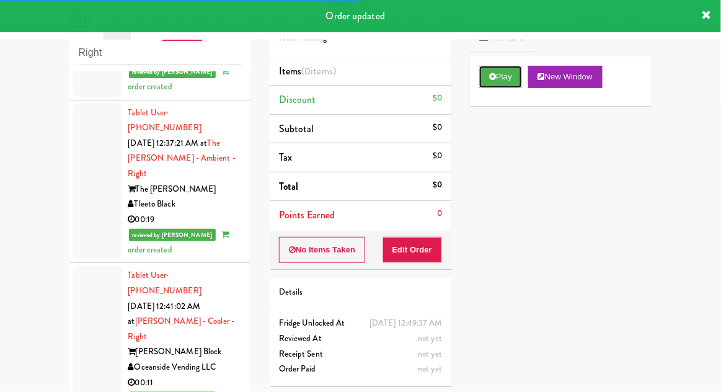
click at [484, 70] on button "Play" at bounding box center [500, 77] width 43 height 22
click at [419, 240] on button "Edit Order" at bounding box center [413, 250] width 60 height 26
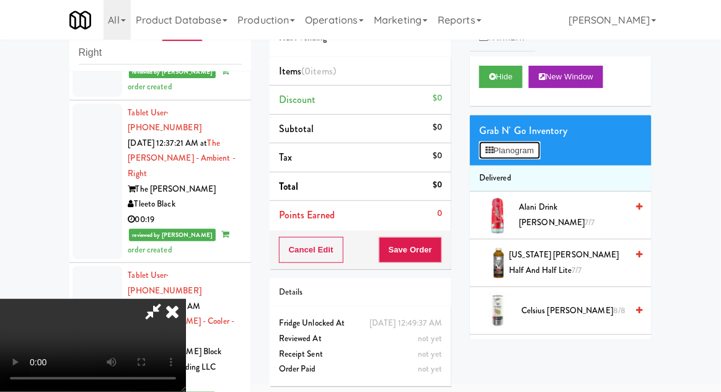
click at [540, 146] on button "Planogram" at bounding box center [509, 150] width 61 height 19
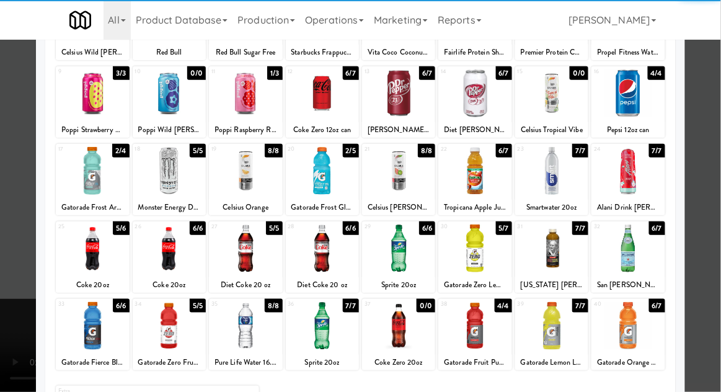
scroll to position [131, 0]
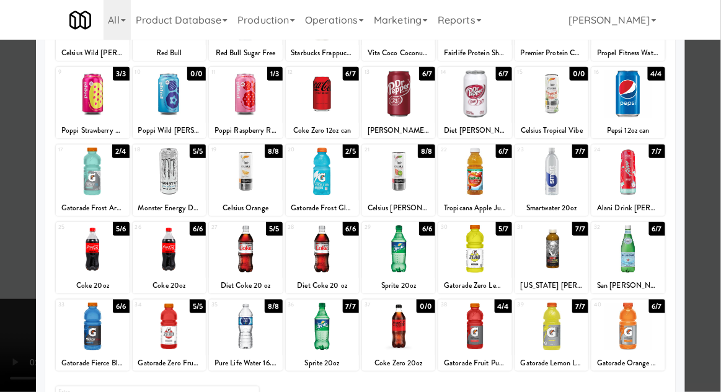
click at [622, 324] on div at bounding box center [628, 327] width 73 height 48
click at [707, 185] on div at bounding box center [360, 196] width 721 height 392
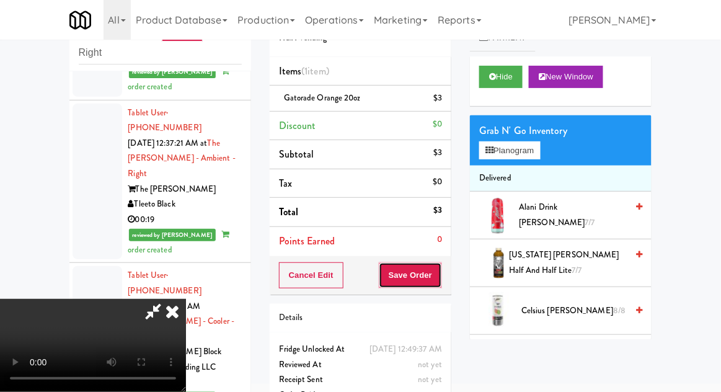
click at [438, 283] on button "Save Order" at bounding box center [410, 275] width 63 height 26
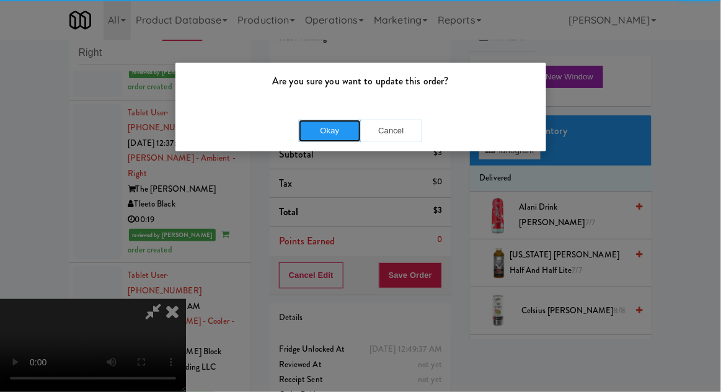
click at [316, 123] on button "Okay" at bounding box center [330, 131] width 62 height 22
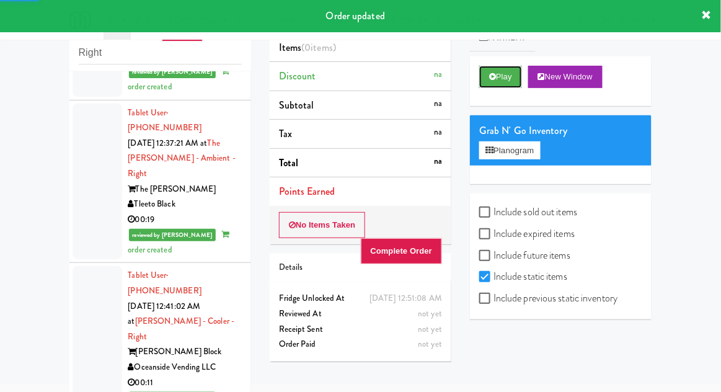
click at [492, 78] on icon at bounding box center [492, 77] width 7 height 8
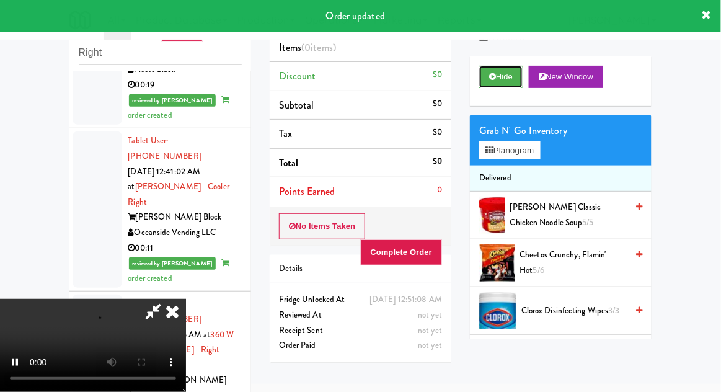
scroll to position [3167, 0]
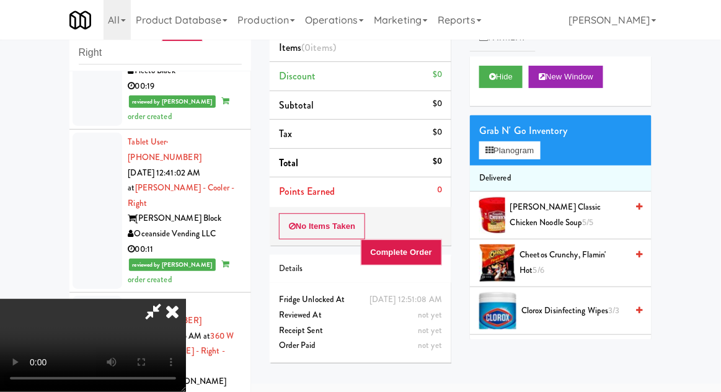
click at [186, 299] on icon at bounding box center [172, 311] width 27 height 25
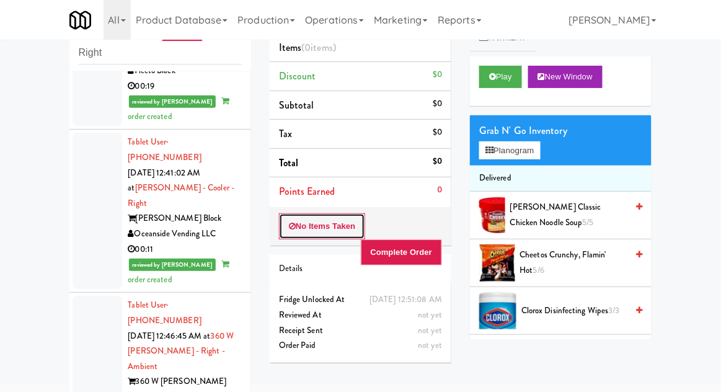
click at [295, 228] on icon at bounding box center [292, 226] width 7 height 8
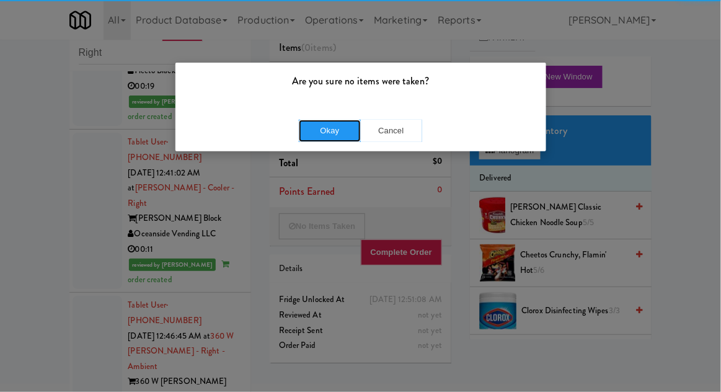
click at [332, 125] on button "Okay" at bounding box center [330, 131] width 62 height 22
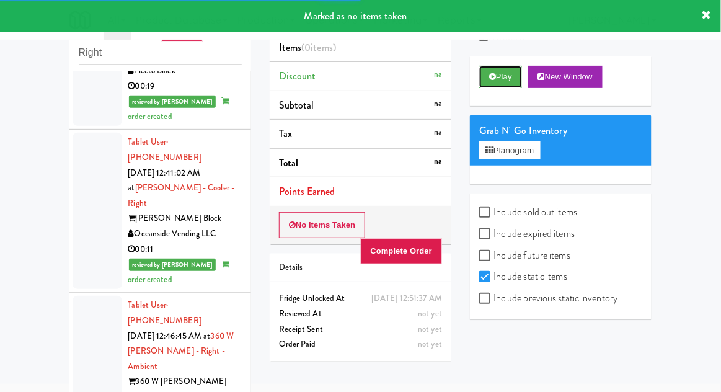
click at [497, 83] on button "Play" at bounding box center [500, 77] width 43 height 22
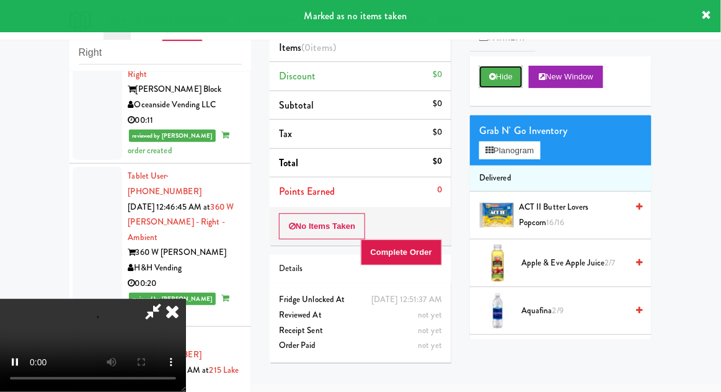
scroll to position [3319, 0]
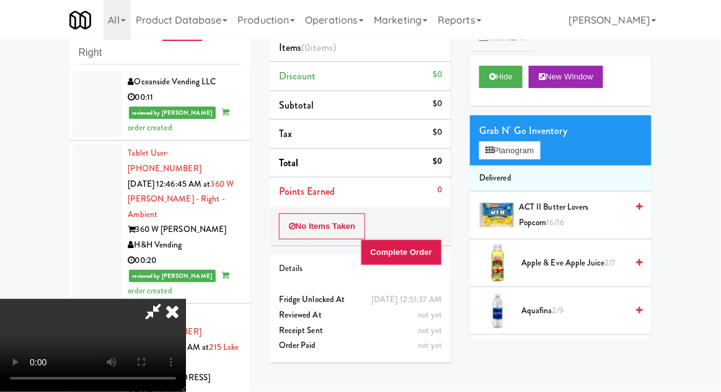
click at [186, 299] on icon at bounding box center [172, 311] width 27 height 25
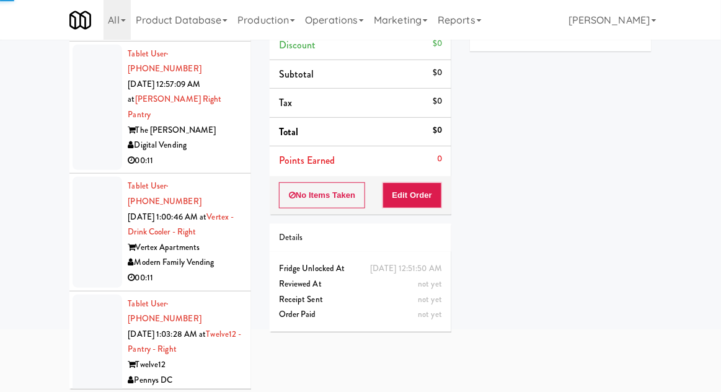
scroll to position [4514, 0]
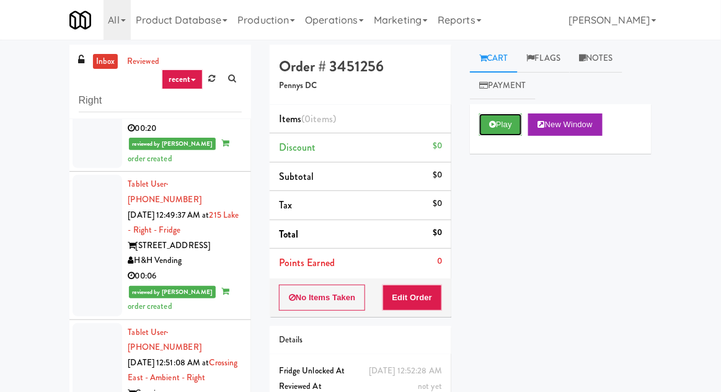
click at [492, 135] on button "Play" at bounding box center [500, 124] width 43 height 22
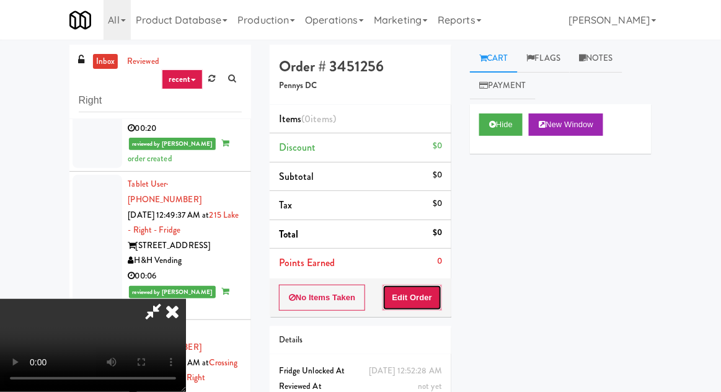
click at [436, 294] on button "Edit Order" at bounding box center [413, 298] width 60 height 26
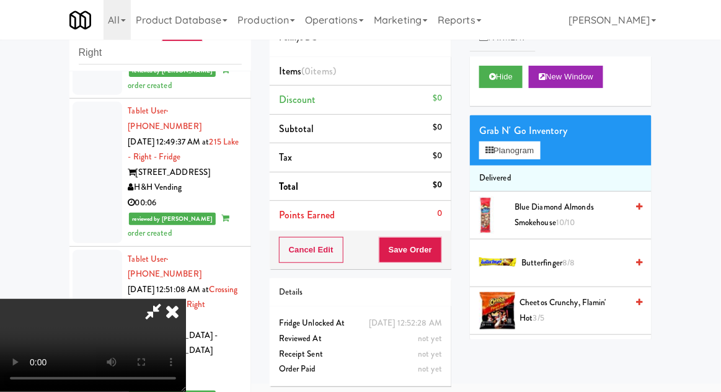
scroll to position [3523, 0]
click at [539, 154] on button "Planogram" at bounding box center [509, 150] width 61 height 19
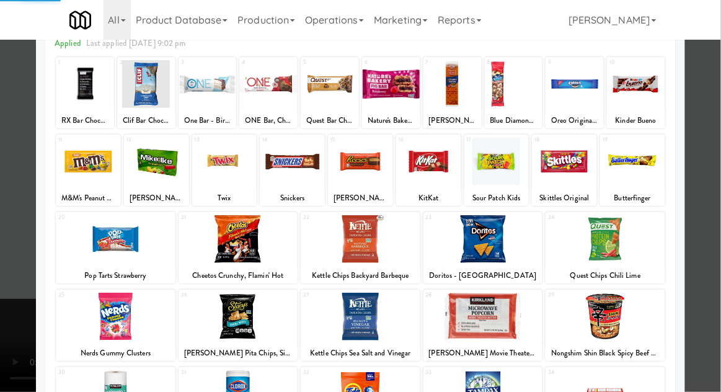
scroll to position [94, 0]
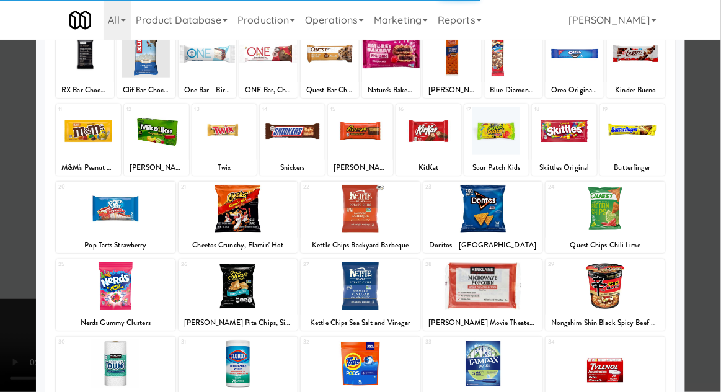
click at [211, 295] on div at bounding box center [239, 286] width 120 height 48
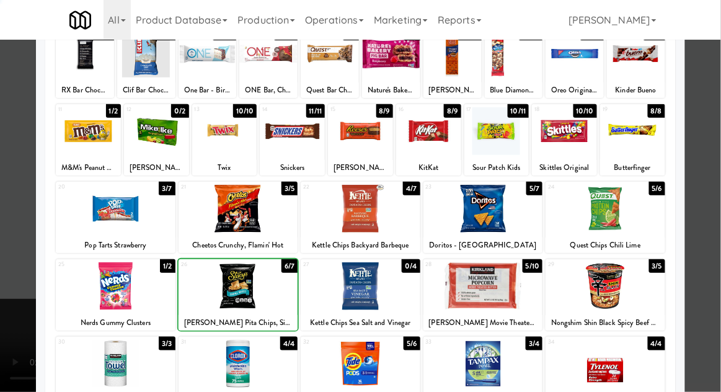
click at [714, 252] on div at bounding box center [360, 196] width 721 height 392
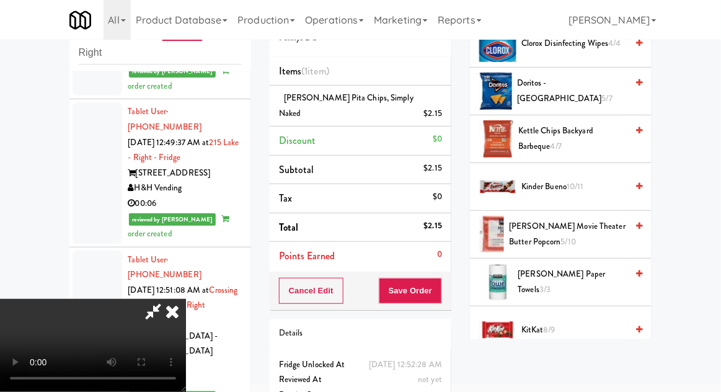
scroll to position [353, 0]
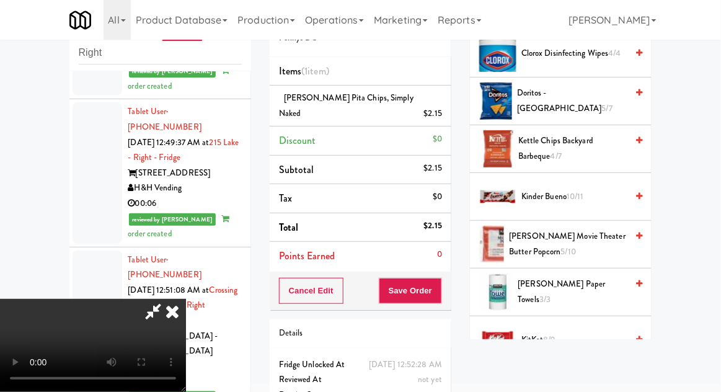
click at [583, 200] on span "Kinder Bueno 10/11" at bounding box center [573, 197] width 105 height 16
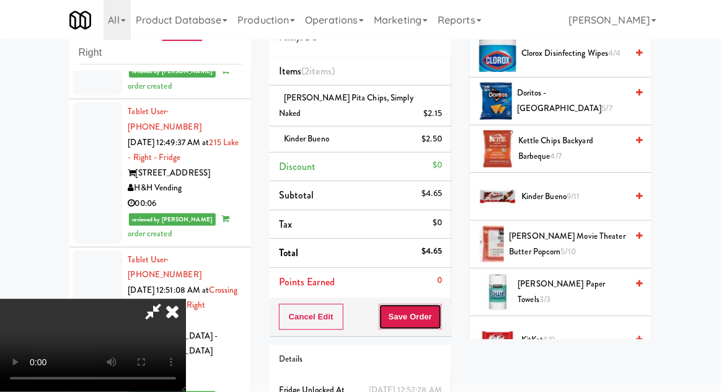
click at [441, 304] on button "Save Order" at bounding box center [410, 317] width 63 height 26
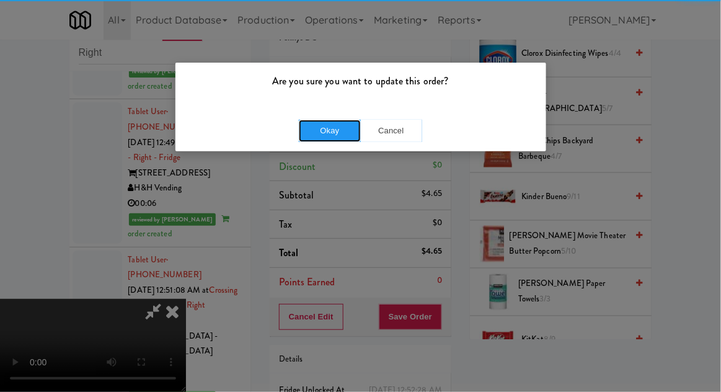
click at [327, 125] on button "Okay" at bounding box center [330, 131] width 62 height 22
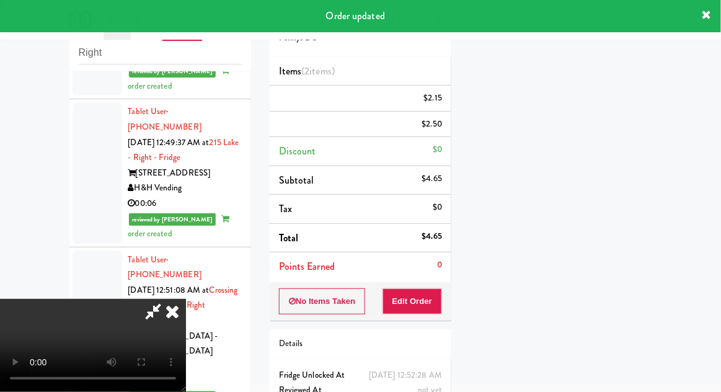
scroll to position [122, 0]
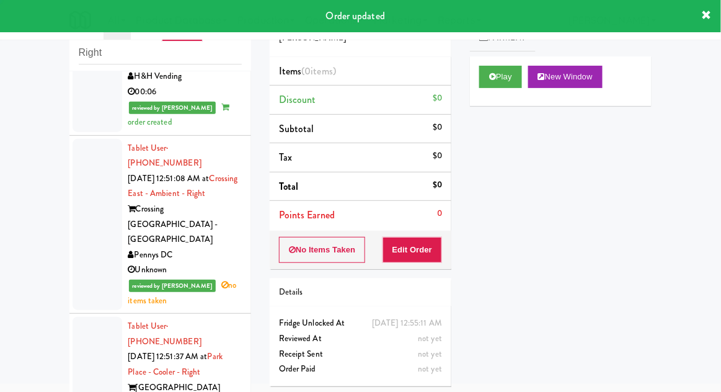
scroll to position [3670, 0]
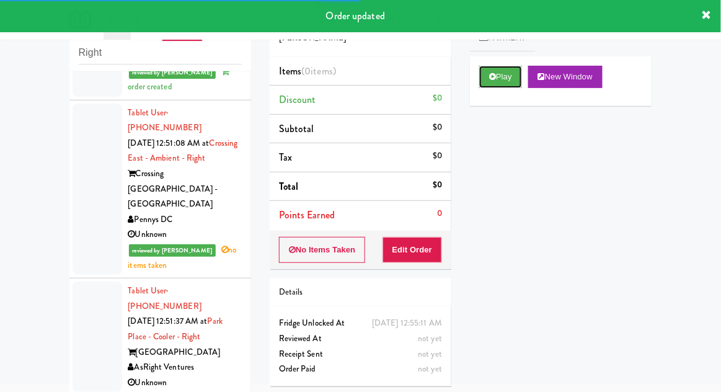
click at [518, 78] on button "Play" at bounding box center [500, 77] width 43 height 22
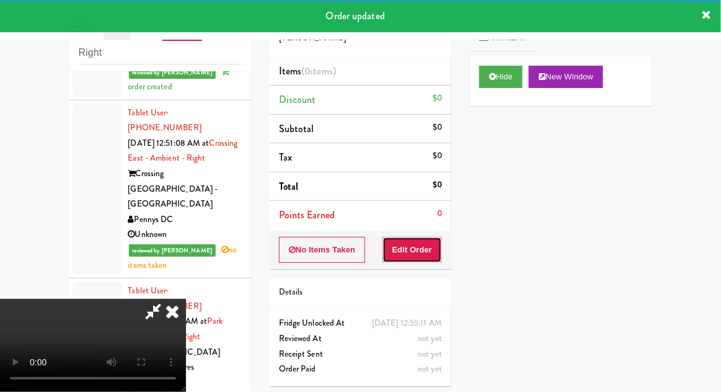
click at [431, 246] on button "Edit Order" at bounding box center [413, 250] width 60 height 26
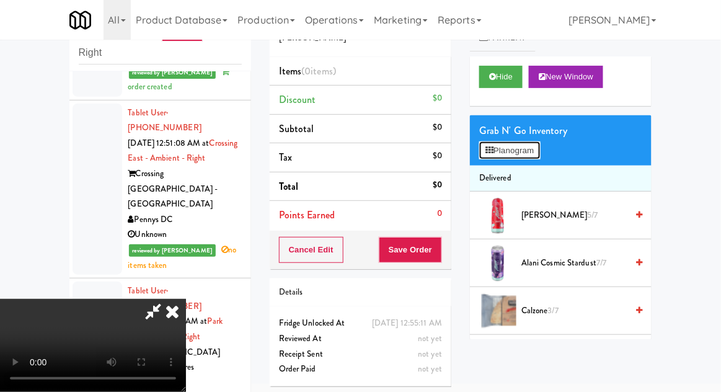
click at [534, 154] on button "Planogram" at bounding box center [509, 150] width 61 height 19
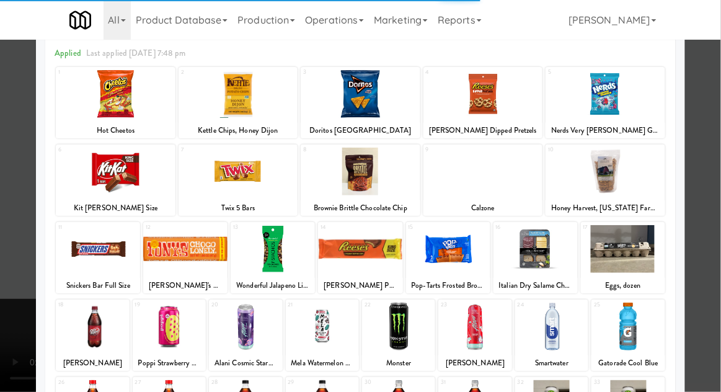
scroll to position [90, 0]
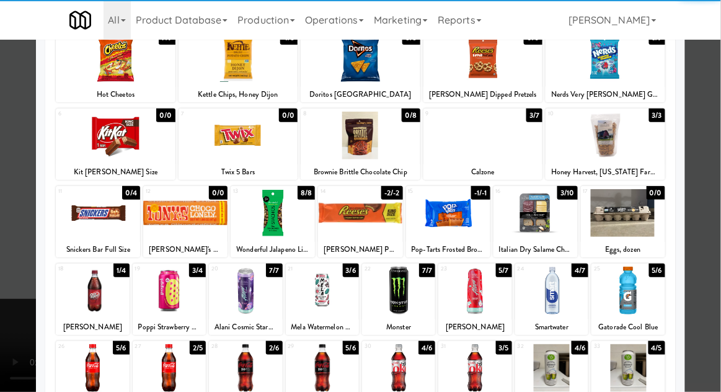
click at [231, 373] on div at bounding box center [245, 368] width 73 height 48
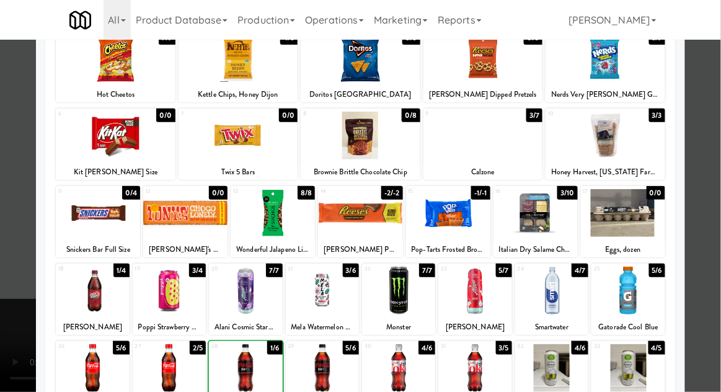
click at [710, 234] on div at bounding box center [360, 196] width 721 height 392
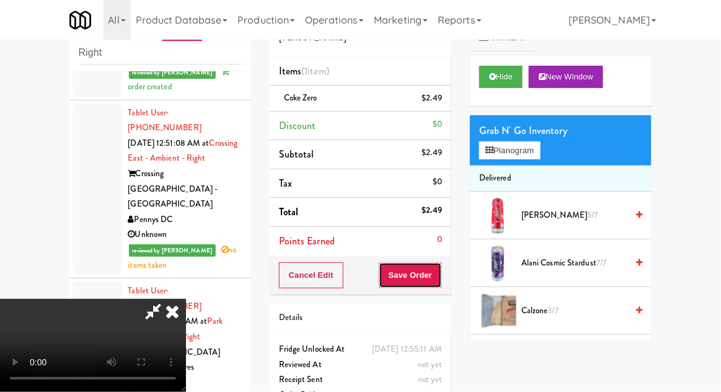
click at [436, 276] on button "Save Order" at bounding box center [410, 275] width 63 height 26
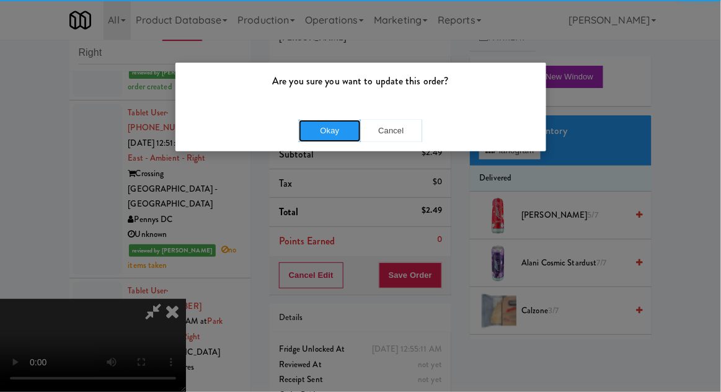
click at [328, 133] on button "Okay" at bounding box center [330, 131] width 62 height 22
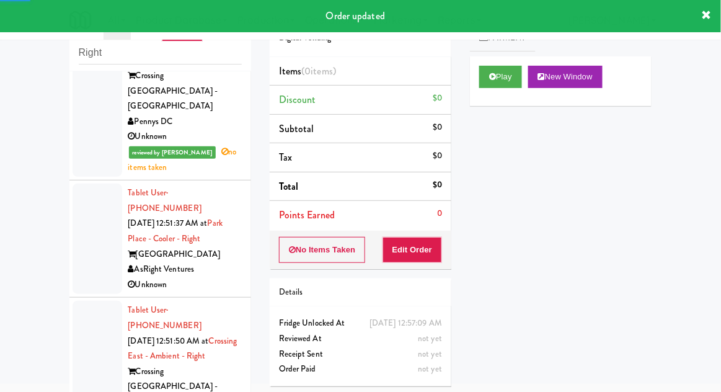
scroll to position [3786, 0]
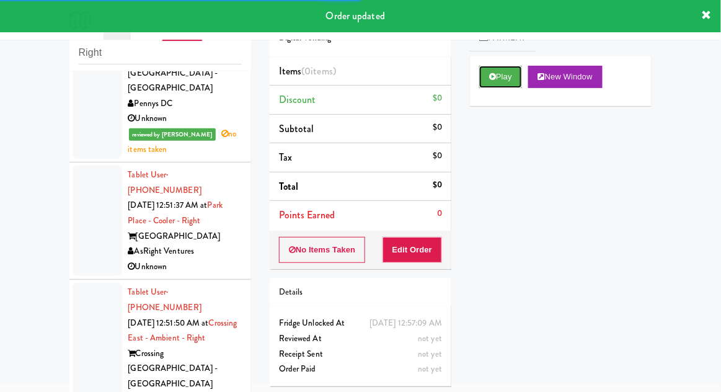
click at [507, 67] on button "Play" at bounding box center [500, 77] width 43 height 22
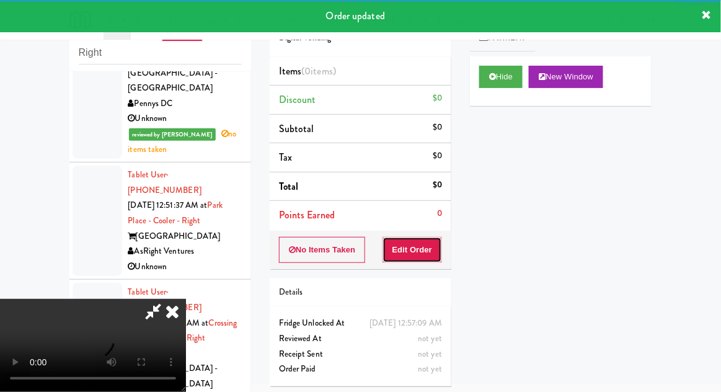
click at [425, 248] on button "Edit Order" at bounding box center [413, 250] width 60 height 26
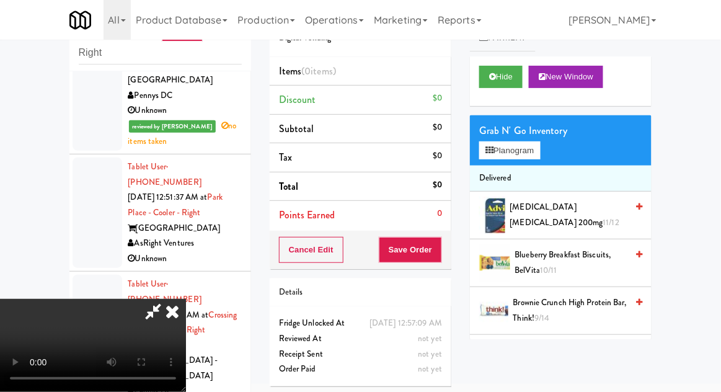
scroll to position [0, 0]
click at [531, 156] on button "Planogram" at bounding box center [509, 150] width 61 height 19
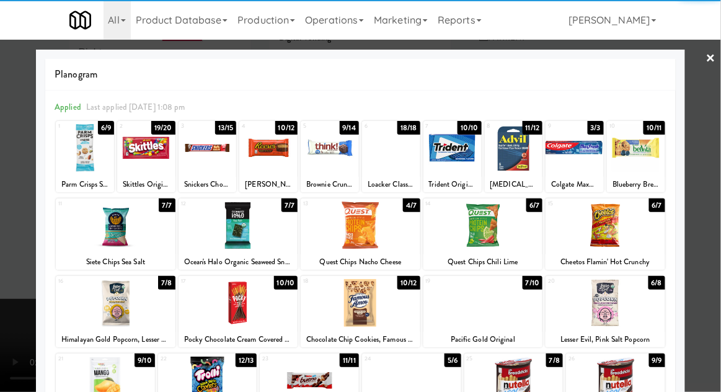
click at [330, 152] on div at bounding box center [330, 148] width 58 height 48
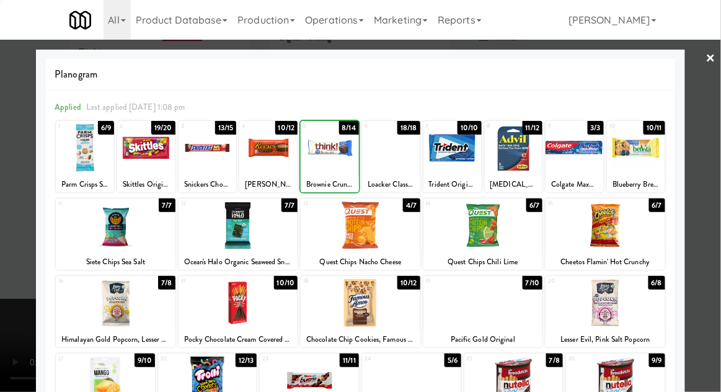
click at [715, 229] on div at bounding box center [360, 196] width 721 height 392
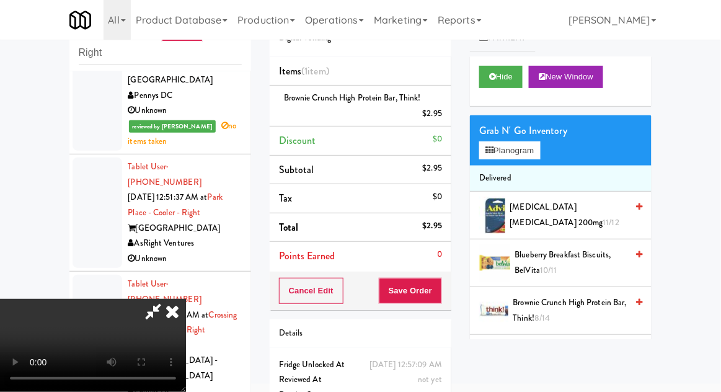
scroll to position [45, 0]
click at [437, 293] on button "Save Order" at bounding box center [410, 291] width 63 height 26
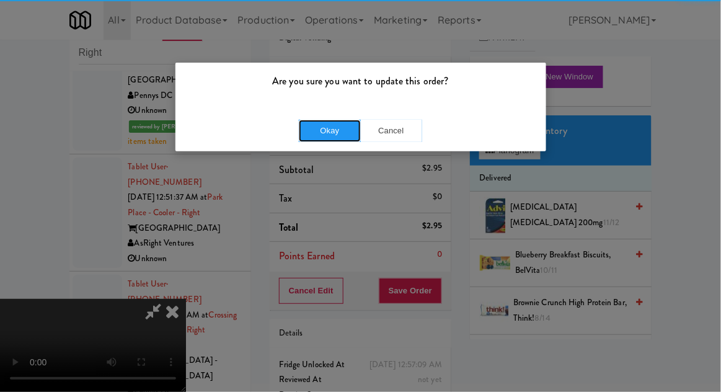
click at [322, 130] on button "Okay" at bounding box center [330, 131] width 62 height 22
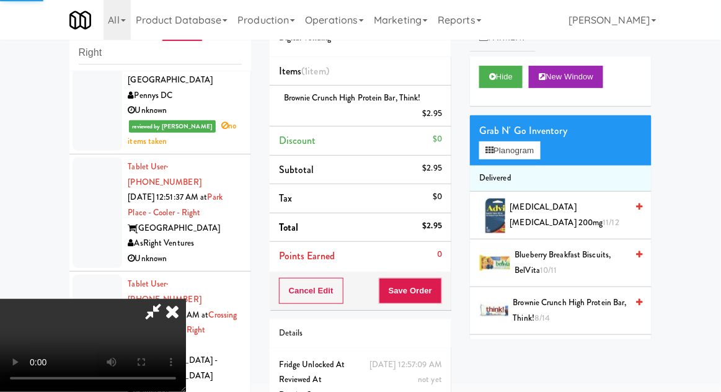
scroll to position [0, 0]
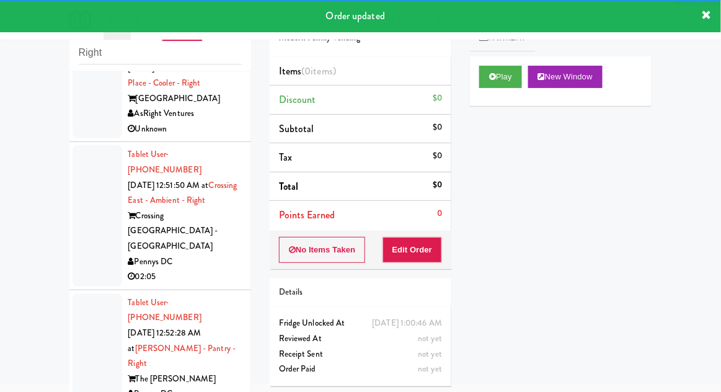
scroll to position [3923, 0]
click at [508, 79] on button "Play" at bounding box center [500, 77] width 43 height 22
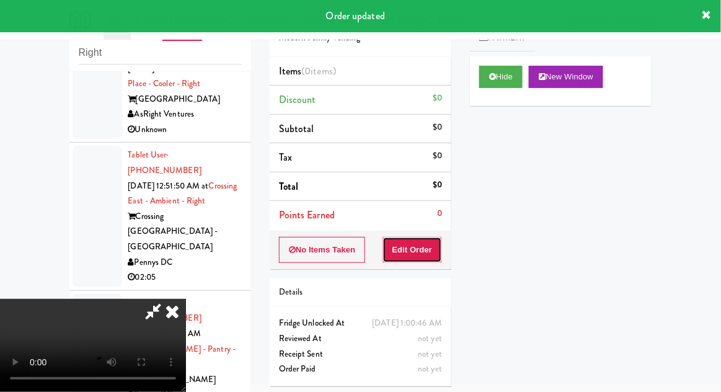
click at [424, 251] on button "Edit Order" at bounding box center [413, 250] width 60 height 26
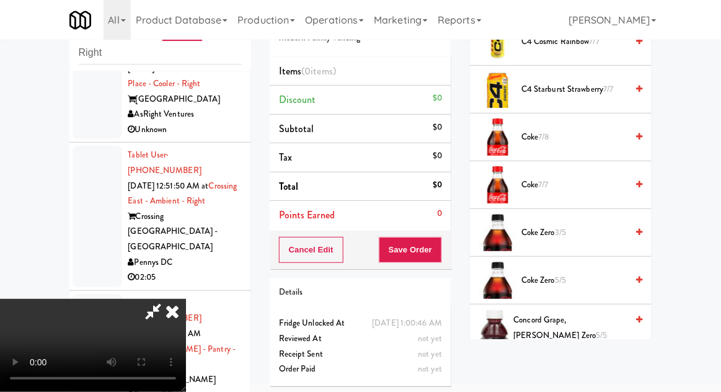
scroll to position [0, 0]
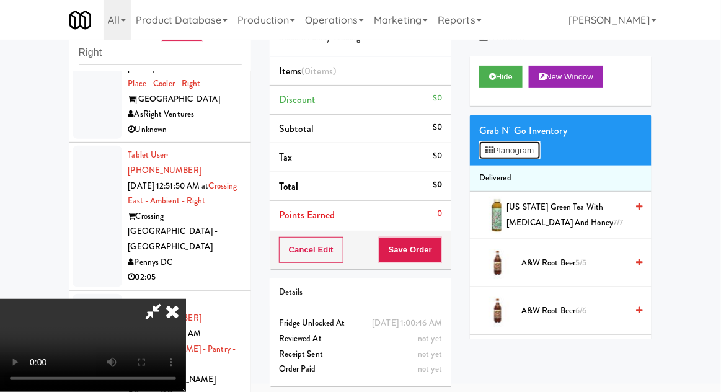
click at [534, 149] on button "Planogram" at bounding box center [509, 150] width 61 height 19
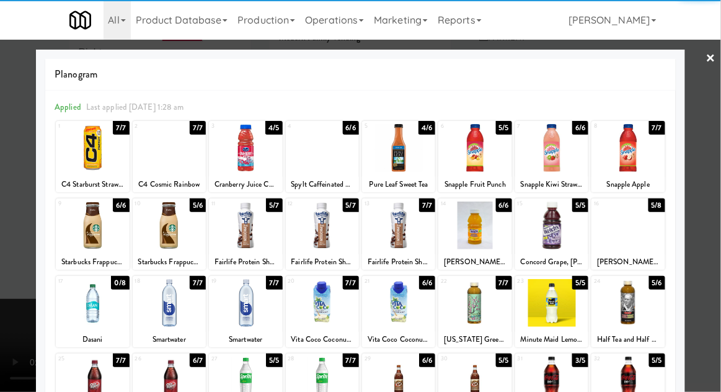
click at [241, 377] on div at bounding box center [245, 381] width 73 height 48
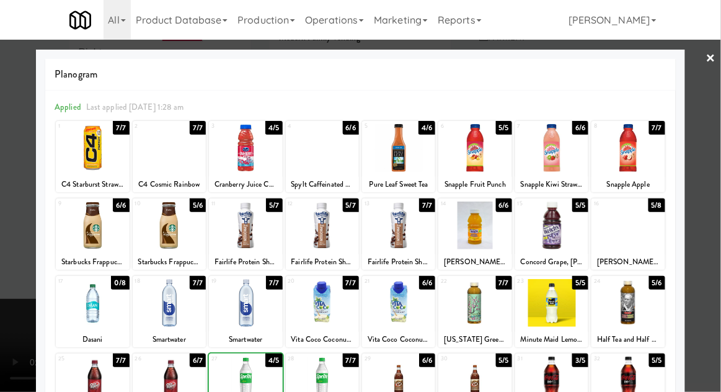
click at [6, 296] on div at bounding box center [360, 196] width 721 height 392
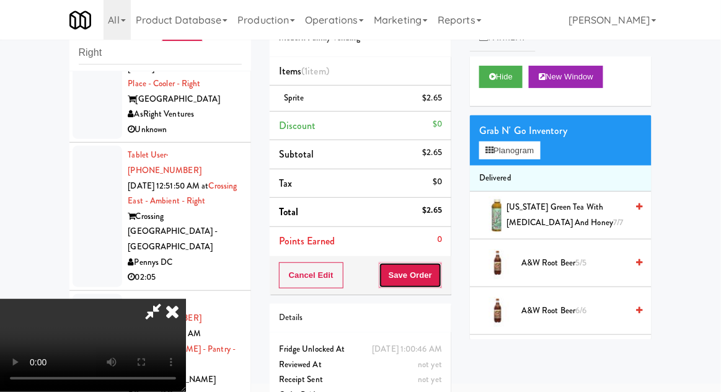
click at [437, 278] on button "Save Order" at bounding box center [410, 275] width 63 height 26
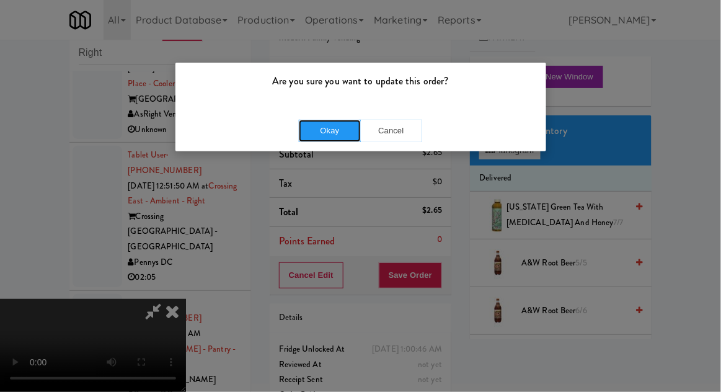
click at [327, 128] on button "Okay" at bounding box center [330, 131] width 62 height 22
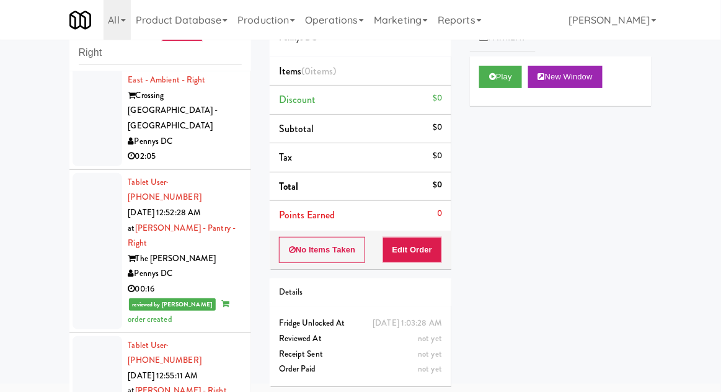
scroll to position [4049, 0]
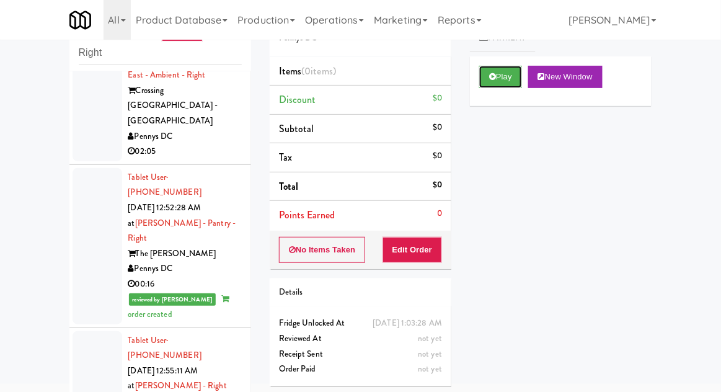
click at [521, 81] on button "Play" at bounding box center [500, 77] width 43 height 22
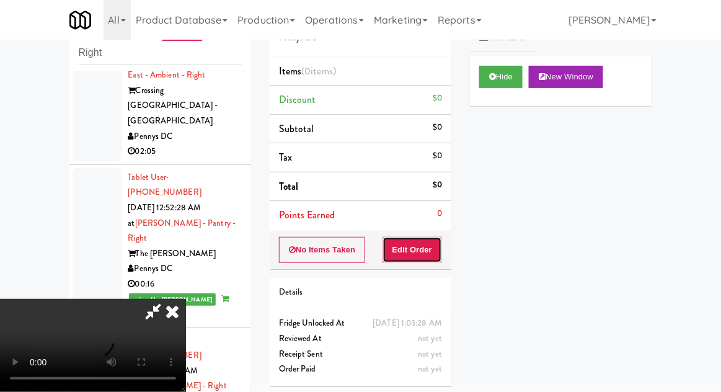
click at [434, 249] on button "Edit Order" at bounding box center [413, 250] width 60 height 26
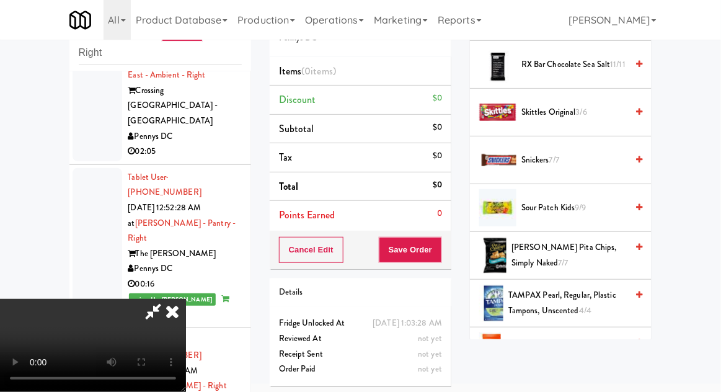
scroll to position [1147, 0]
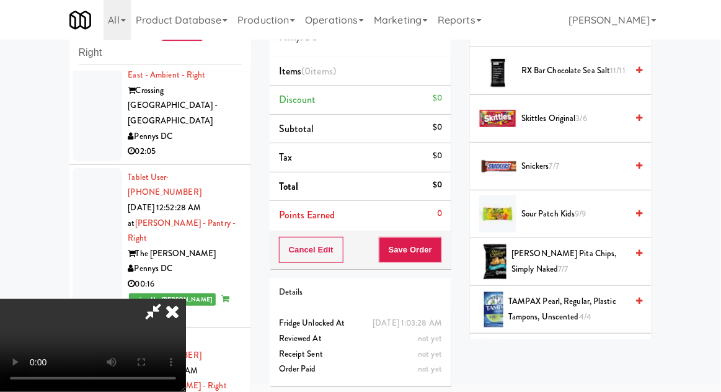
click at [564, 166] on span "Snickers 7/7" at bounding box center [573, 167] width 105 height 16
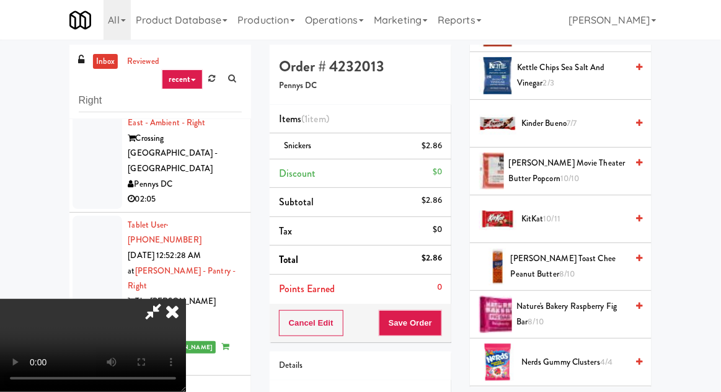
scroll to position [520, 0]
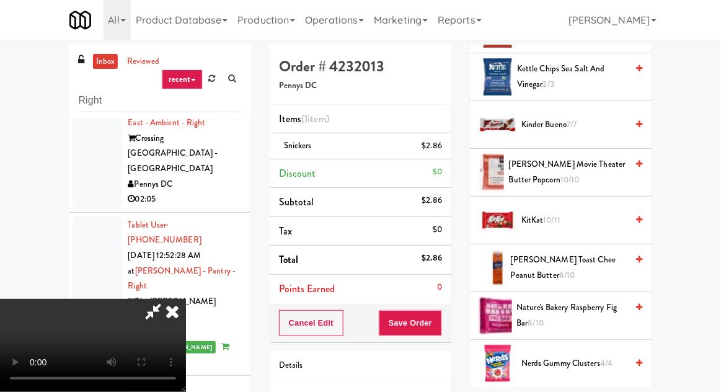
click at [600, 262] on span "[PERSON_NAME] Toast Chee Peanut Butter 8/10" at bounding box center [569, 267] width 116 height 30
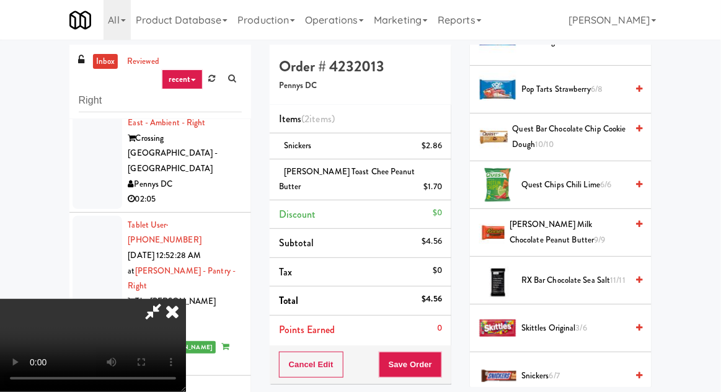
scroll to position [986, 0]
click at [599, 227] on span "[PERSON_NAME] Milk Chocolate Peanut Butter 9/9" at bounding box center [568, 231] width 117 height 30
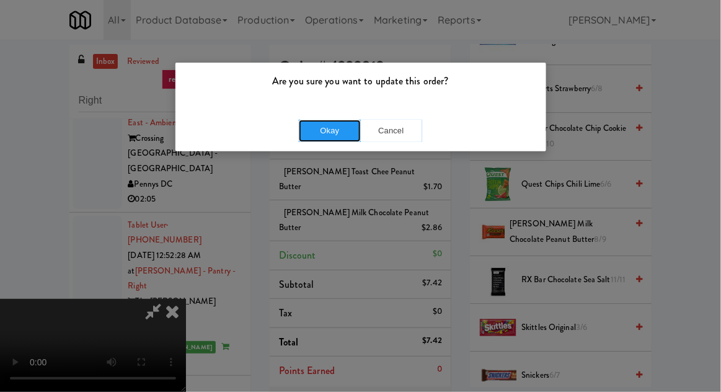
click at [348, 132] on button "Okay" at bounding box center [330, 131] width 62 height 22
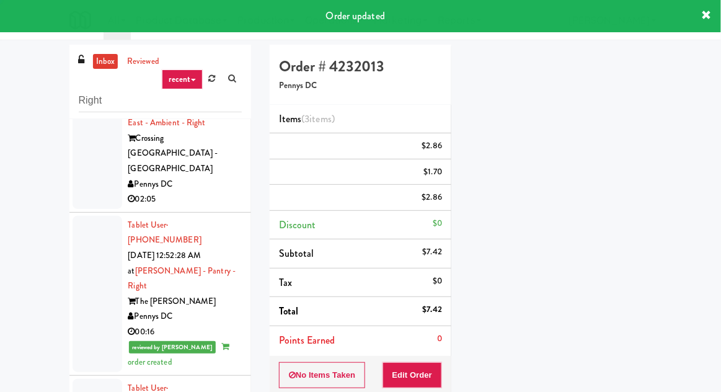
scroll to position [0, 0]
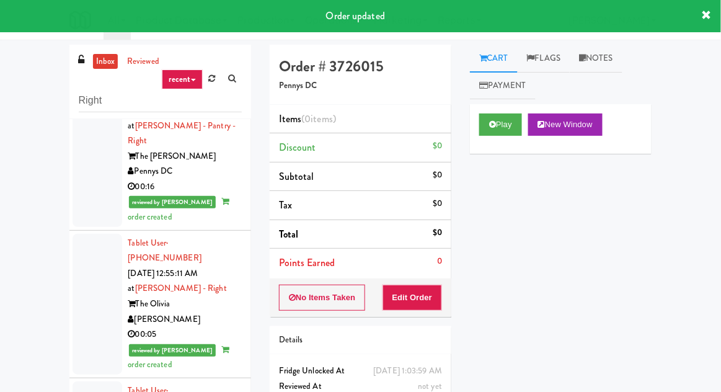
scroll to position [4197, 0]
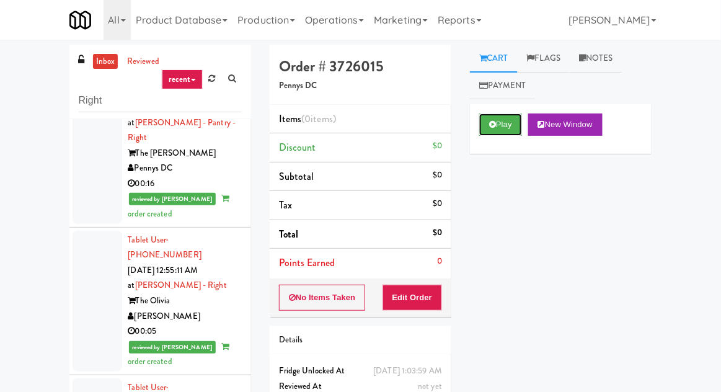
click at [518, 125] on button "Play" at bounding box center [500, 124] width 43 height 22
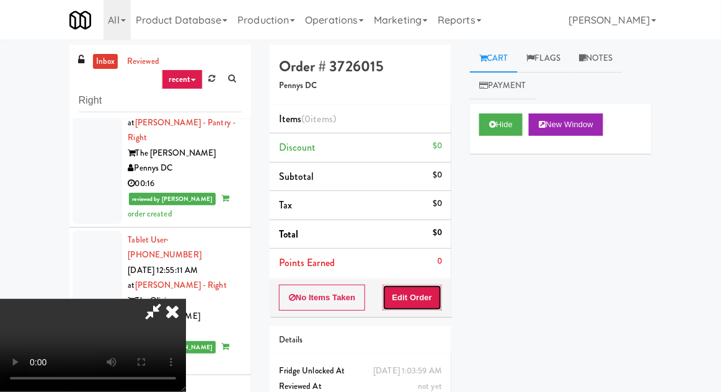
click at [423, 298] on button "Edit Order" at bounding box center [413, 298] width 60 height 26
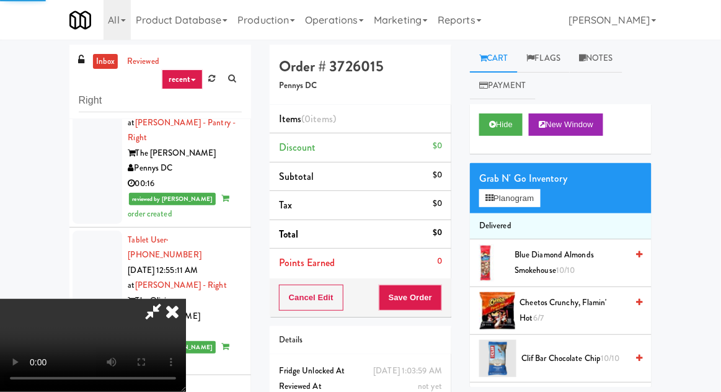
scroll to position [48, 0]
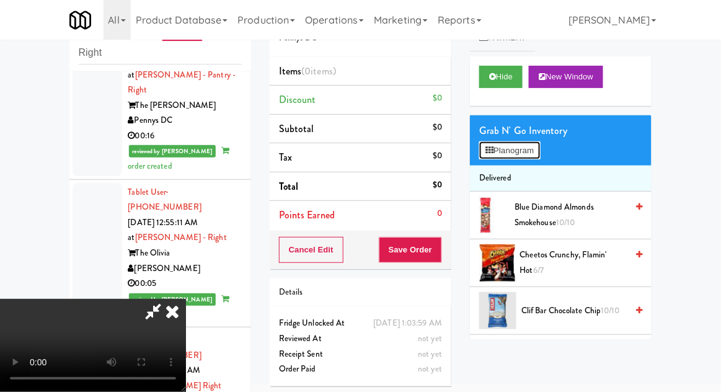
click at [533, 151] on button "Planogram" at bounding box center [509, 150] width 61 height 19
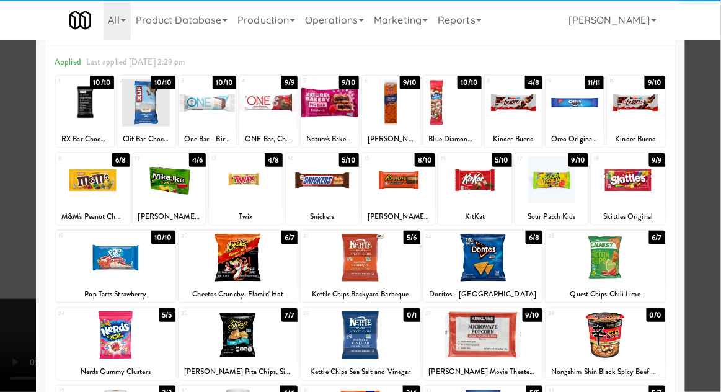
scroll to position [48, 0]
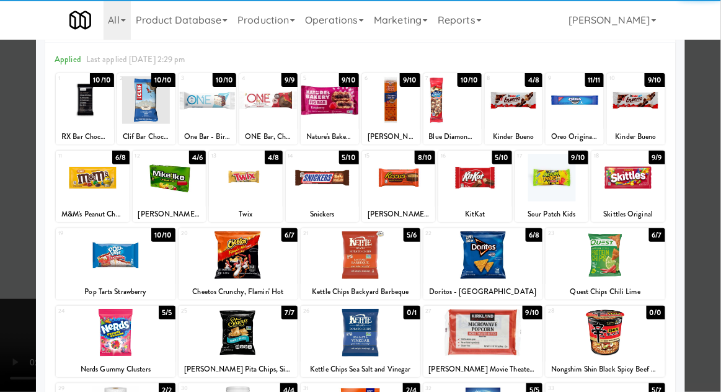
click at [347, 271] on div at bounding box center [361, 255] width 120 height 48
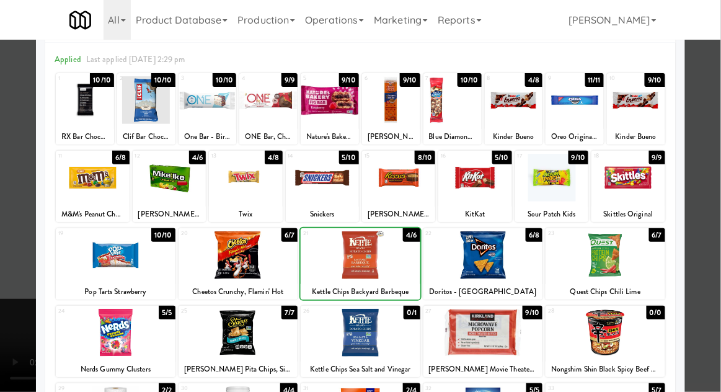
click at [720, 248] on div at bounding box center [360, 196] width 721 height 392
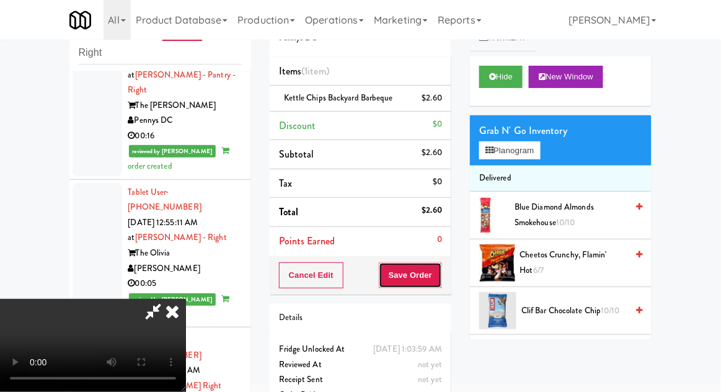
click at [438, 285] on button "Save Order" at bounding box center [410, 275] width 63 height 26
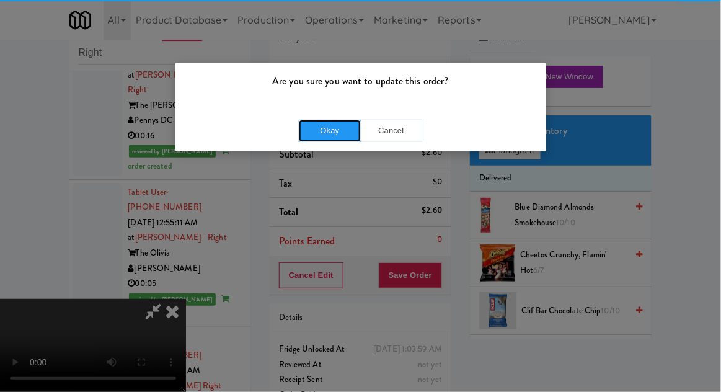
click at [319, 130] on button "Okay" at bounding box center [330, 131] width 62 height 22
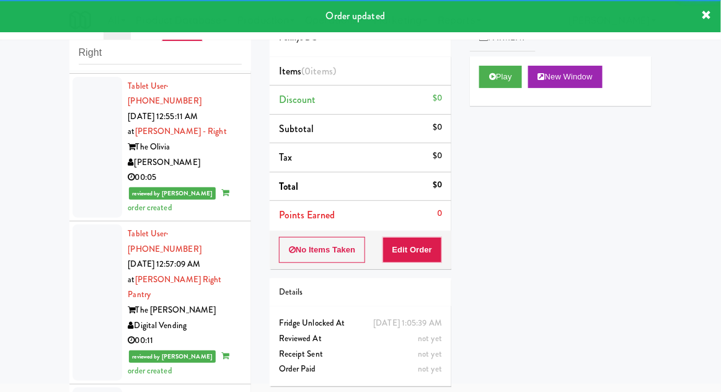
scroll to position [4313, 0]
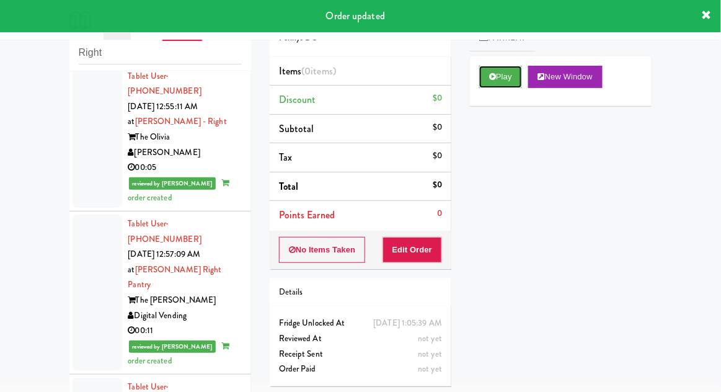
click at [505, 79] on button "Play" at bounding box center [500, 77] width 43 height 22
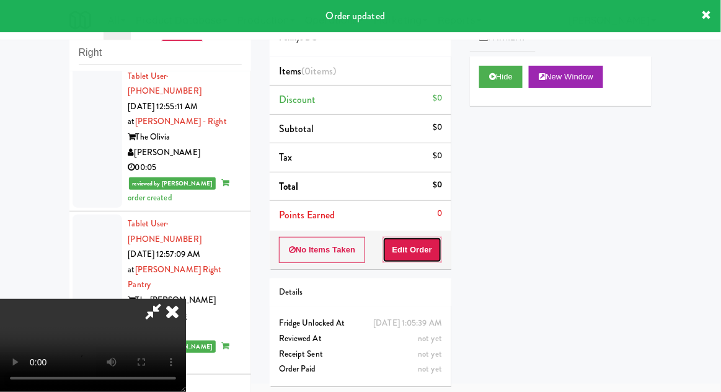
click at [419, 237] on button "Edit Order" at bounding box center [413, 250] width 60 height 26
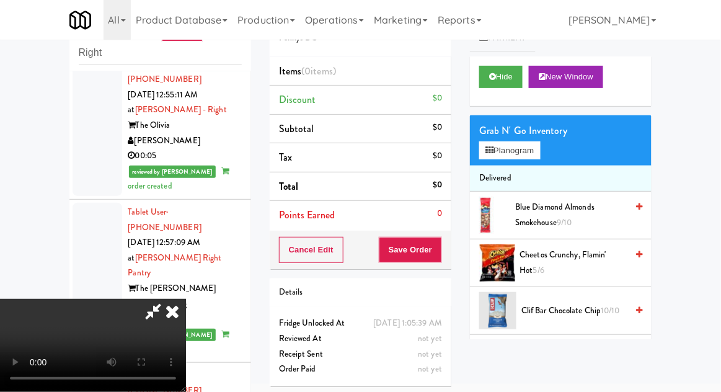
scroll to position [4331, 0]
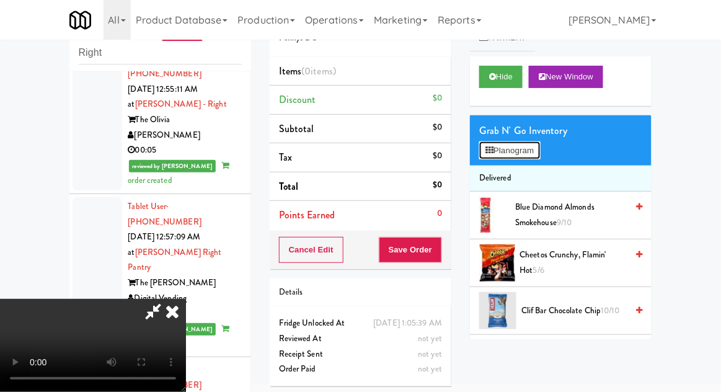
click at [529, 156] on button "Planogram" at bounding box center [509, 150] width 61 height 19
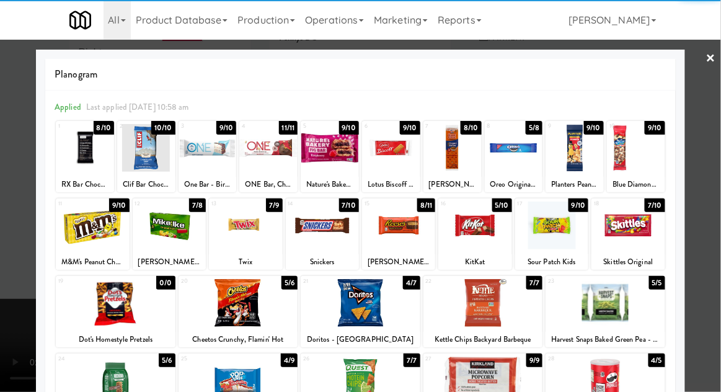
click at [149, 157] on div at bounding box center [146, 148] width 58 height 48
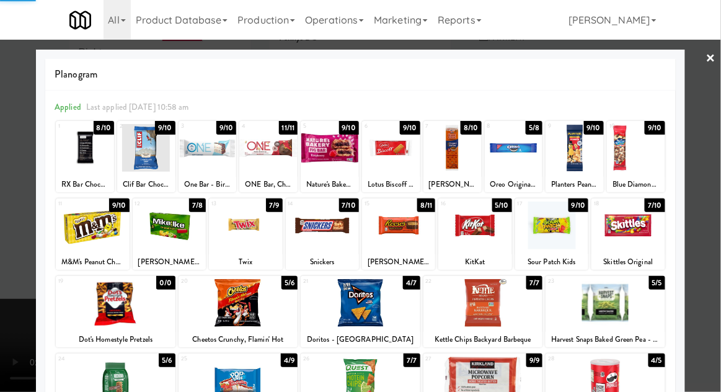
click at [707, 330] on div at bounding box center [360, 196] width 721 height 392
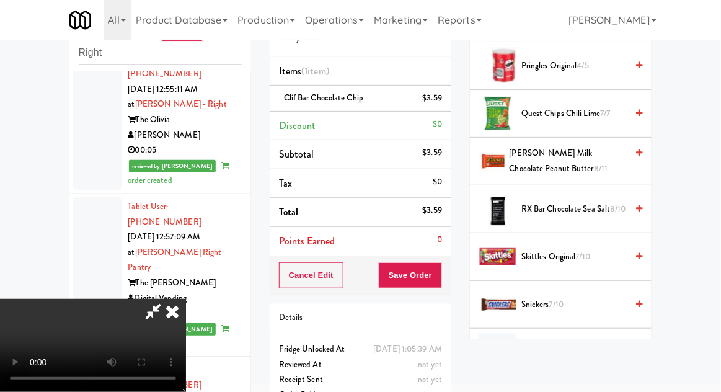
scroll to position [1122, 0]
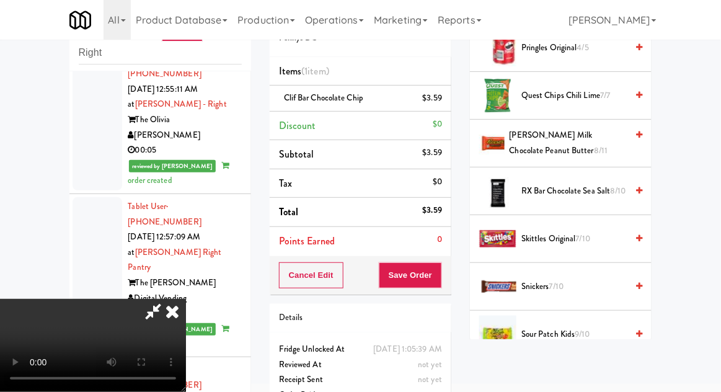
click at [582, 332] on span "9/10" at bounding box center [582, 334] width 15 height 12
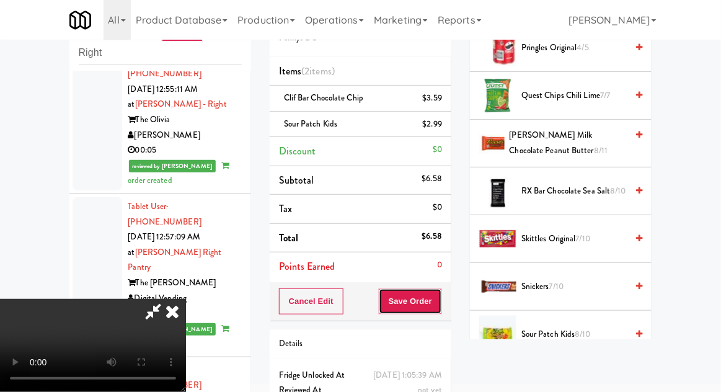
click at [438, 309] on button "Save Order" at bounding box center [410, 301] width 63 height 26
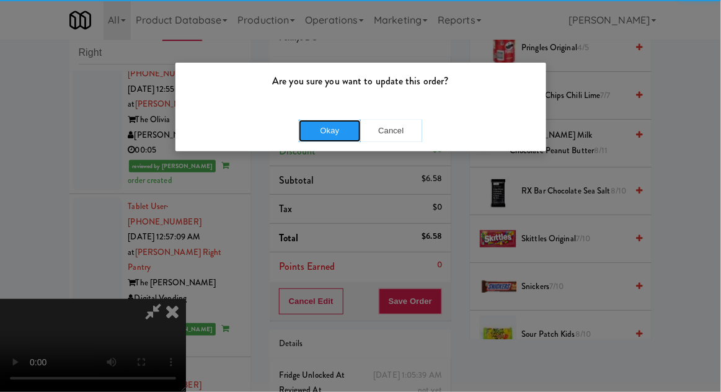
click at [330, 137] on button "Okay" at bounding box center [330, 131] width 62 height 22
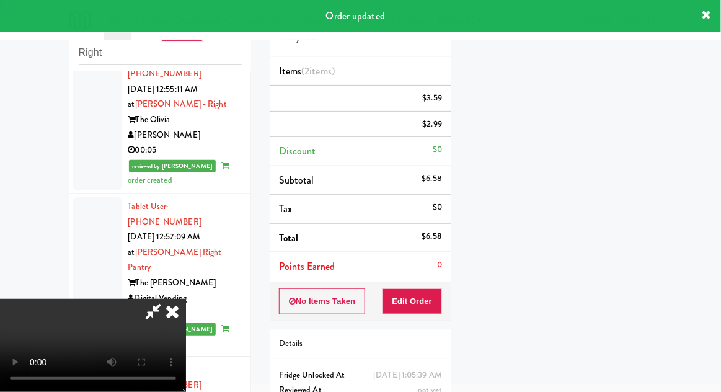
scroll to position [122, 0]
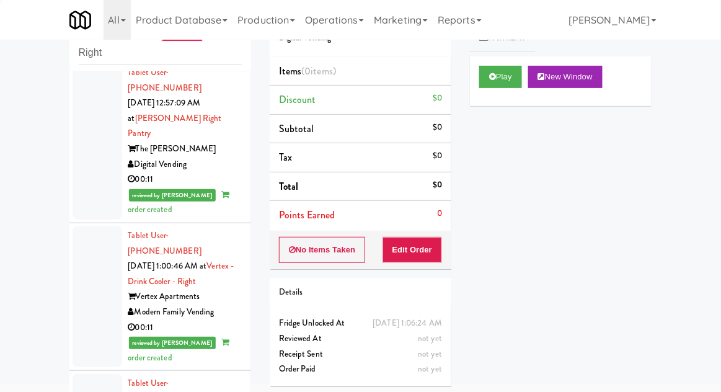
scroll to position [4468, 0]
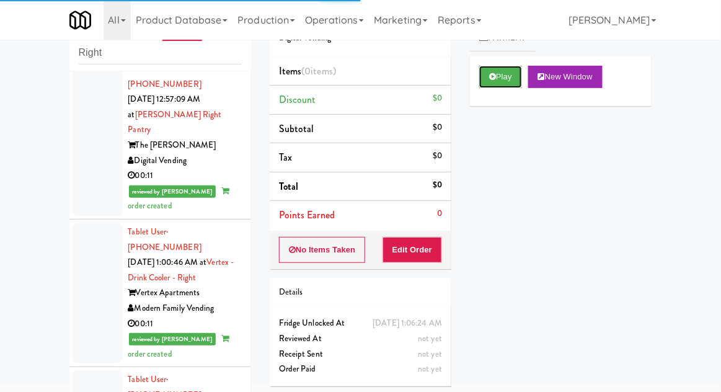
click at [517, 68] on button "Play" at bounding box center [500, 77] width 43 height 22
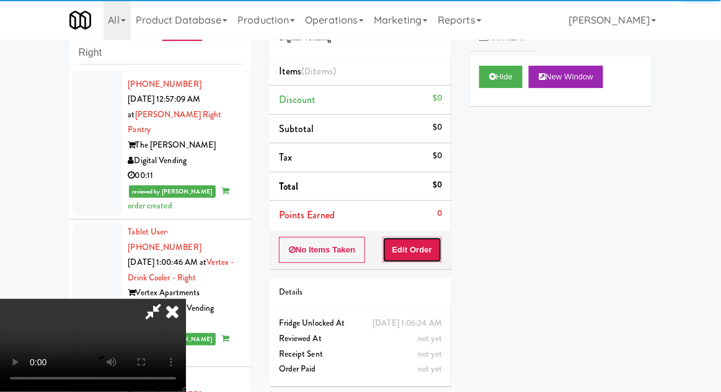
click at [430, 246] on button "Edit Order" at bounding box center [413, 250] width 60 height 26
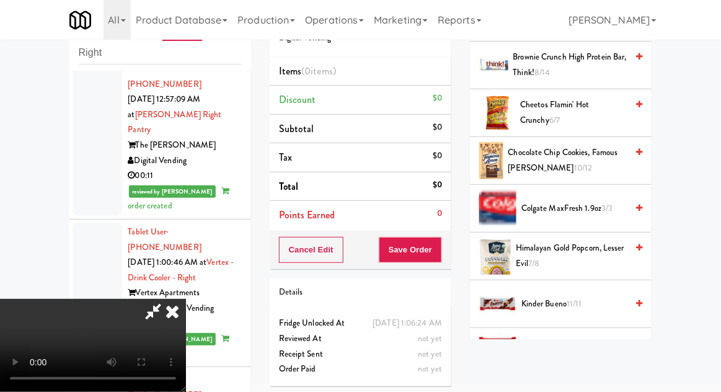
scroll to position [251, 0]
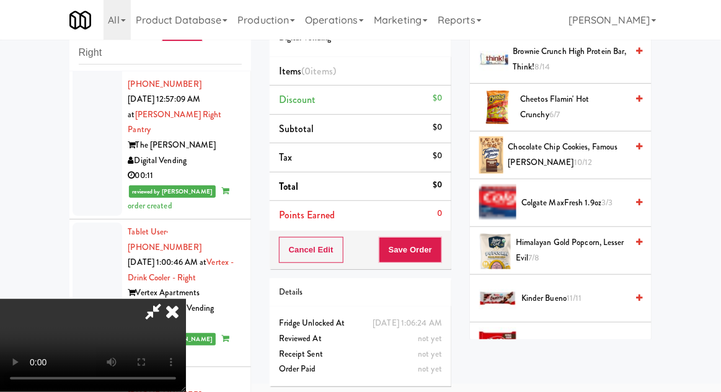
click at [575, 155] on span "Chocolate Chip Cookies, Famous [PERSON_NAME] 10/12" at bounding box center [567, 155] width 119 height 30
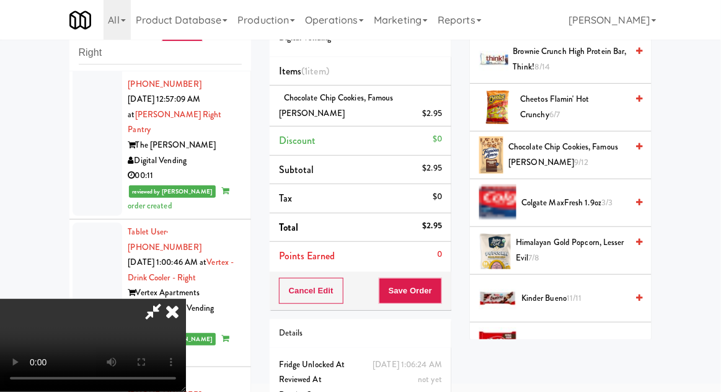
click at [584, 344] on span "21/22" at bounding box center [587, 346] width 19 height 12
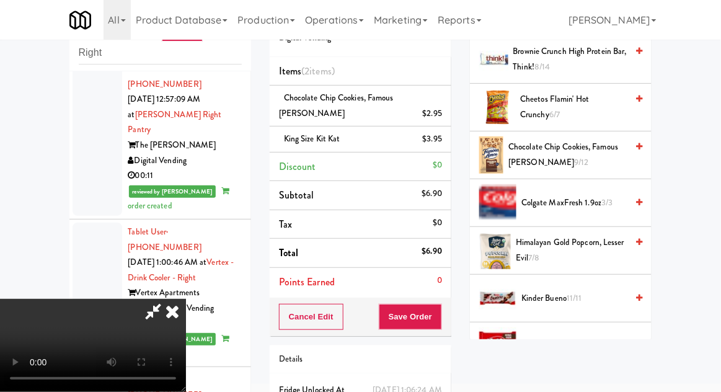
scroll to position [72, 0]
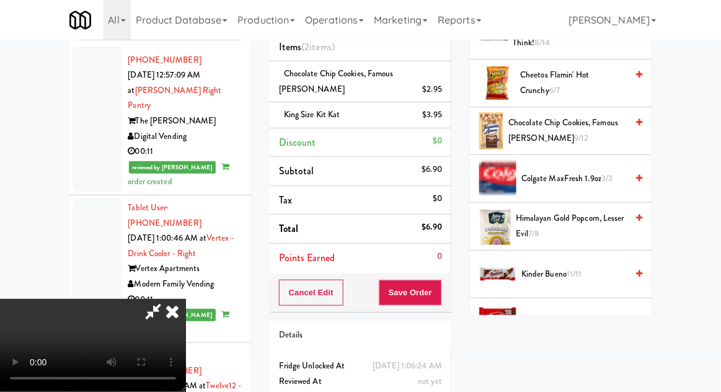
click at [437, 280] on button "Save Order" at bounding box center [410, 293] width 63 height 26
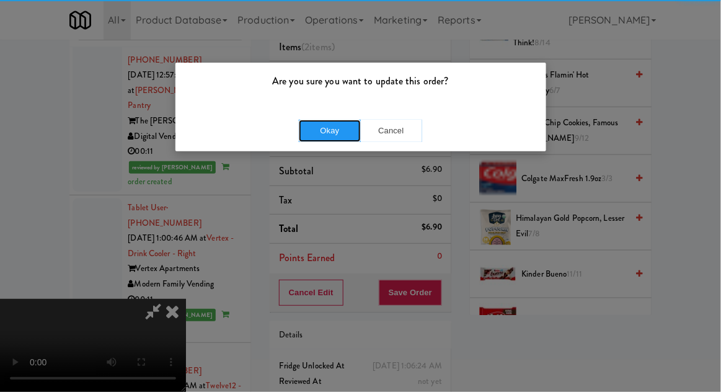
click at [340, 139] on button "Okay" at bounding box center [330, 131] width 62 height 22
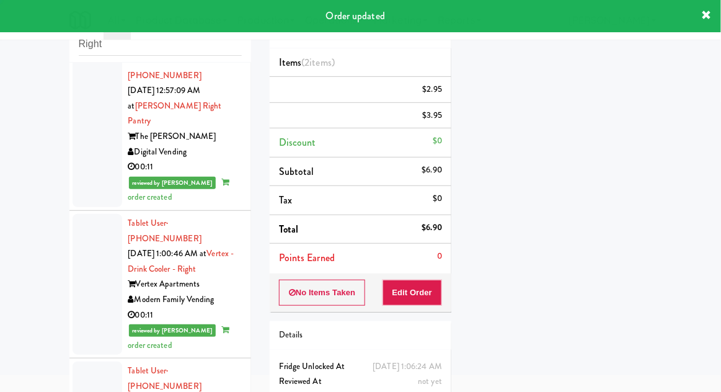
scroll to position [0, 0]
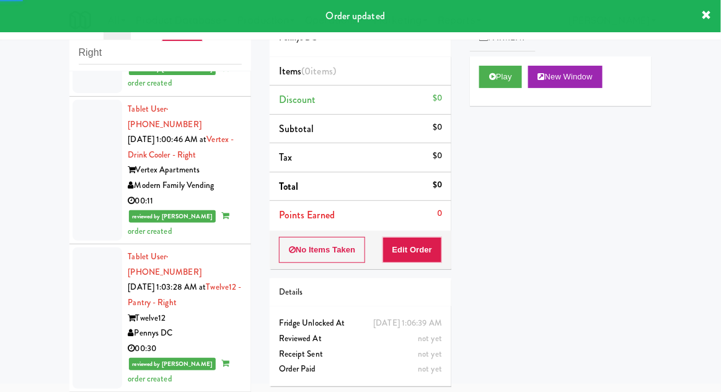
scroll to position [4597, 0]
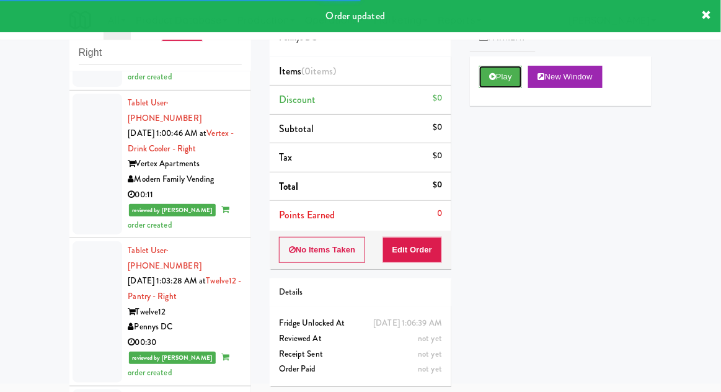
click at [498, 81] on button "Play" at bounding box center [500, 77] width 43 height 22
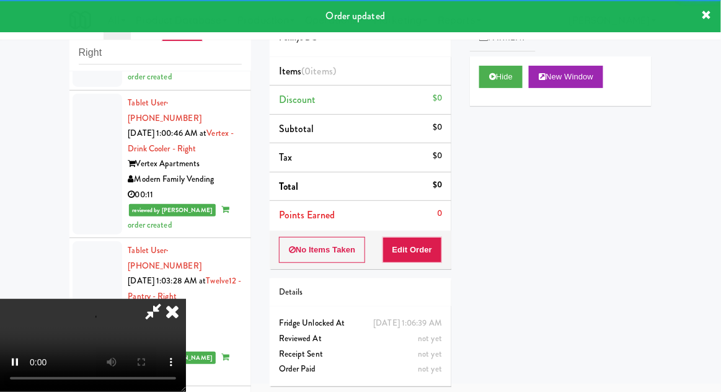
click at [423, 268] on div "Order # 2661412 Pennys DC Items (0 items ) Discount $0 Subtotal $0 Tax $0 Total…" at bounding box center [360, 196] width 200 height 399
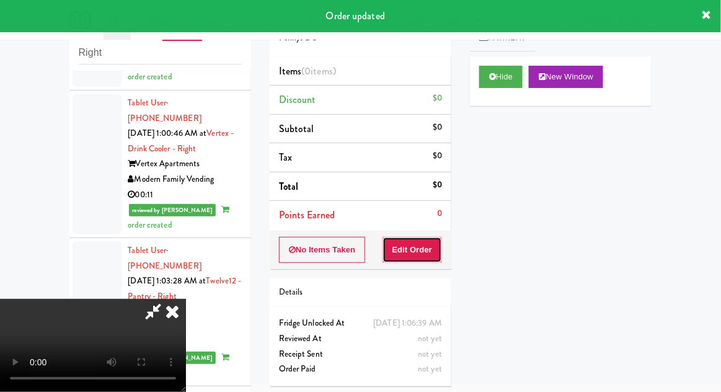
click at [428, 260] on button "Edit Order" at bounding box center [413, 250] width 60 height 26
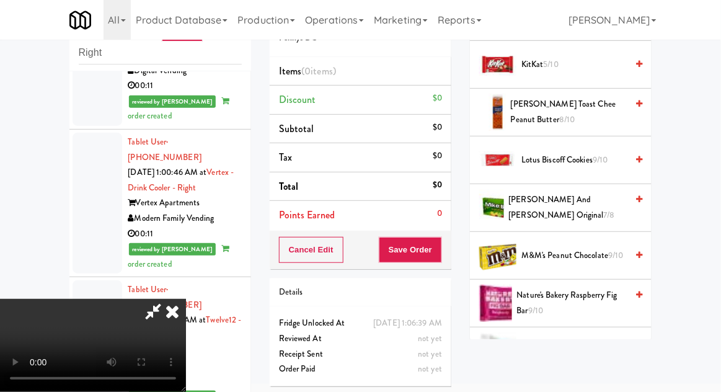
scroll to position [582, 0]
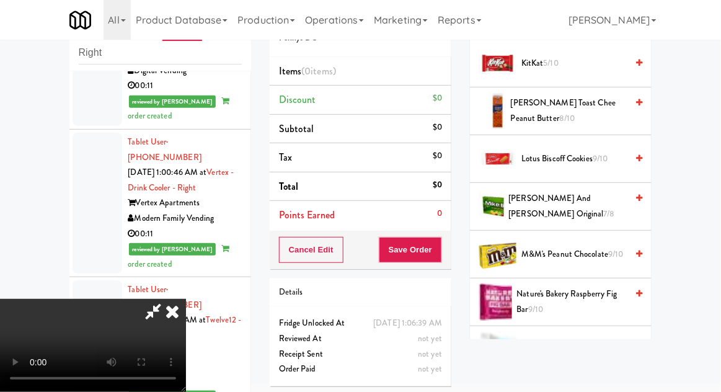
click at [590, 249] on span "M&M's Peanut Chocolate 9/10" at bounding box center [573, 255] width 105 height 16
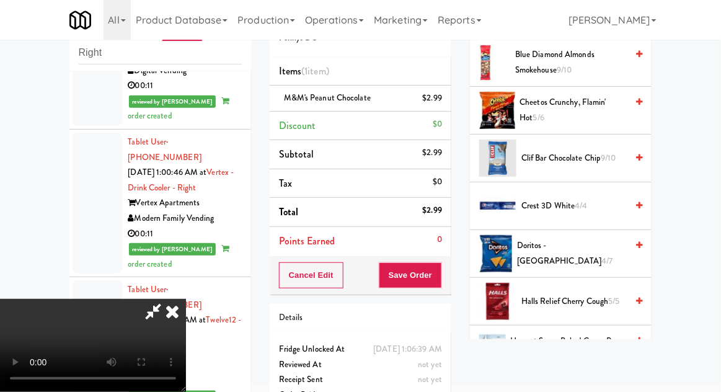
scroll to position [153, 0]
click at [590, 247] on span "Doritos - Cool Ranch 4/7" at bounding box center [572, 252] width 110 height 30
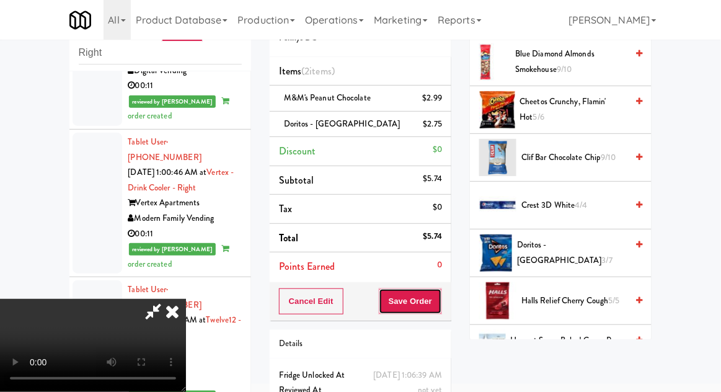
click at [438, 303] on button "Save Order" at bounding box center [410, 301] width 63 height 26
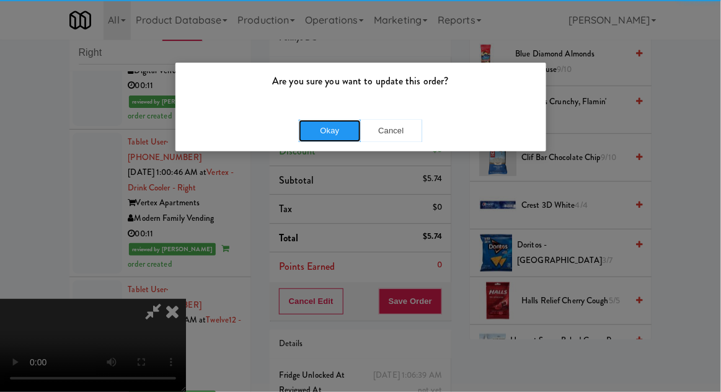
click at [318, 125] on button "Okay" at bounding box center [330, 131] width 62 height 22
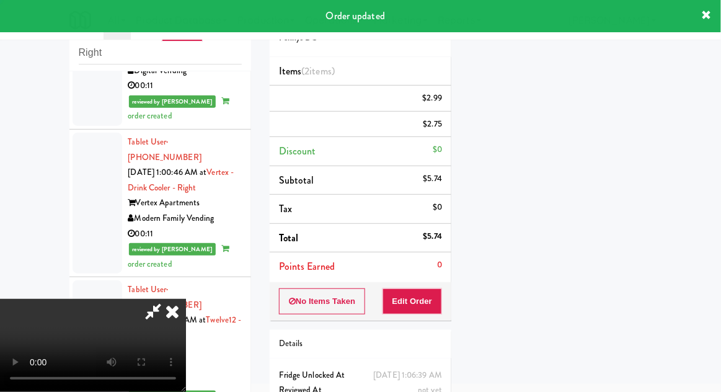
scroll to position [122, 0]
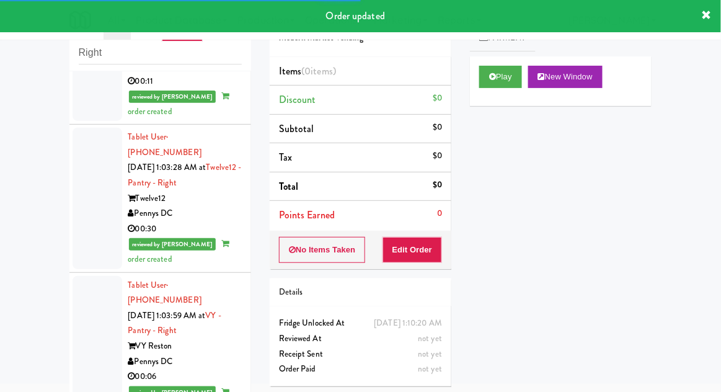
scroll to position [4789, 0]
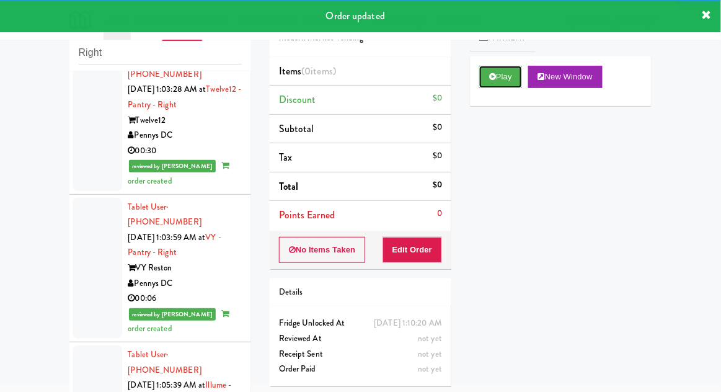
click at [502, 78] on button "Play" at bounding box center [500, 77] width 43 height 22
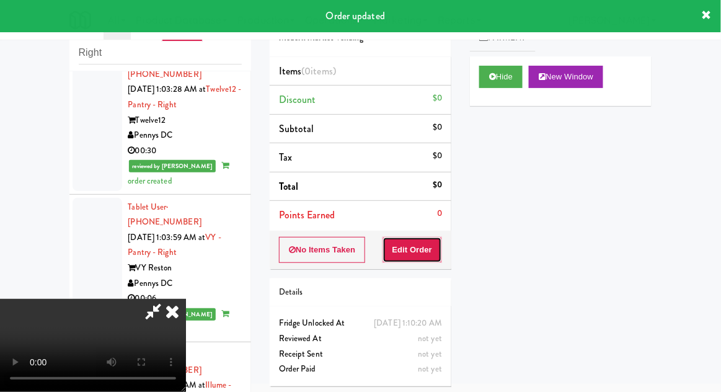
click at [428, 257] on button "Edit Order" at bounding box center [413, 250] width 60 height 26
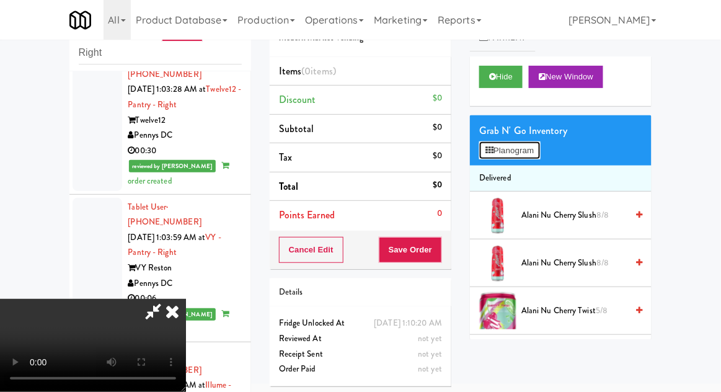
click at [527, 153] on button "Planogram" at bounding box center [509, 150] width 61 height 19
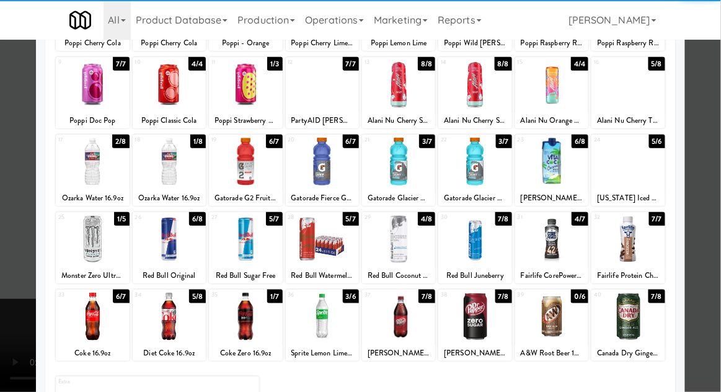
scroll to position [157, 0]
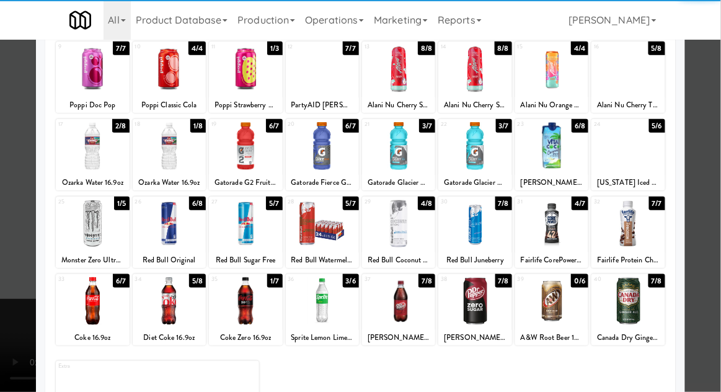
click at [82, 330] on div "Coke 16.9oz" at bounding box center [92, 338] width 69 height 16
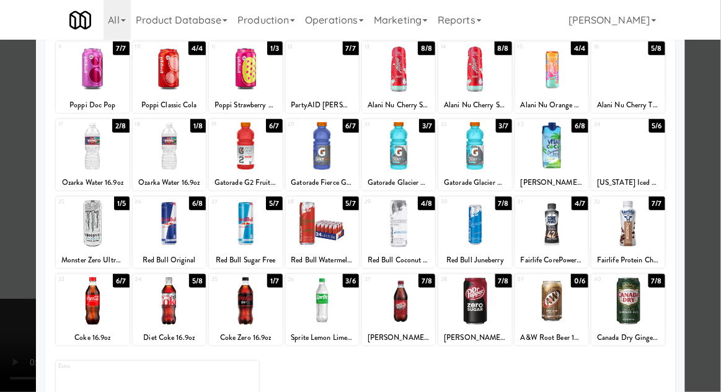
click at [82, 314] on div at bounding box center [92, 301] width 73 height 48
click at [703, 272] on div at bounding box center [360, 196] width 721 height 392
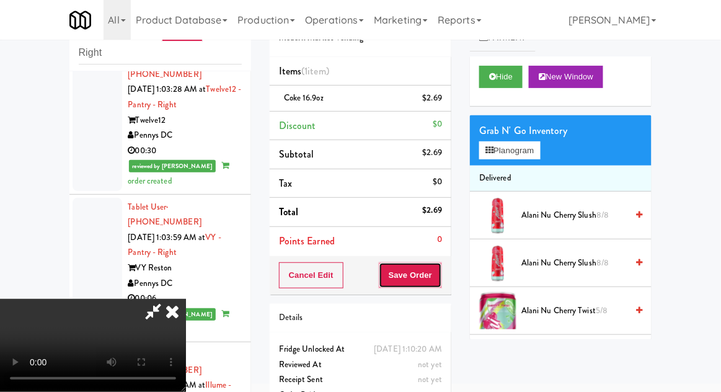
click at [440, 279] on button "Save Order" at bounding box center [410, 275] width 63 height 26
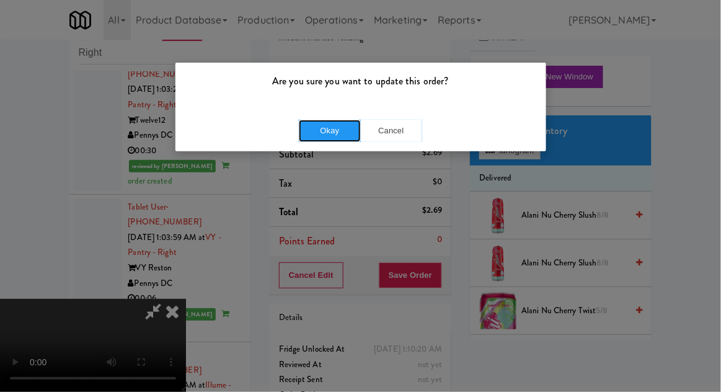
click at [327, 137] on button "Okay" at bounding box center [330, 131] width 62 height 22
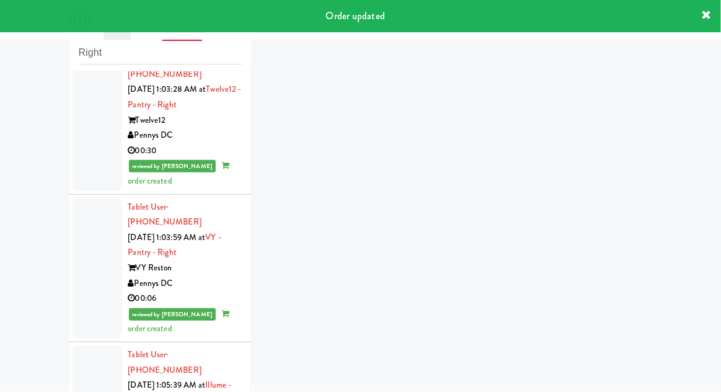
scroll to position [4819, 0]
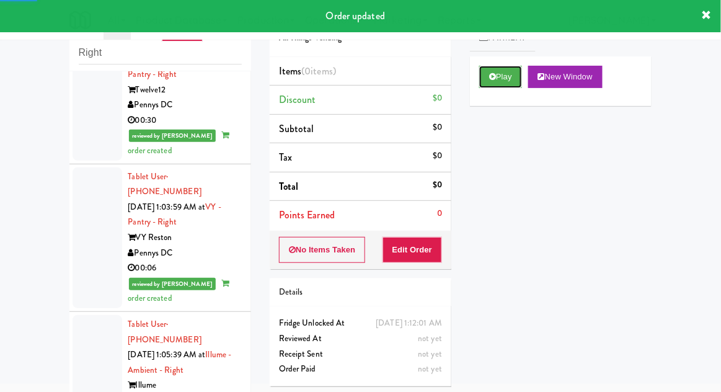
click at [510, 76] on button "Play" at bounding box center [500, 77] width 43 height 22
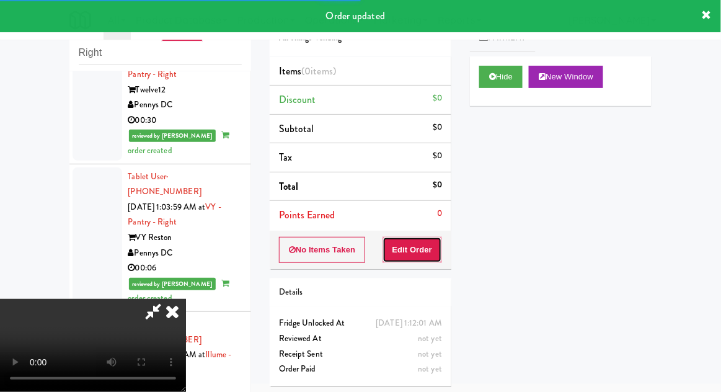
click at [426, 245] on button "Edit Order" at bounding box center [413, 250] width 60 height 26
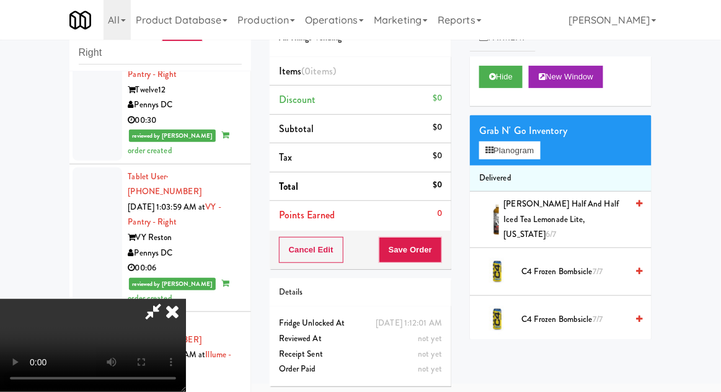
scroll to position [45, 0]
click at [539, 157] on button "Planogram" at bounding box center [509, 150] width 61 height 19
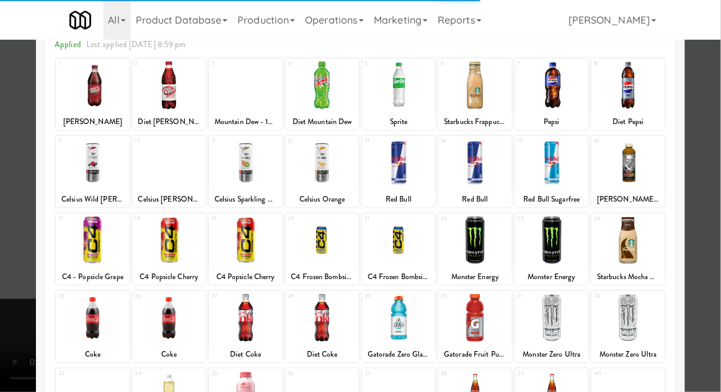
scroll to position [65, 0]
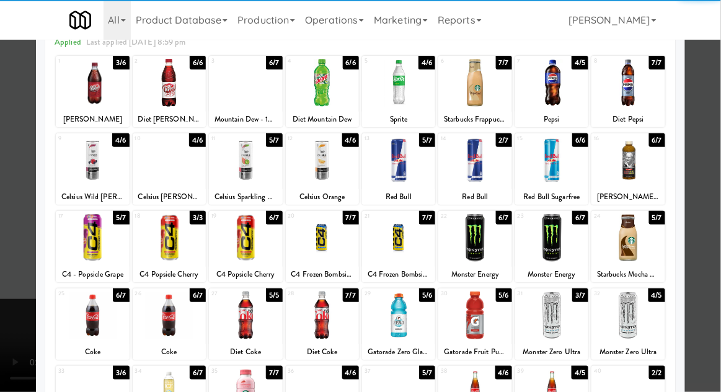
click at [568, 326] on div at bounding box center [551, 315] width 73 height 48
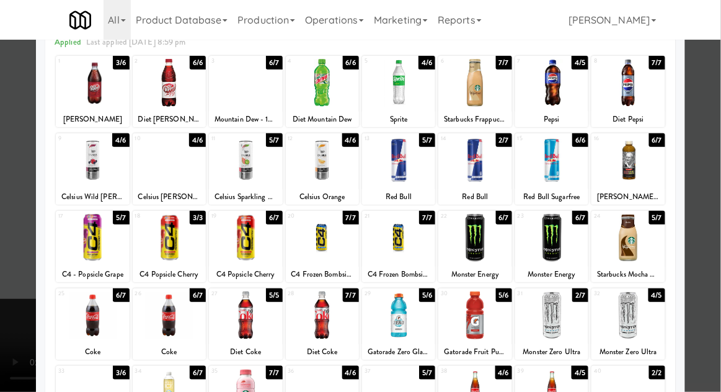
click at [716, 260] on div at bounding box center [360, 196] width 721 height 392
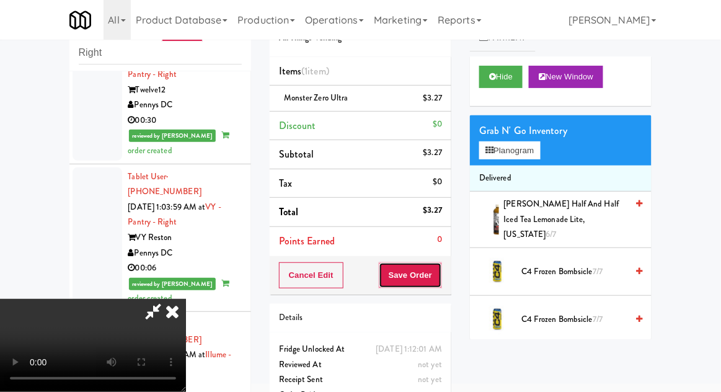
click at [438, 286] on button "Save Order" at bounding box center [410, 275] width 63 height 26
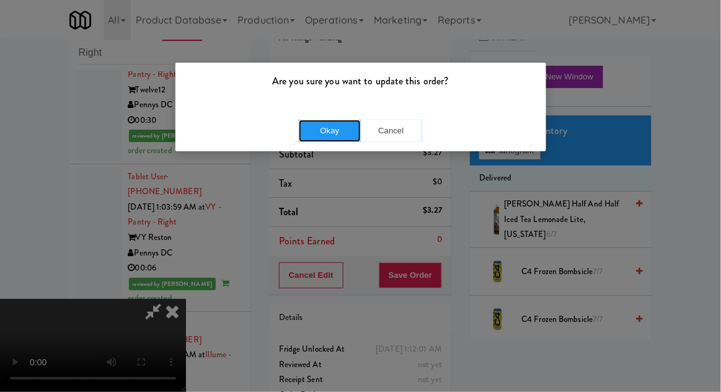
click at [332, 130] on button "Okay" at bounding box center [330, 131] width 62 height 22
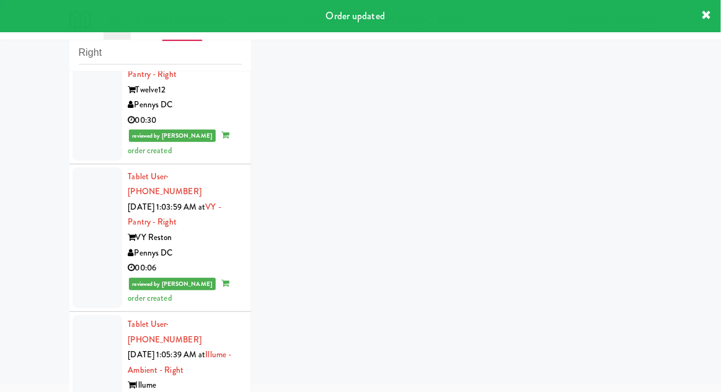
scroll to position [4850, 0]
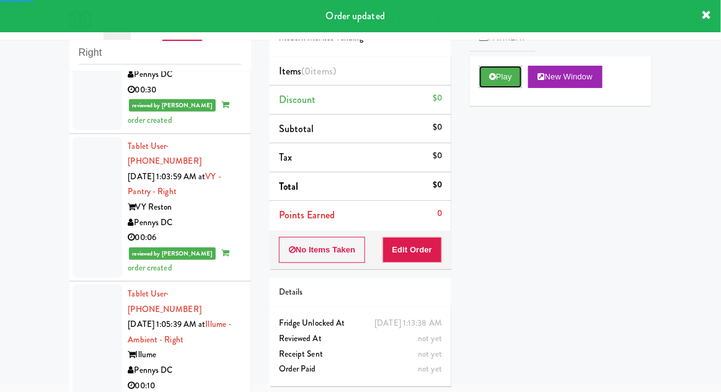
click at [504, 79] on button "Play" at bounding box center [500, 77] width 43 height 22
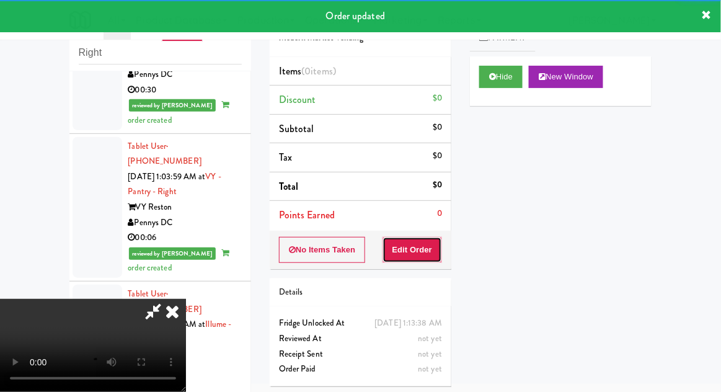
click at [426, 247] on button "Edit Order" at bounding box center [413, 250] width 60 height 26
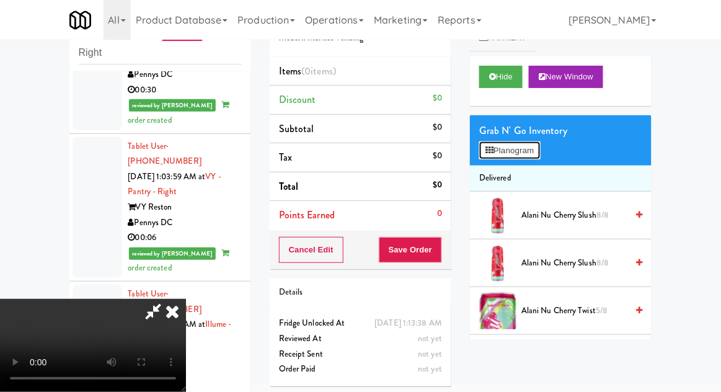
click at [538, 156] on button "Planogram" at bounding box center [509, 150] width 61 height 19
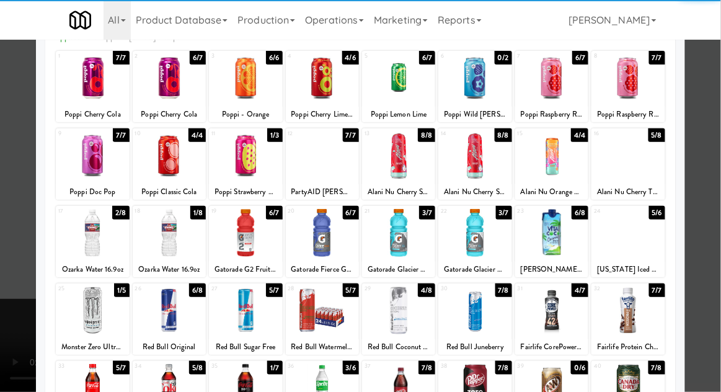
scroll to position [87, 0]
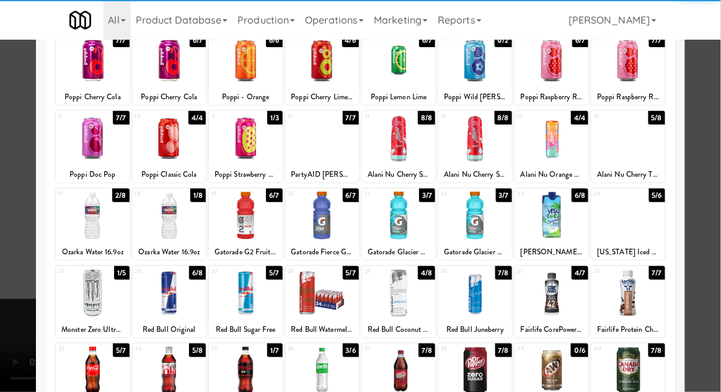
click at [156, 373] on div at bounding box center [169, 371] width 73 height 48
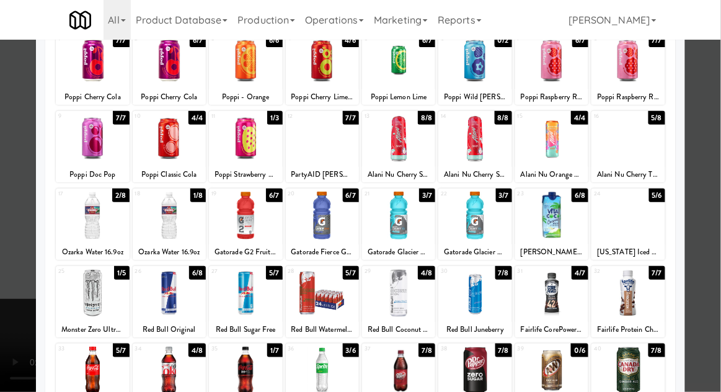
click at [708, 259] on div at bounding box center [360, 196] width 721 height 392
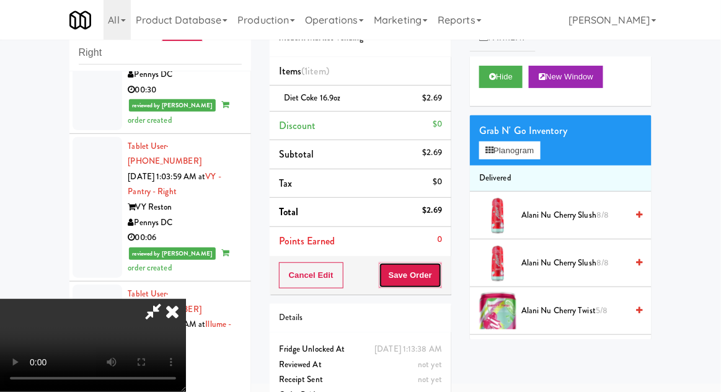
click at [433, 283] on button "Save Order" at bounding box center [410, 275] width 63 height 26
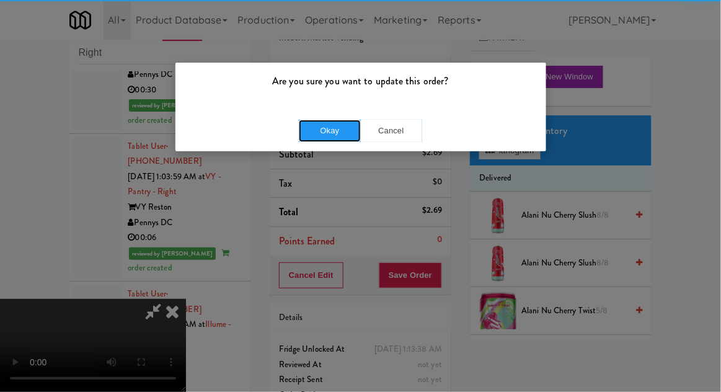
click at [322, 131] on button "Okay" at bounding box center [330, 131] width 62 height 22
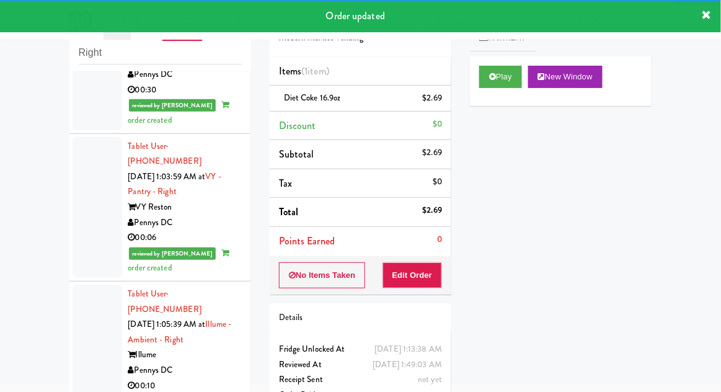
scroll to position [4880, 0]
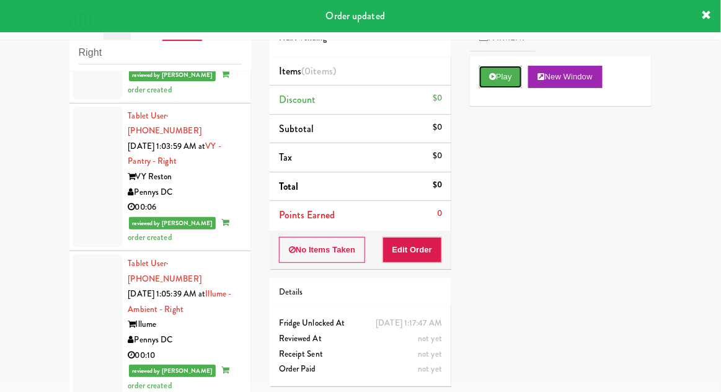
click at [515, 74] on button "Play" at bounding box center [500, 77] width 43 height 22
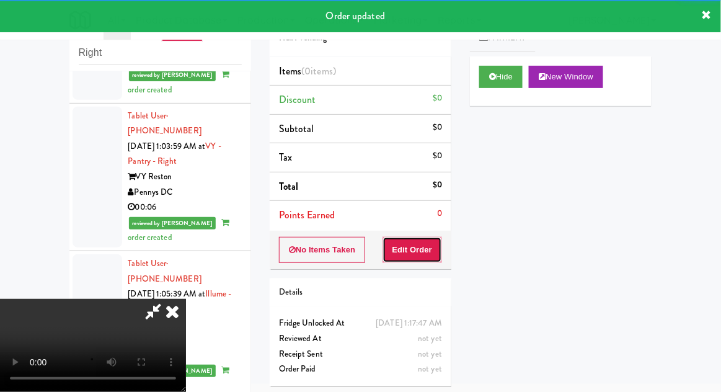
click at [420, 239] on button "Edit Order" at bounding box center [413, 250] width 60 height 26
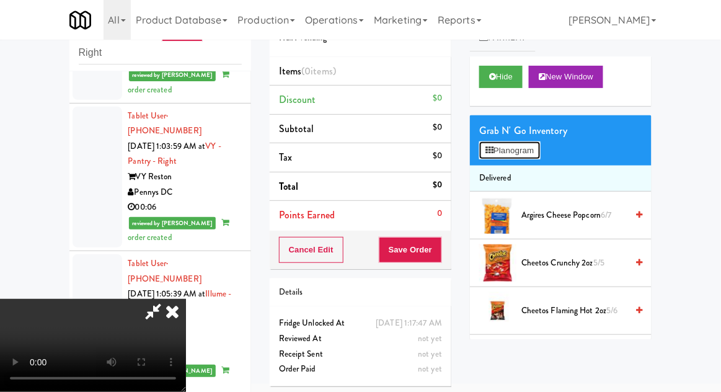
click at [529, 156] on button "Planogram" at bounding box center [509, 150] width 61 height 19
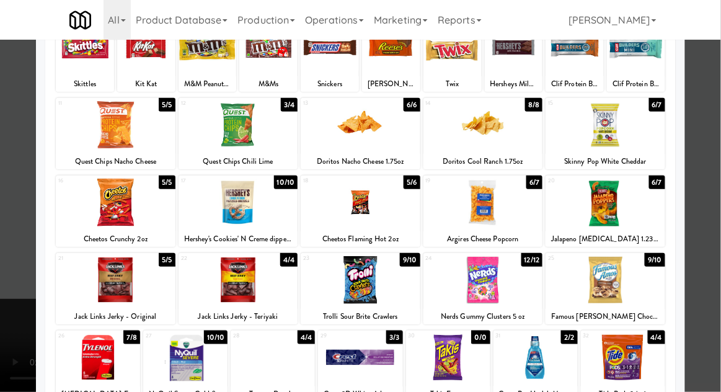
scroll to position [102, 0]
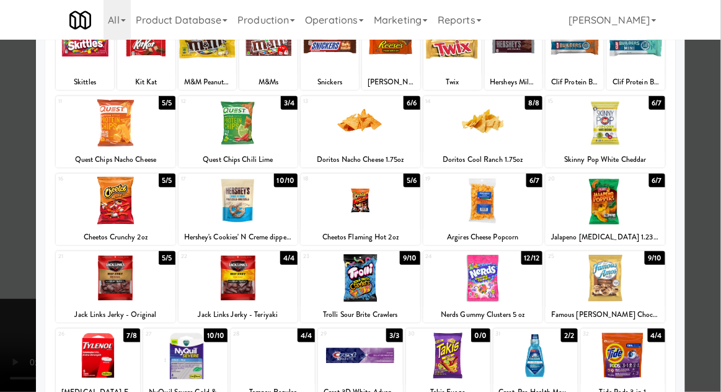
click at [614, 143] on div at bounding box center [606, 123] width 120 height 48
click at [714, 157] on div at bounding box center [360, 196] width 721 height 392
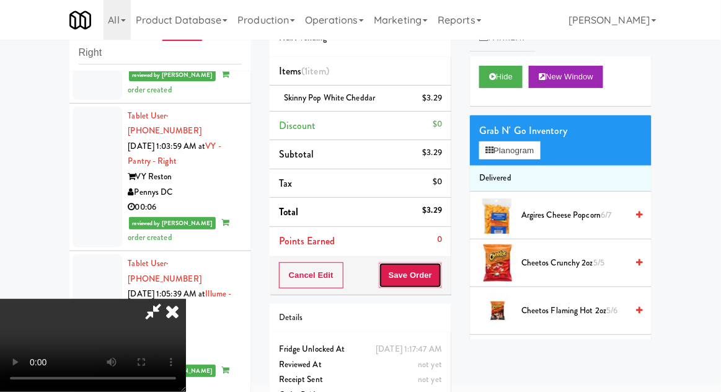
click at [440, 285] on button "Save Order" at bounding box center [410, 275] width 63 height 26
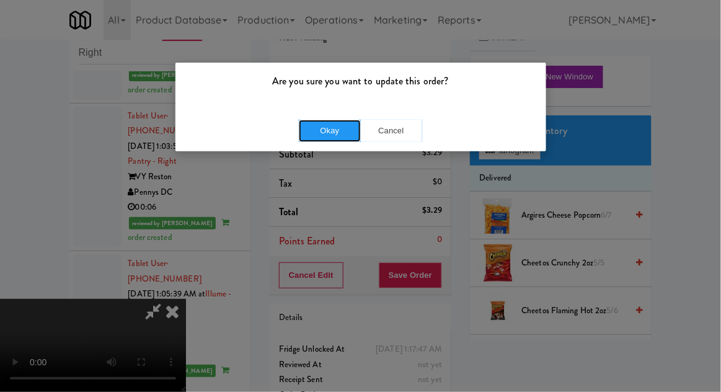
click at [333, 125] on button "Okay" at bounding box center [330, 131] width 62 height 22
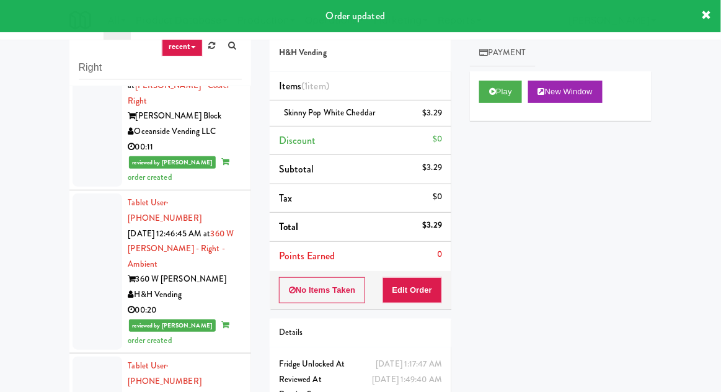
scroll to position [3322, 0]
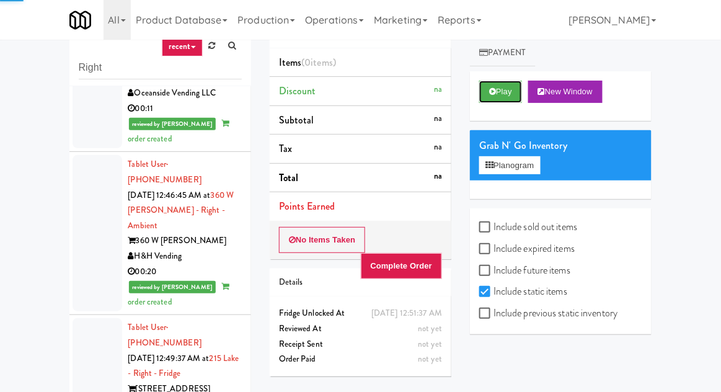
click at [512, 98] on button "Play" at bounding box center [500, 92] width 43 height 22
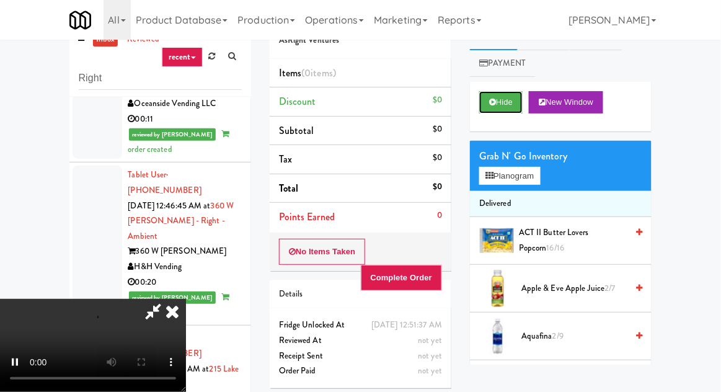
scroll to position [48, 0]
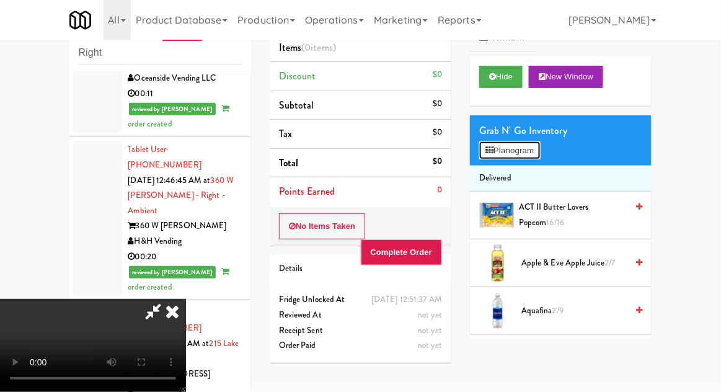
click at [530, 157] on button "Planogram" at bounding box center [509, 150] width 61 height 19
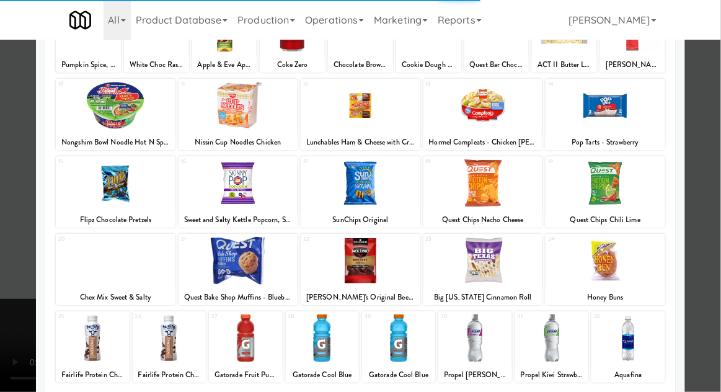
scroll to position [157, 0]
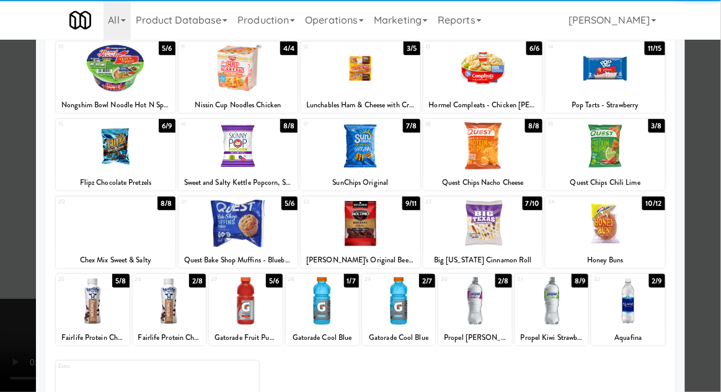
click at [645, 308] on div at bounding box center [628, 301] width 73 height 48
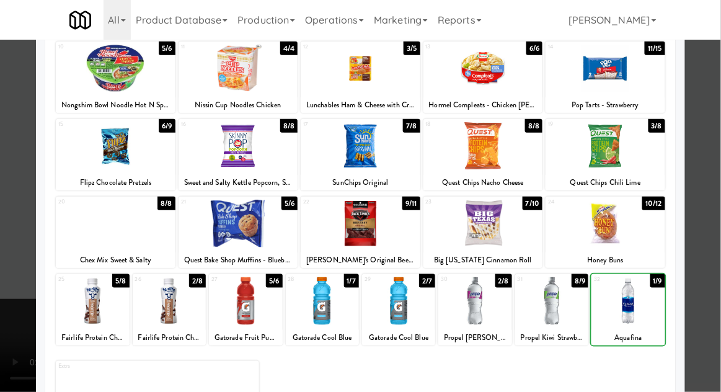
click at [707, 285] on div at bounding box center [360, 196] width 721 height 392
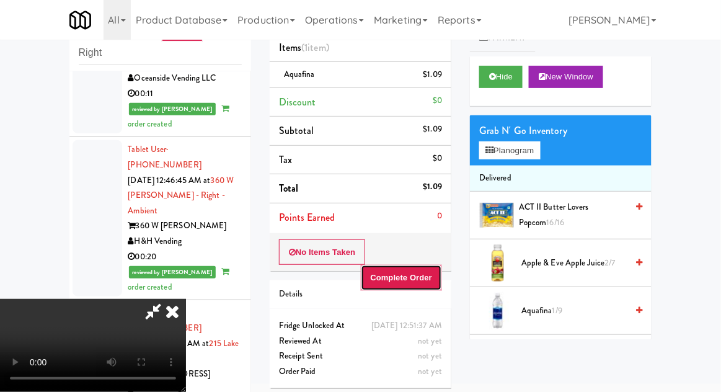
click at [440, 279] on button "Complete Order" at bounding box center [402, 278] width 82 height 26
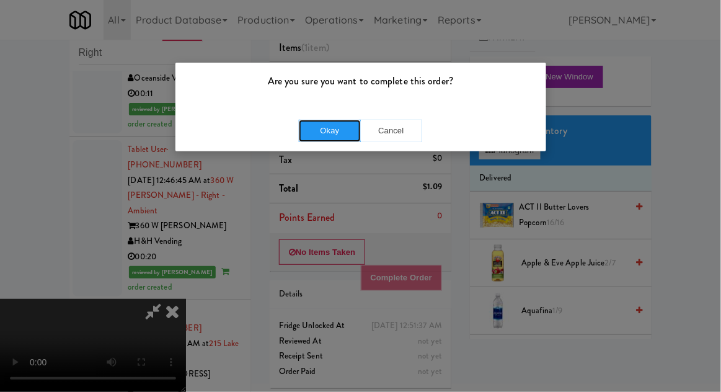
click at [322, 129] on button "Okay" at bounding box center [330, 131] width 62 height 22
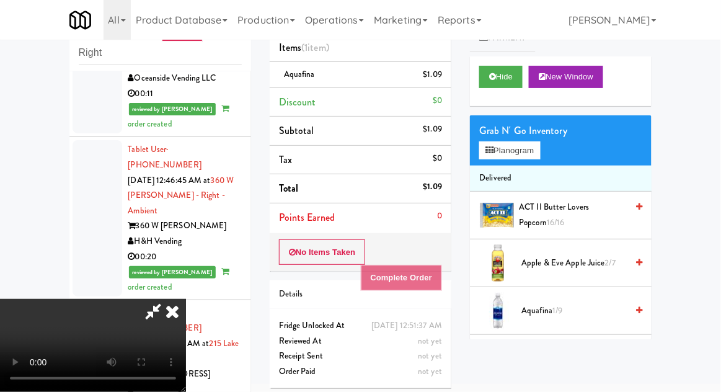
click at [186, 299] on icon at bounding box center [172, 311] width 27 height 25
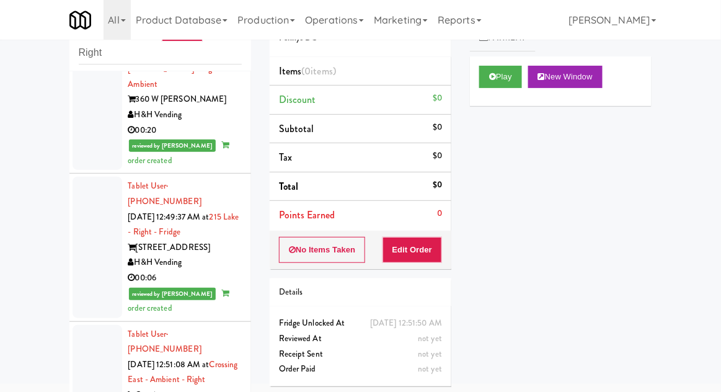
scroll to position [3449, 0]
click at [508, 79] on button "Play" at bounding box center [500, 77] width 43 height 22
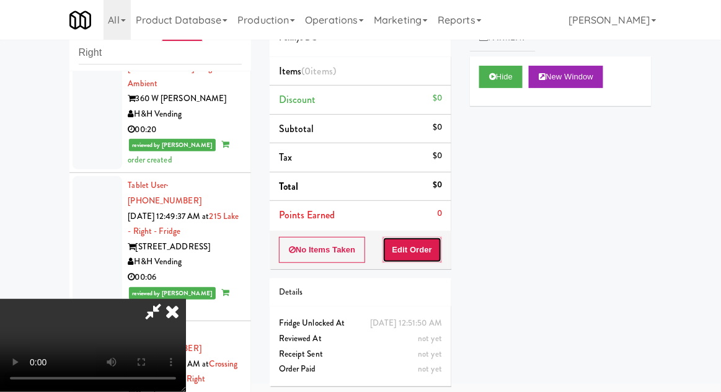
click at [417, 249] on button "Edit Order" at bounding box center [413, 250] width 60 height 26
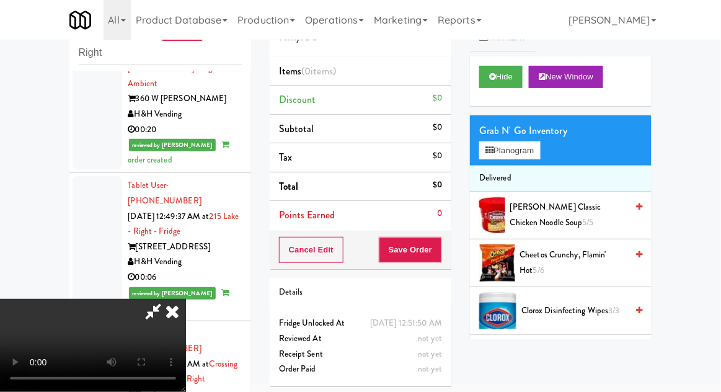
click at [1, 193] on div "inbox reviewed recent all unclear take inventory issue suspicious failed recent…" at bounding box center [360, 225] width 721 height 456
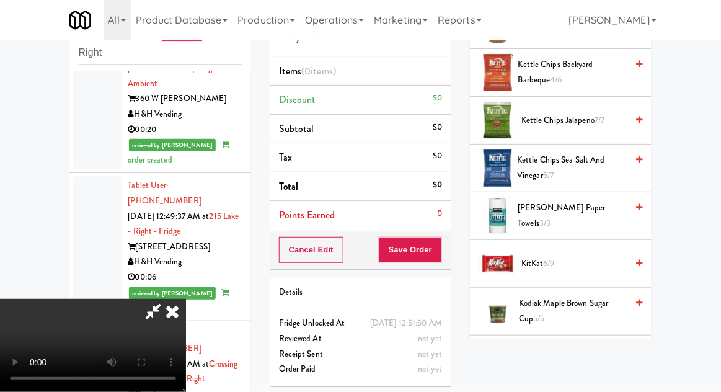
scroll to position [572, 0]
click at [559, 260] on span "KitKat 6/9" at bounding box center [573, 265] width 105 height 16
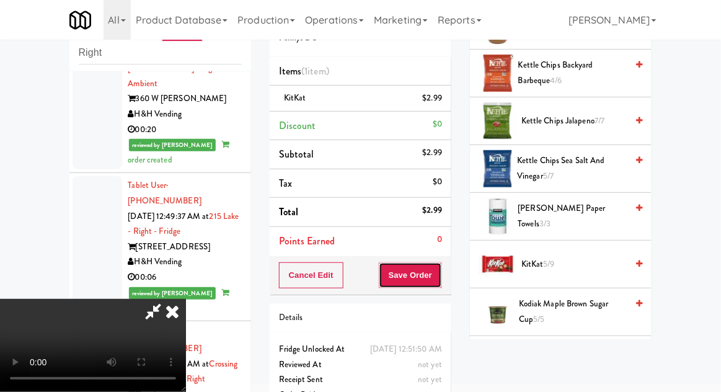
click at [437, 279] on button "Save Order" at bounding box center [410, 275] width 63 height 26
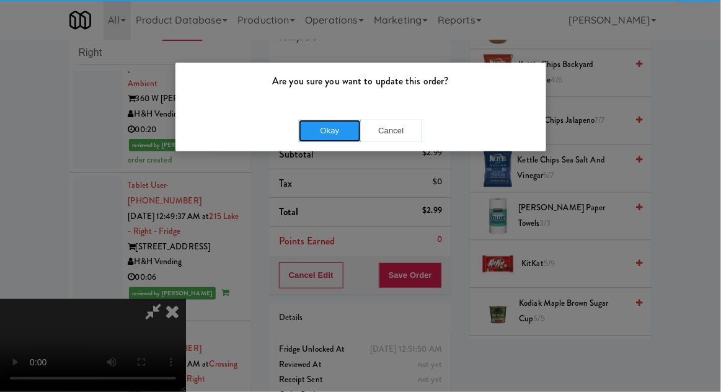
click at [332, 125] on button "Okay" at bounding box center [330, 131] width 62 height 22
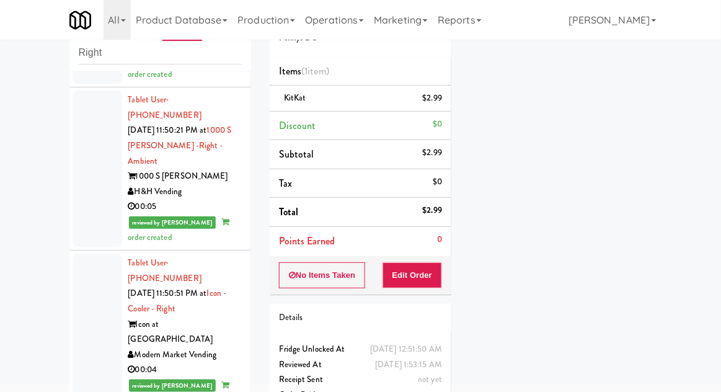
scroll to position [0, 0]
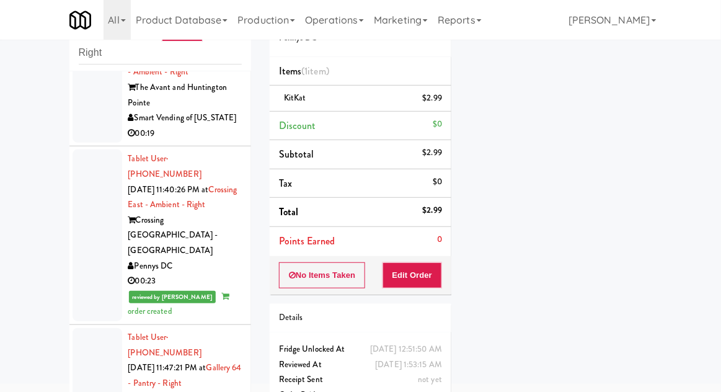
click at [93, 230] on div at bounding box center [98, 235] width 50 height 172
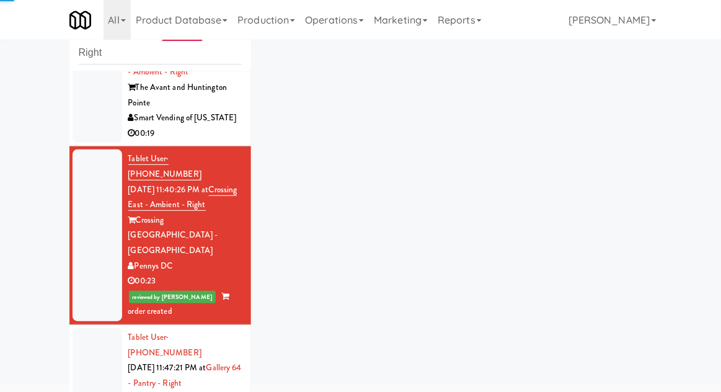
click at [91, 337] on div at bounding box center [98, 398] width 50 height 141
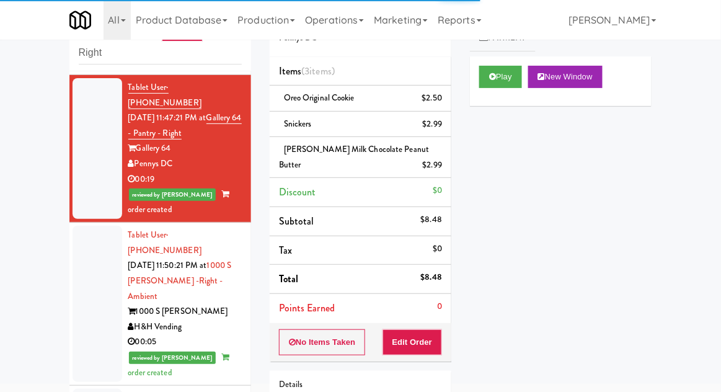
click at [83, 253] on div at bounding box center [98, 304] width 50 height 156
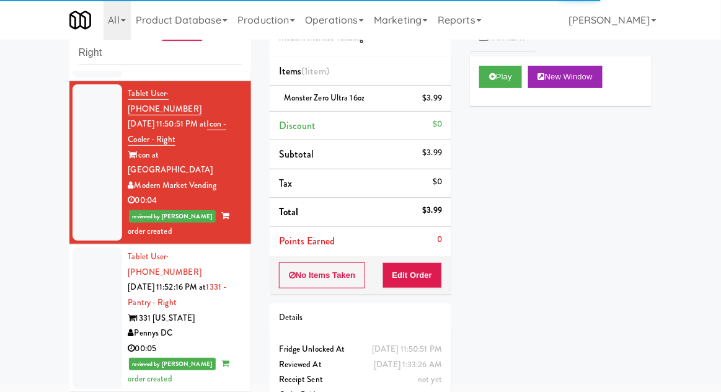
click at [82, 247] on div at bounding box center [98, 317] width 50 height 141
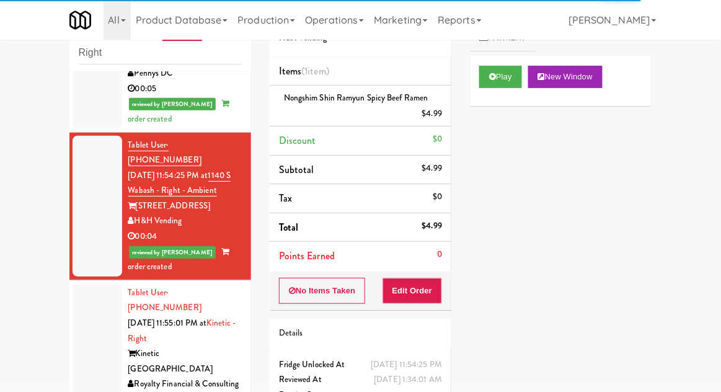
click at [81, 283] on div at bounding box center [98, 361] width 50 height 156
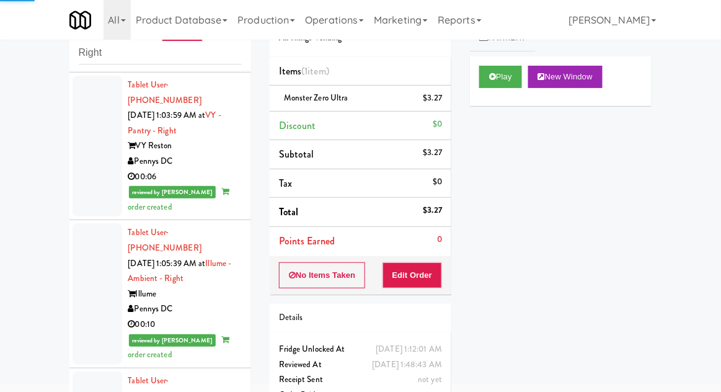
scroll to position [4970, 0]
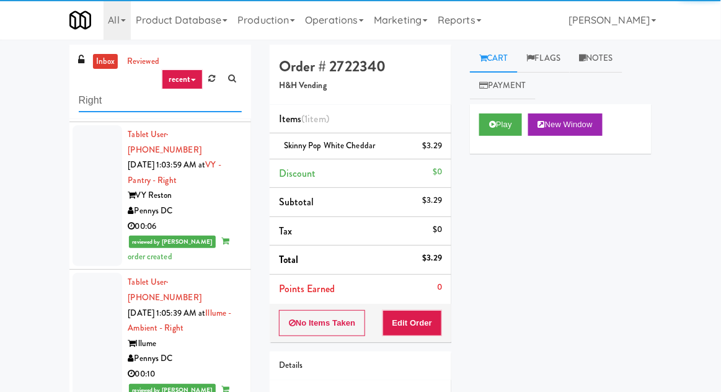
click at [90, 105] on input "Right" at bounding box center [160, 100] width 163 height 23
click at [85, 101] on input "Right" at bounding box center [160, 100] width 163 height 23
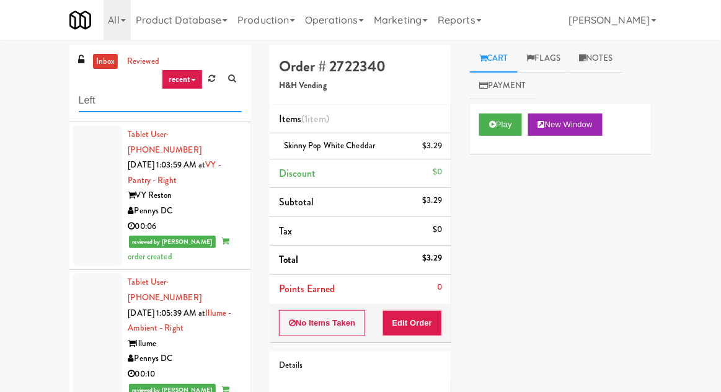
type input "Left"
click at [37, 102] on div "inbox reviewed recent all unclear take inventory issue suspicious failed recent…" at bounding box center [360, 273] width 721 height 456
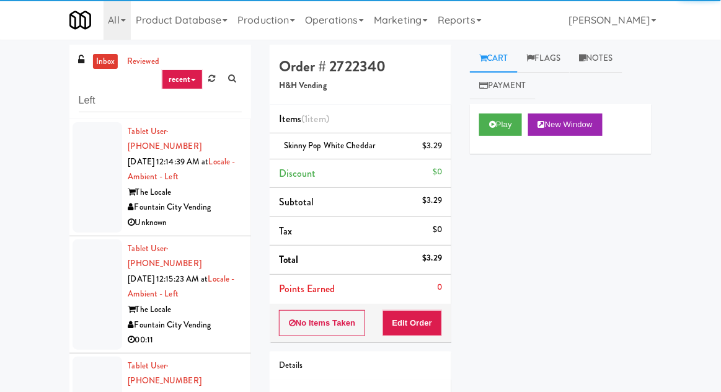
click at [105, 63] on link "inbox" at bounding box center [105, 62] width 25 height 16
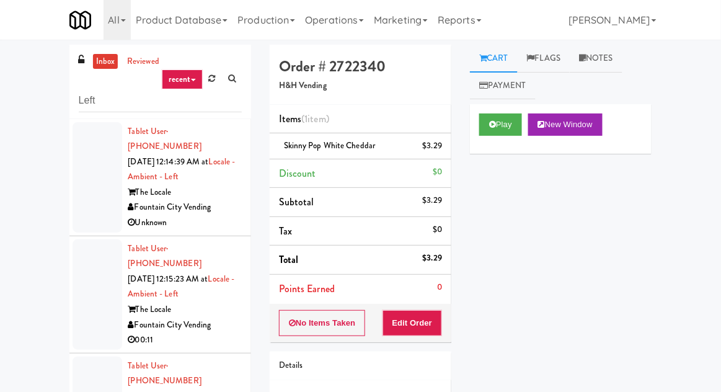
click at [94, 210] on div at bounding box center [98, 177] width 50 height 110
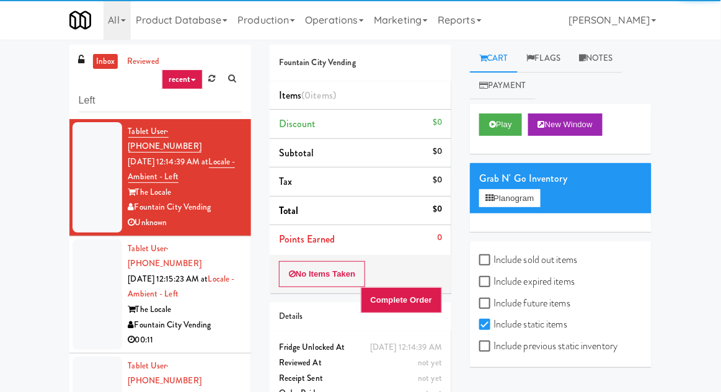
scroll to position [48, 0]
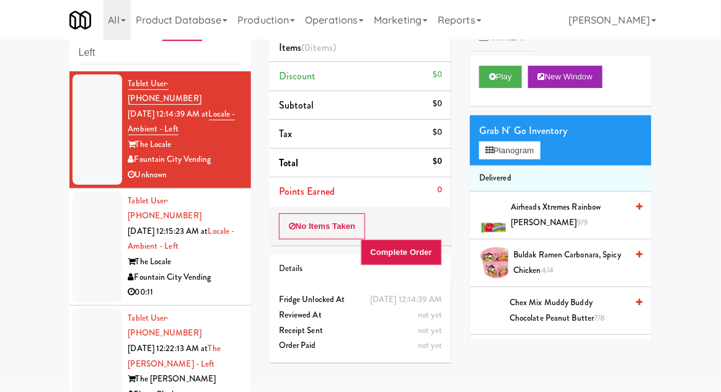
click at [80, 263] on div at bounding box center [98, 247] width 50 height 110
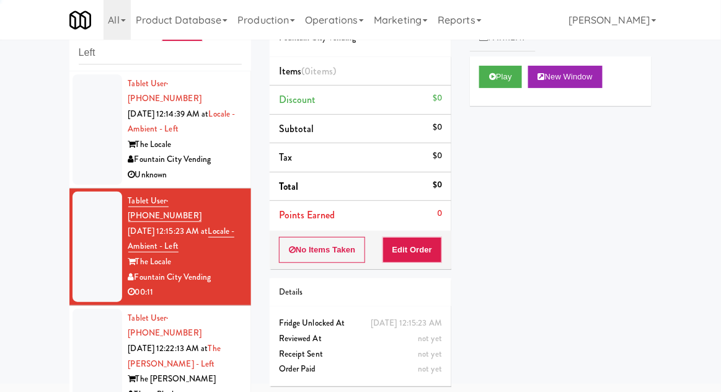
click at [79, 188] on li "Tablet User · (785) 577-0531 [DATE] 12:15:23 AM at Locale - Ambient - Left The …" at bounding box center [160, 246] width 182 height 117
click at [97, 149] on div at bounding box center [98, 129] width 50 height 110
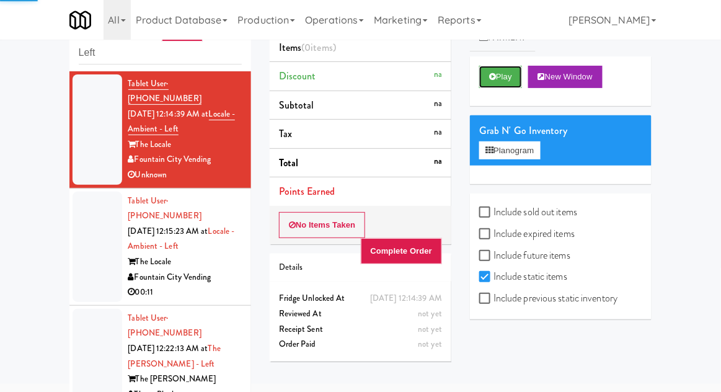
click at [497, 86] on button "Play" at bounding box center [500, 77] width 43 height 22
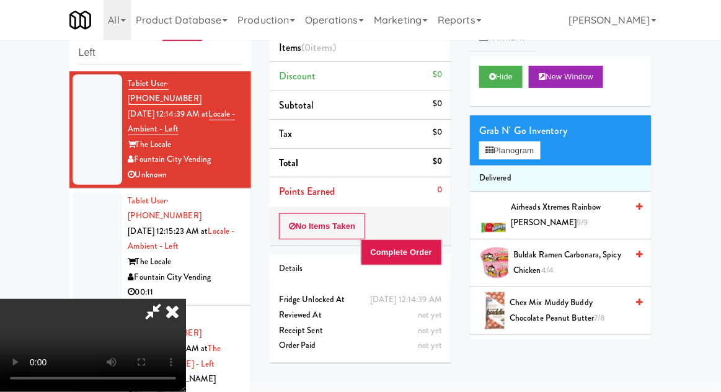
click at [186, 299] on icon at bounding box center [172, 311] width 27 height 25
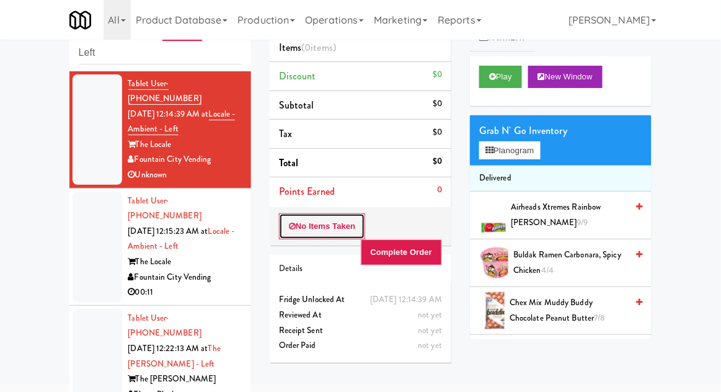
click at [308, 225] on button "No Items Taken" at bounding box center [322, 226] width 87 height 26
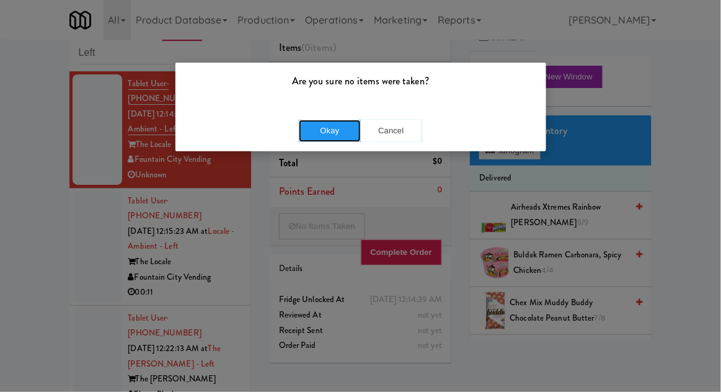
click at [332, 130] on button "Okay" at bounding box center [330, 131] width 62 height 22
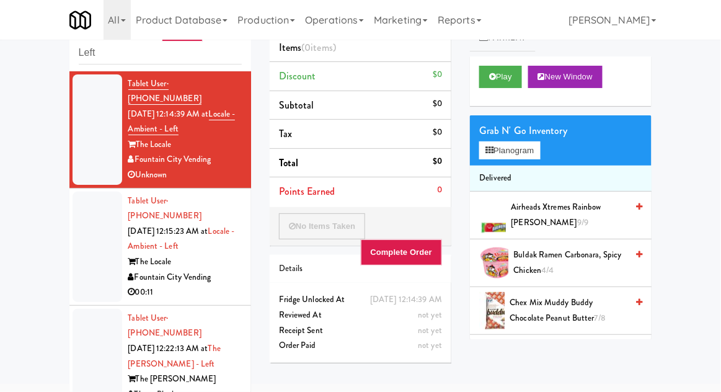
click at [77, 223] on div at bounding box center [98, 247] width 50 height 110
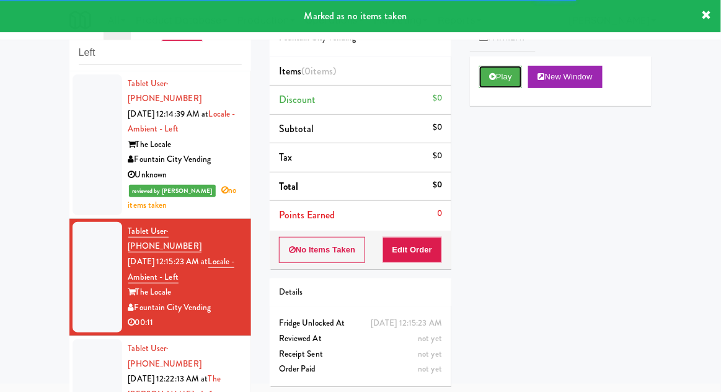
click at [503, 84] on button "Play" at bounding box center [500, 77] width 43 height 22
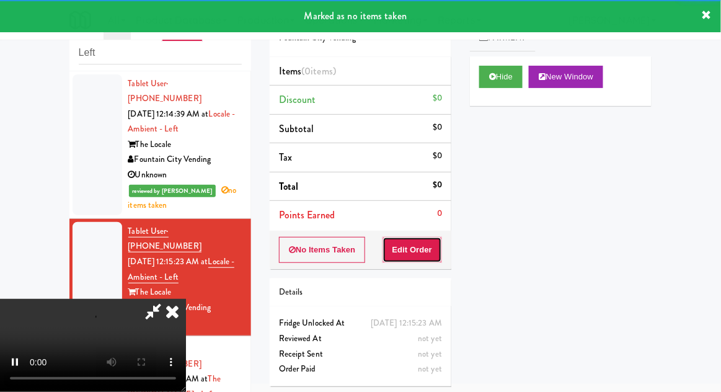
click at [428, 237] on button "Edit Order" at bounding box center [413, 250] width 60 height 26
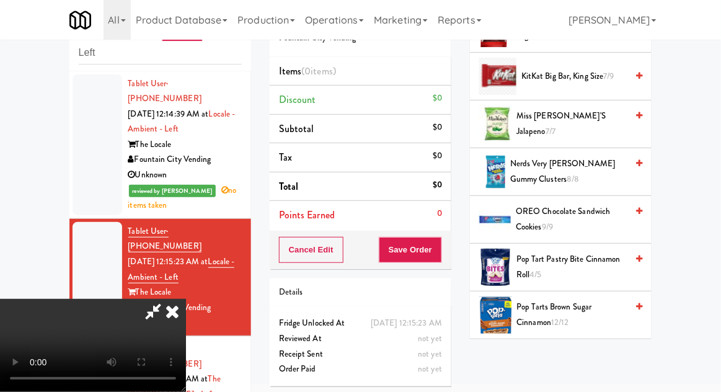
scroll to position [567, 0]
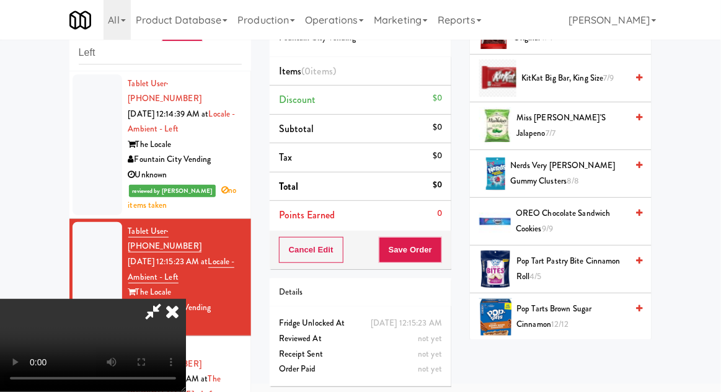
click at [556, 127] on span "7/7" at bounding box center [551, 133] width 10 height 12
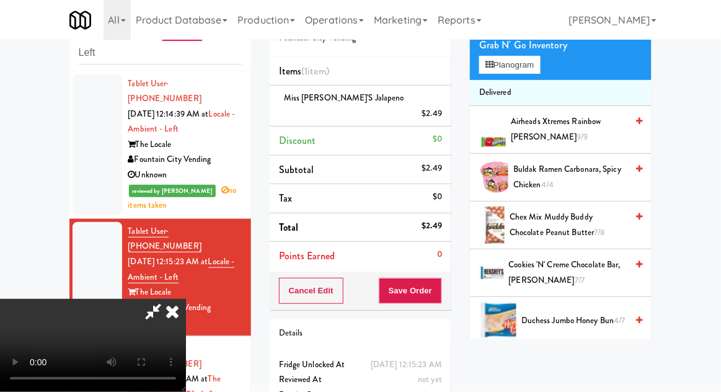
scroll to position [0, 0]
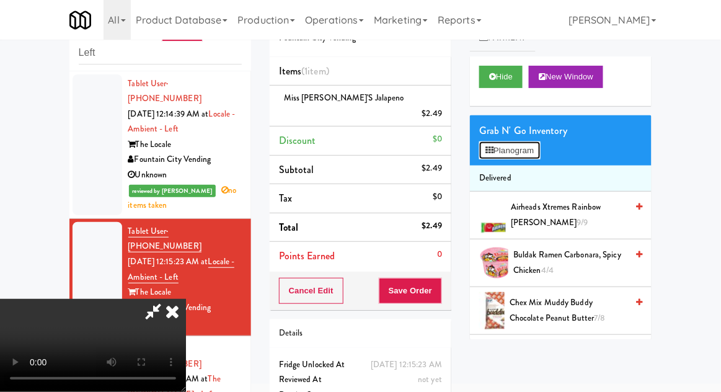
click at [516, 148] on button "Planogram" at bounding box center [509, 150] width 61 height 19
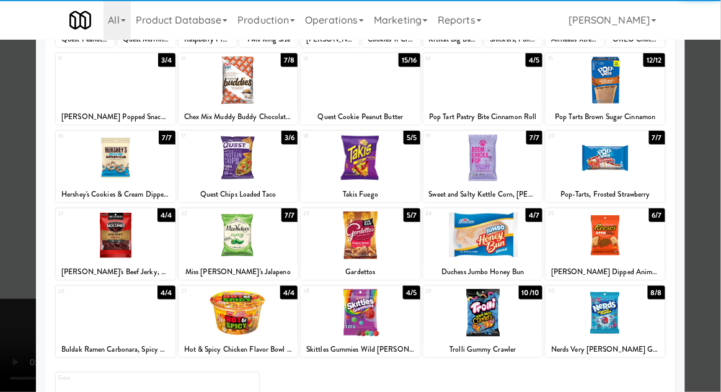
scroll to position [145, 0]
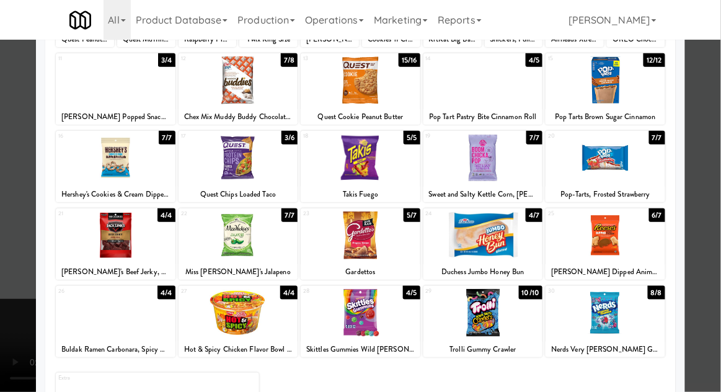
click at [484, 239] on div at bounding box center [484, 235] width 120 height 48
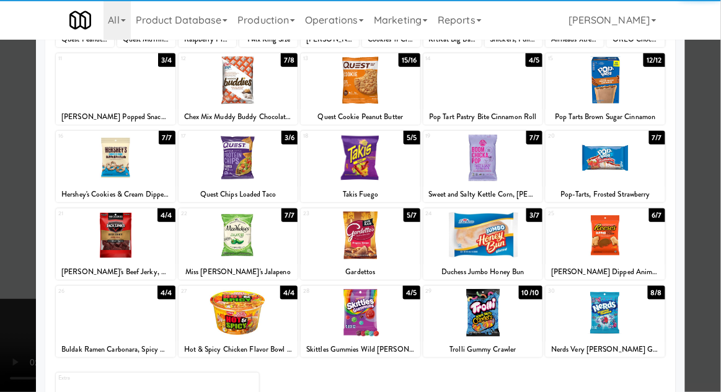
click at [9, 310] on div at bounding box center [360, 196] width 721 height 392
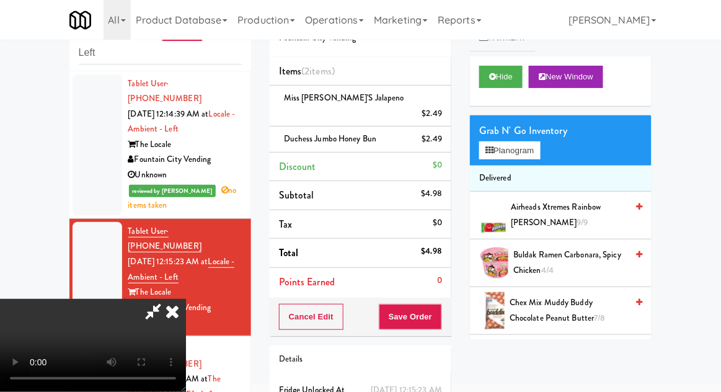
click at [451, 306] on div "Order # 7078816 Fountain City Vending Items (2 items ) Miss [PERSON_NAME]'s Jal…" at bounding box center [360, 230] width 200 height 466
click at [439, 304] on button "Save Order" at bounding box center [410, 317] width 63 height 26
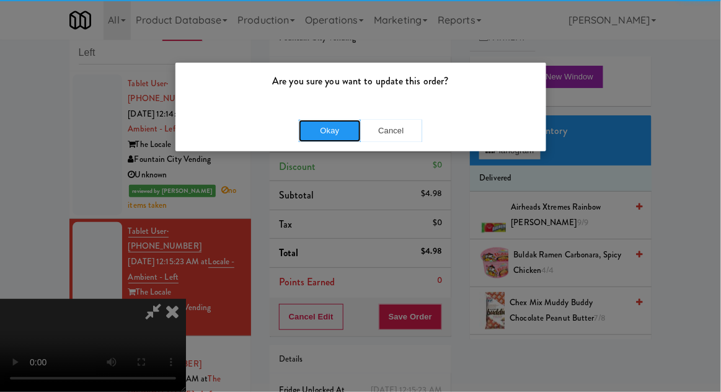
click at [324, 138] on button "Okay" at bounding box center [330, 131] width 62 height 22
